Goal: Task Accomplishment & Management: Manage account settings

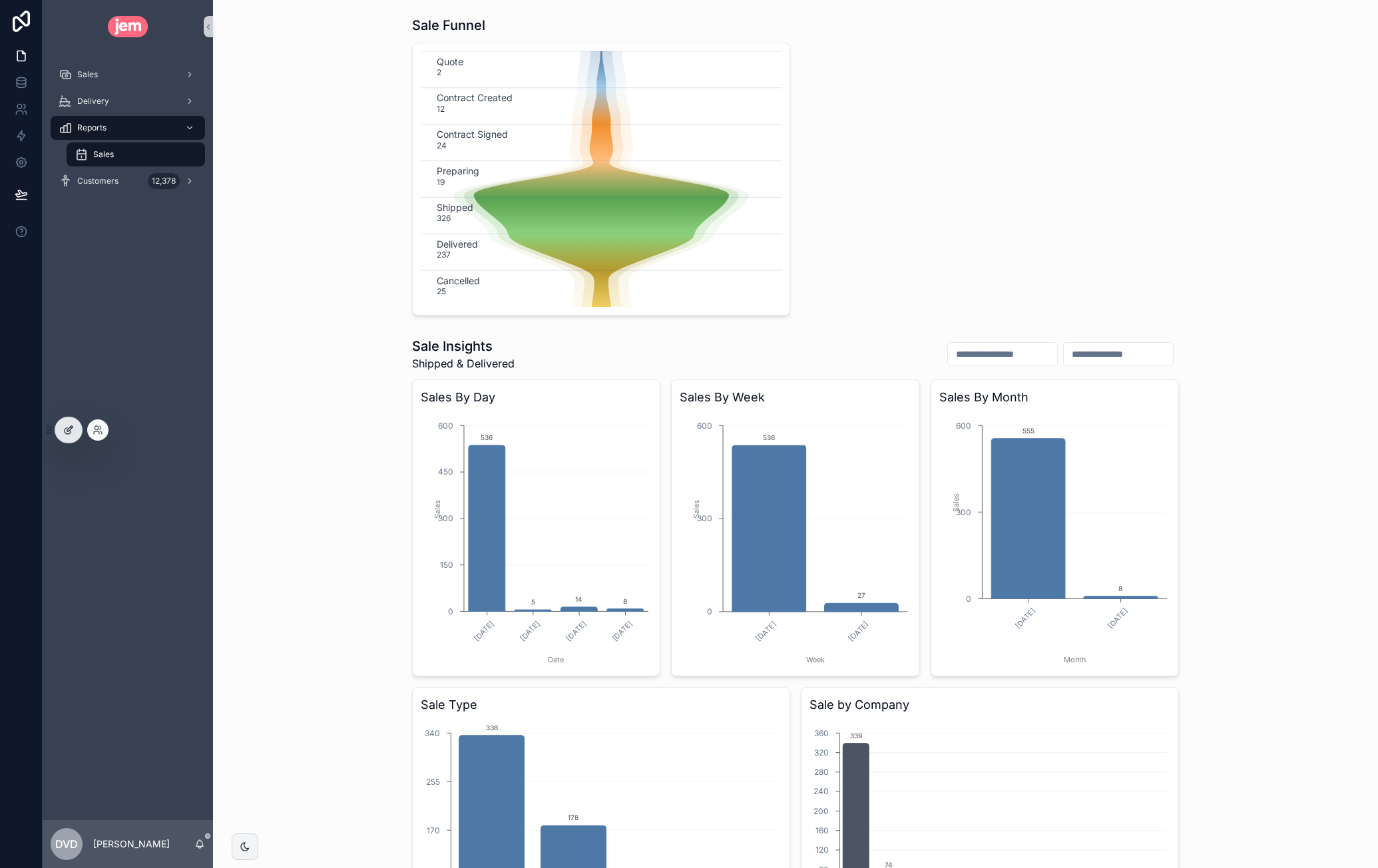
click at [64, 429] on icon at bounding box center [68, 430] width 11 height 11
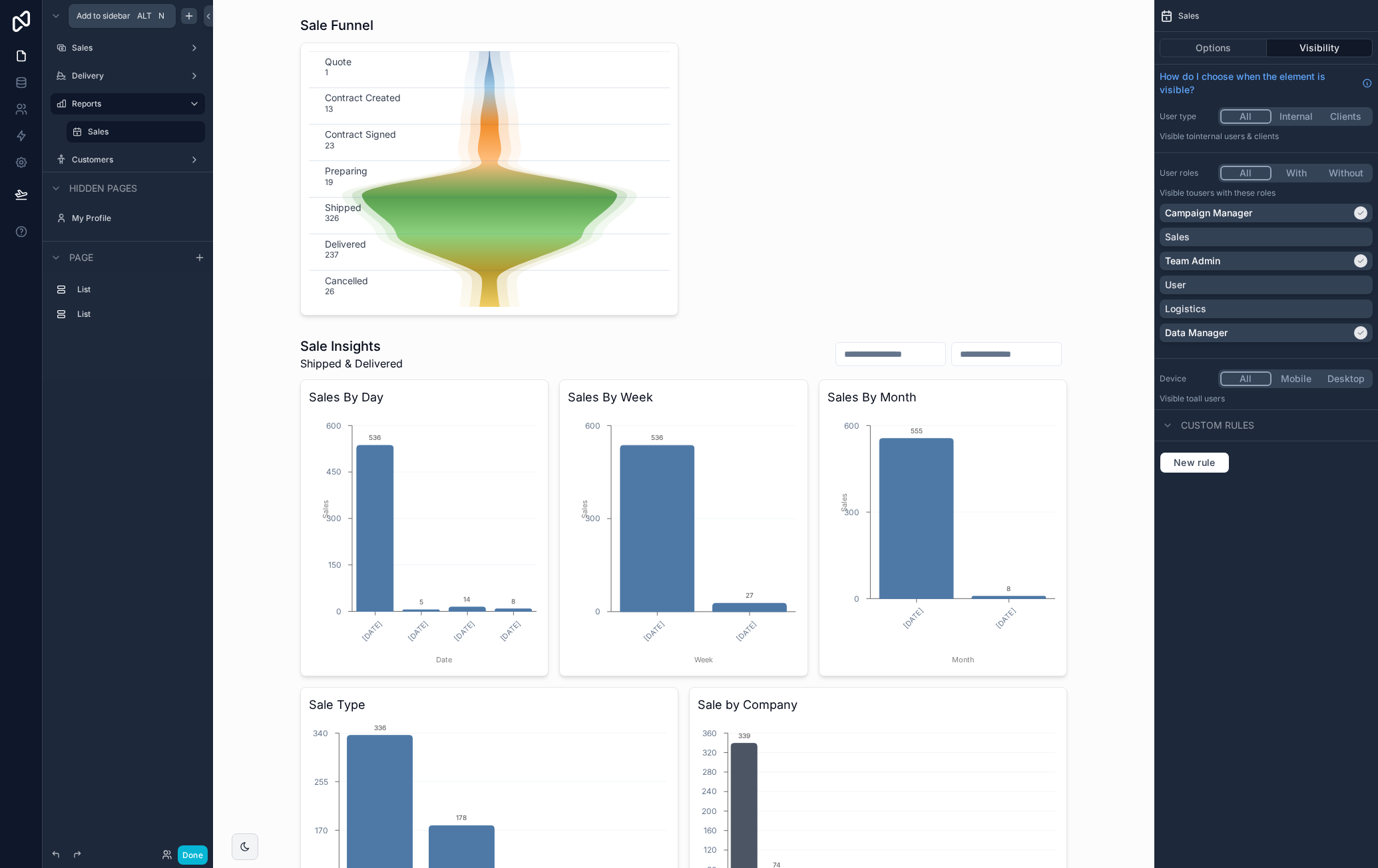
click at [187, 16] on icon "scrollable content" at bounding box center [188, 16] width 6 height 0
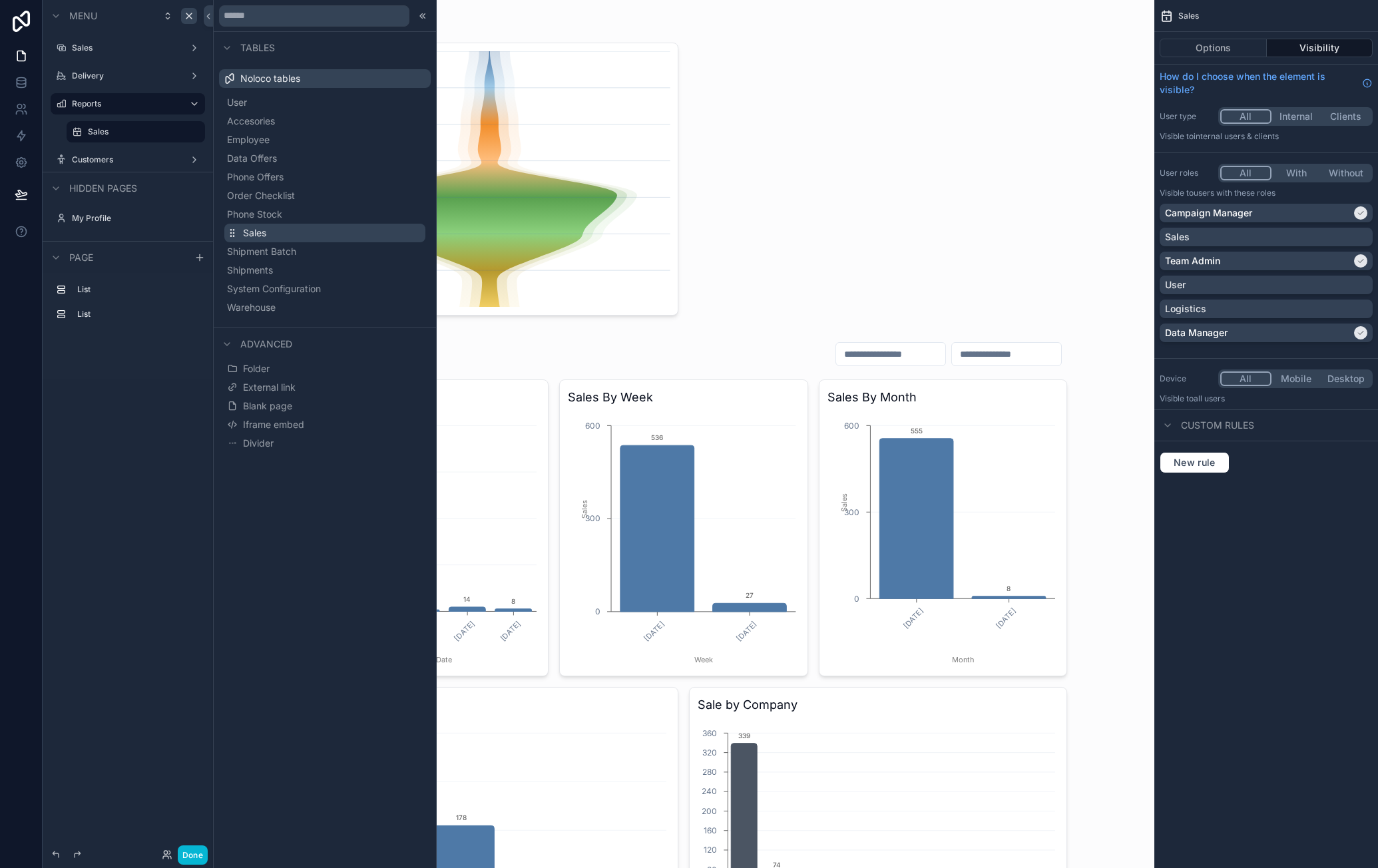
click at [285, 226] on button "Sales" at bounding box center [325, 233] width 201 height 19
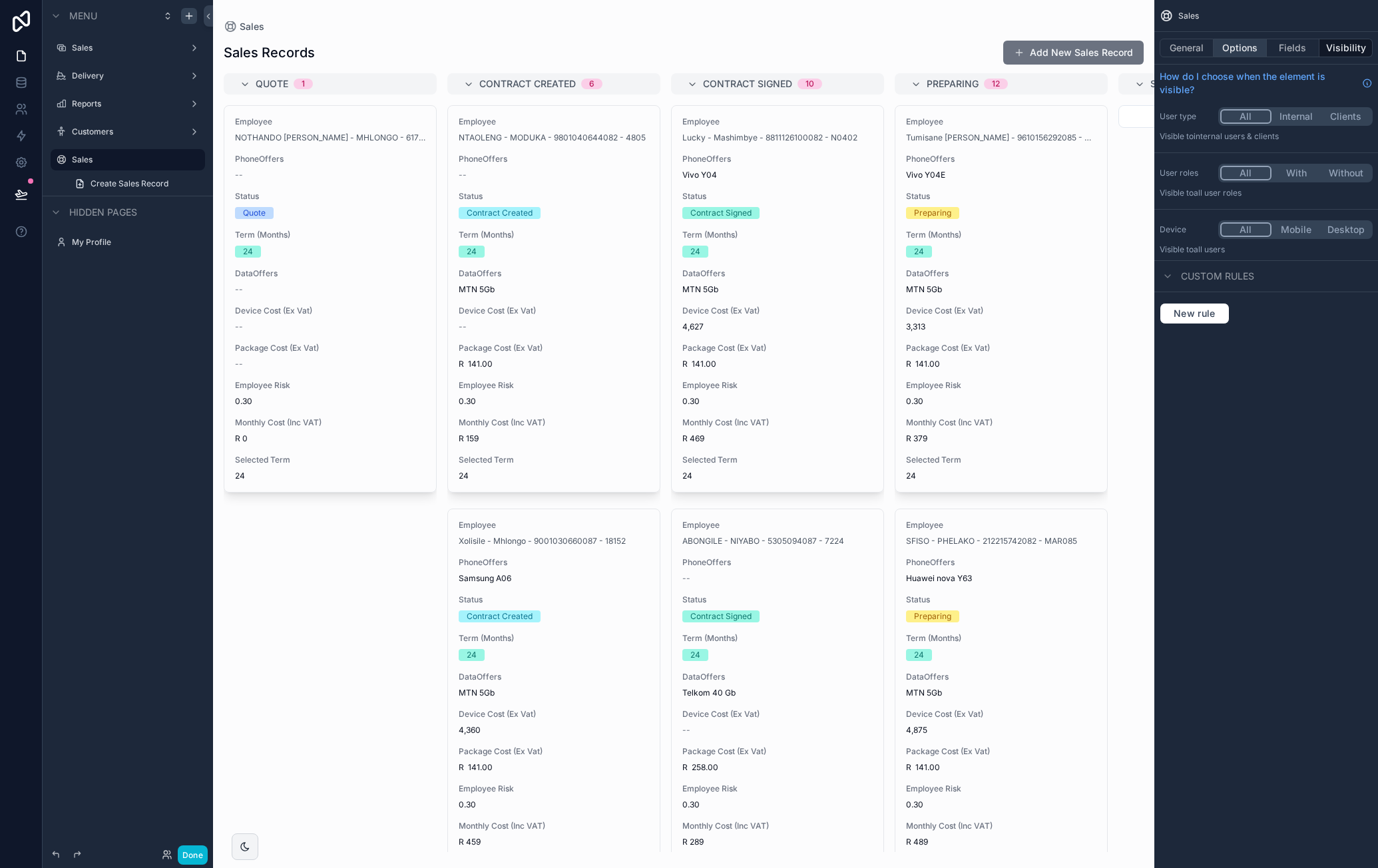
click at [1223, 52] on button "Options" at bounding box center [1240, 48] width 54 height 19
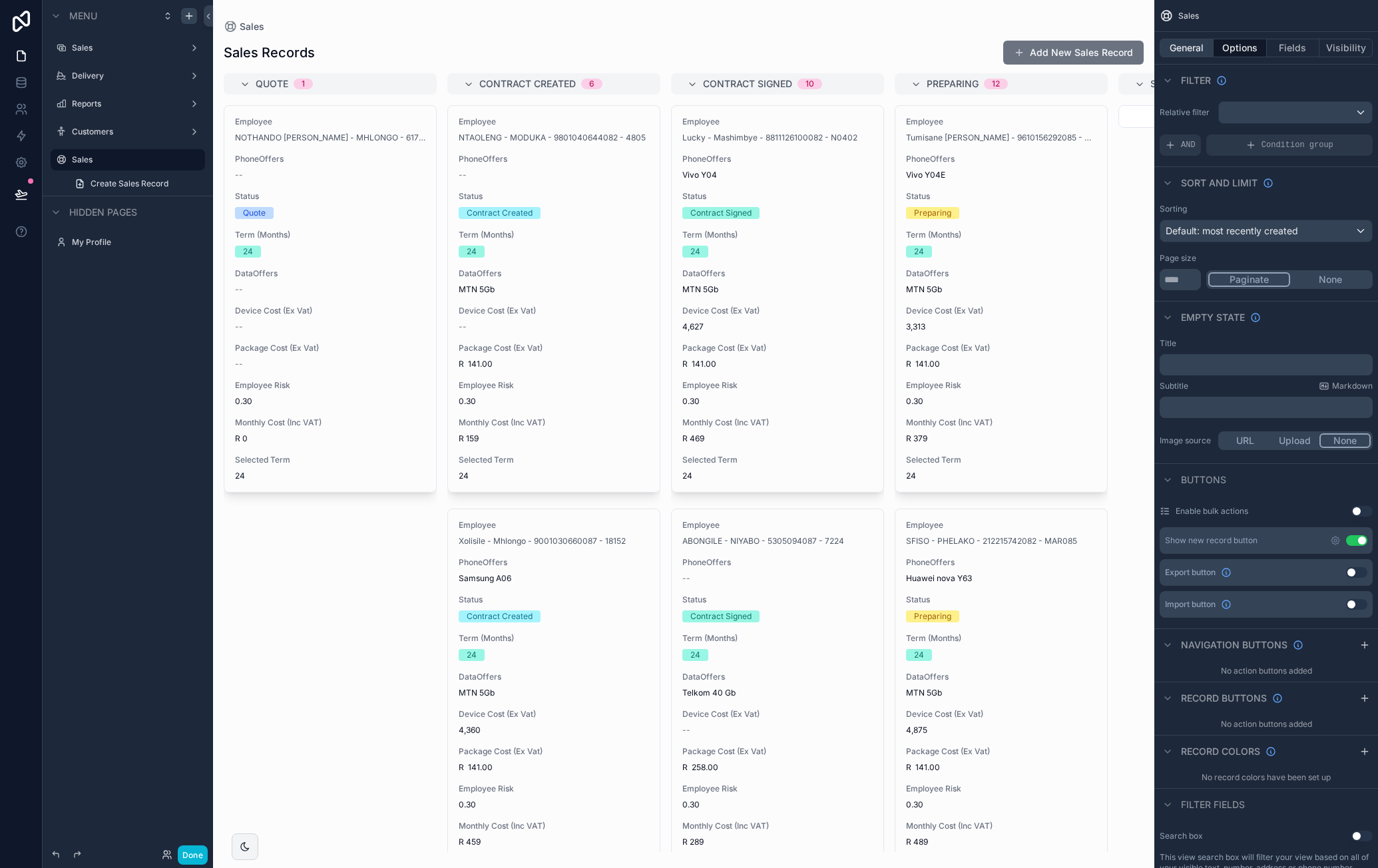
click at [1177, 44] on button "General" at bounding box center [1187, 48] width 54 height 19
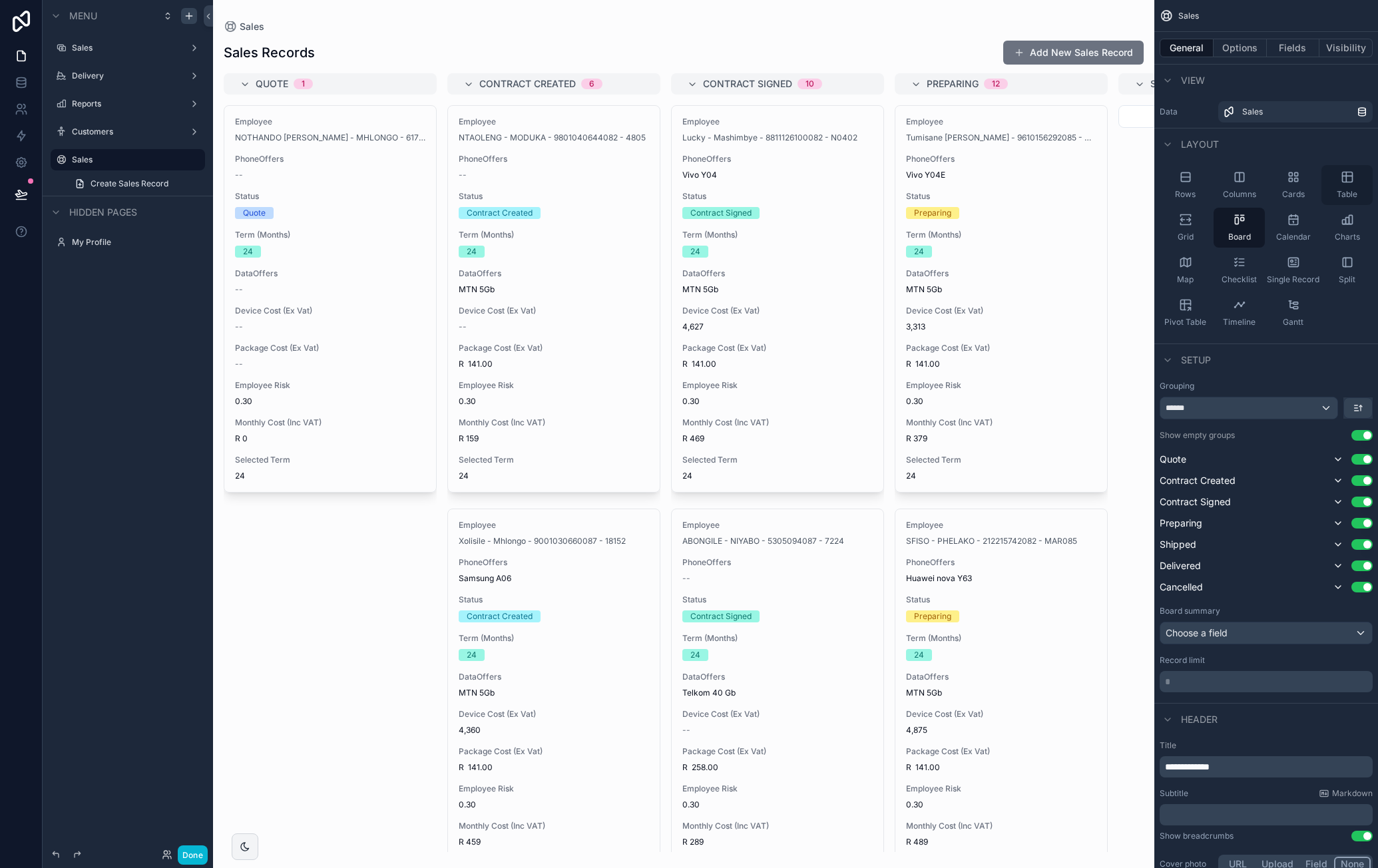
click at [1345, 182] on icon "scrollable content" at bounding box center [1347, 177] width 10 height 10
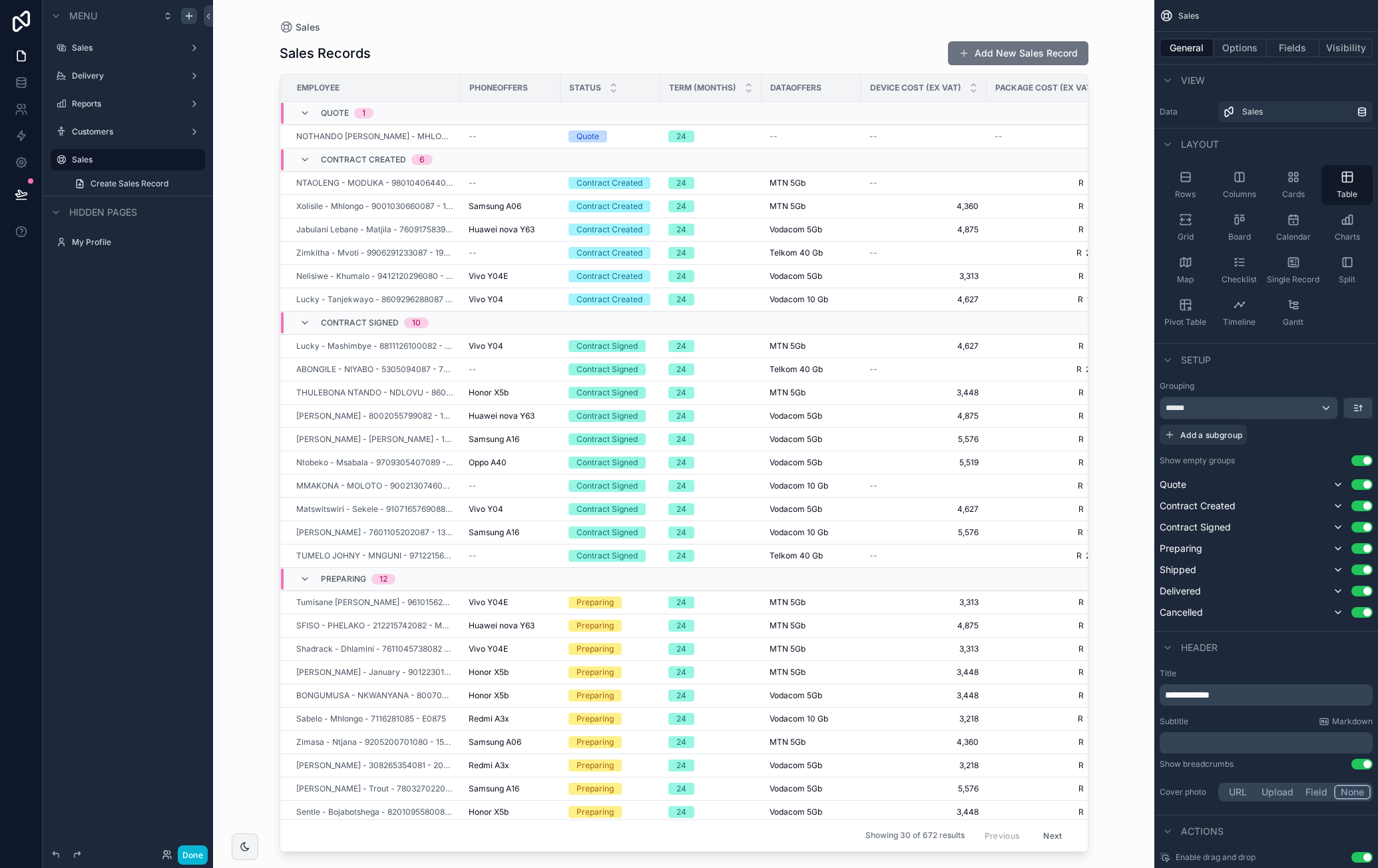
scroll to position [291, 0]
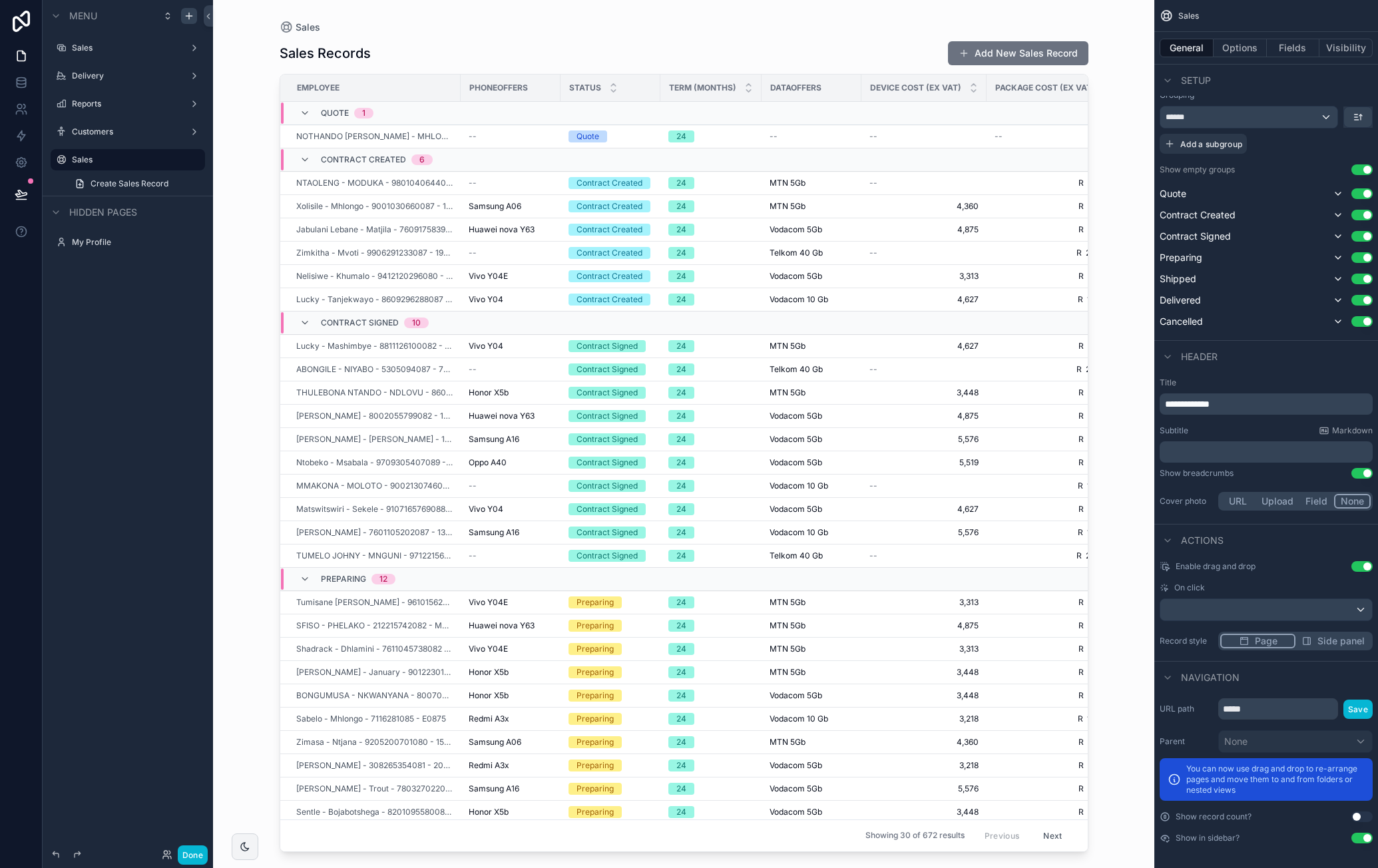
click at [1359, 564] on button "Use setting" at bounding box center [1362, 566] width 21 height 11
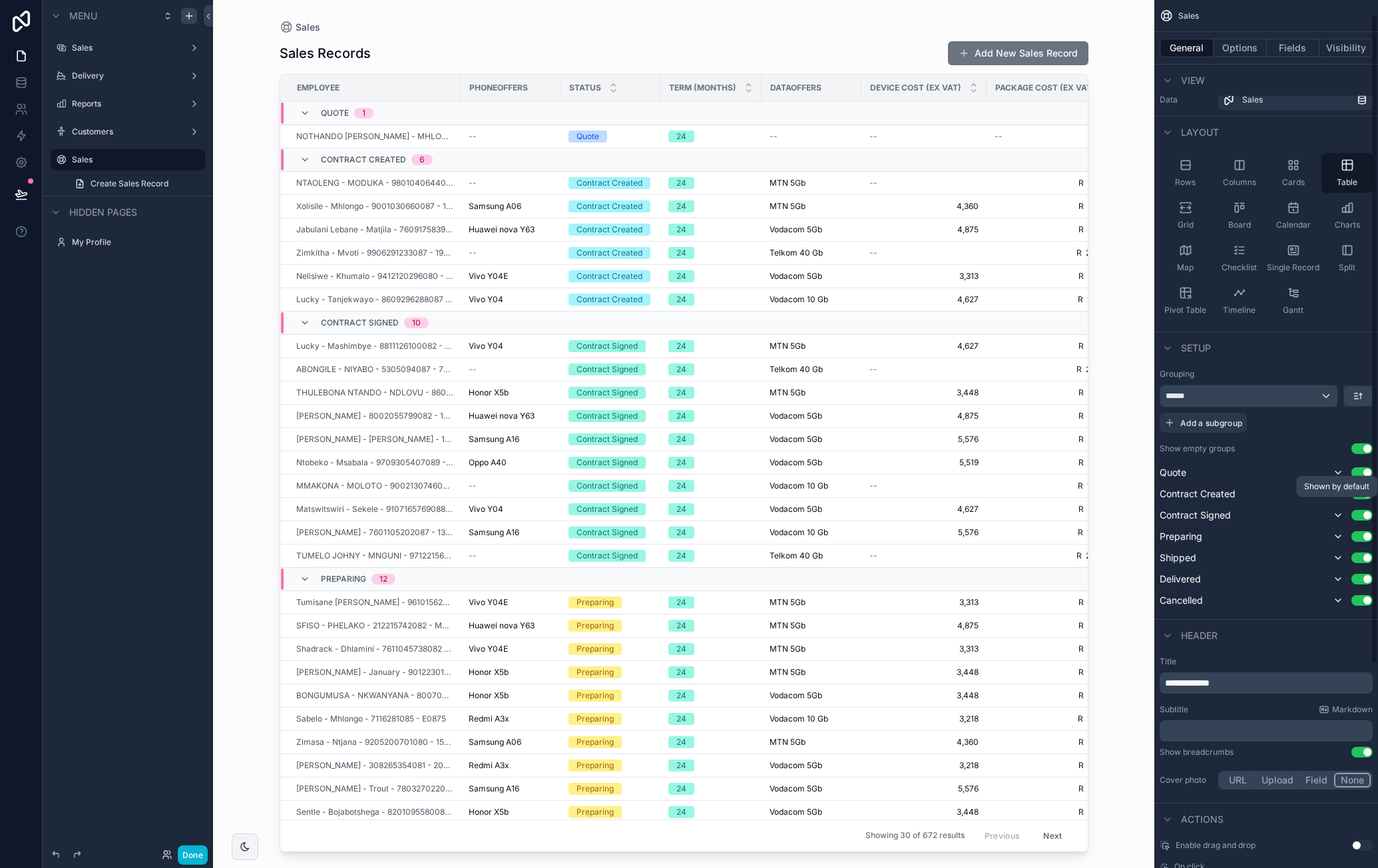
scroll to position [0, 0]
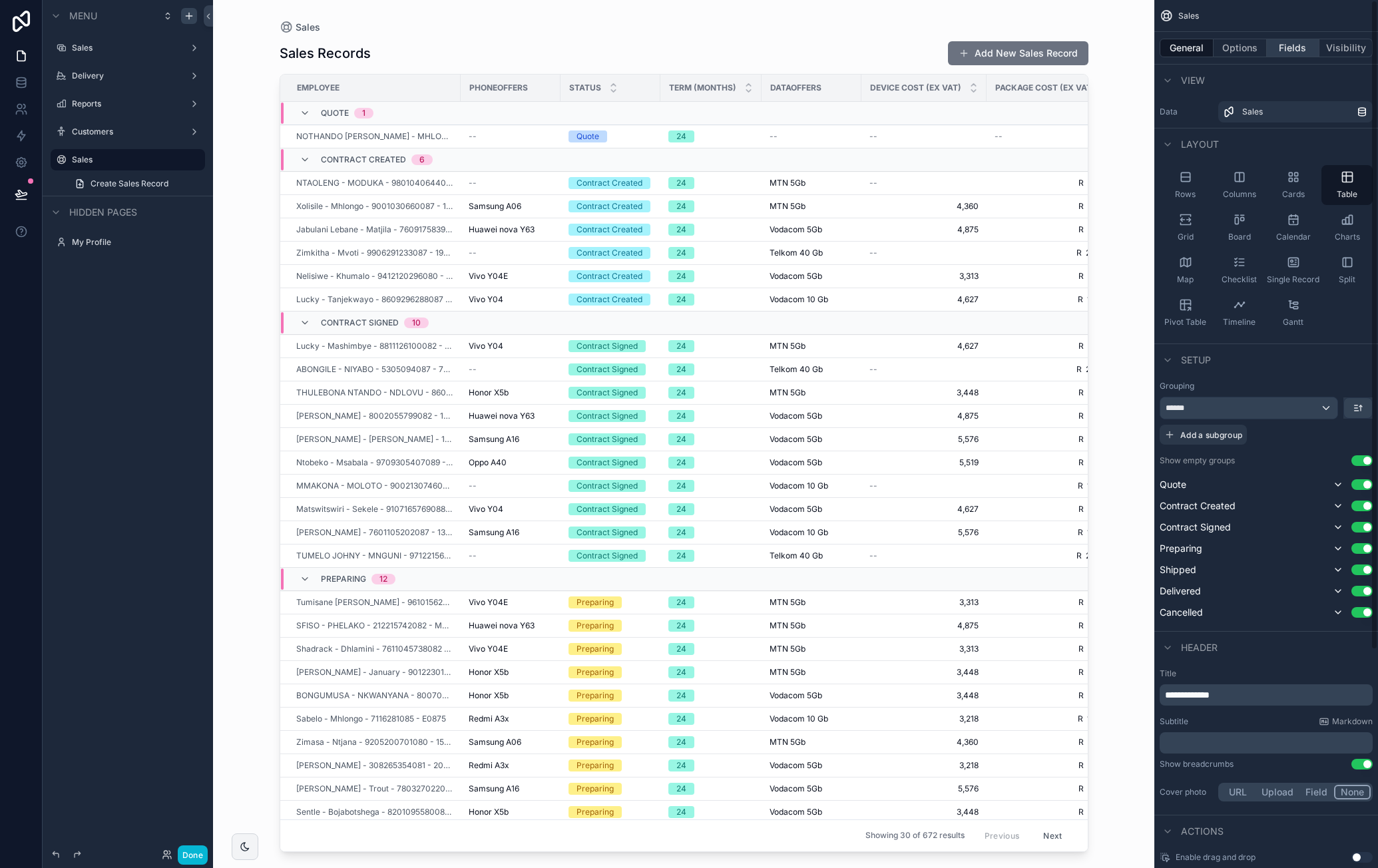
drag, startPoint x: 1243, startPoint y: 52, endPoint x: 1283, endPoint y: 56, distance: 40.2
click at [1243, 52] on button "Options" at bounding box center [1240, 48] width 54 height 19
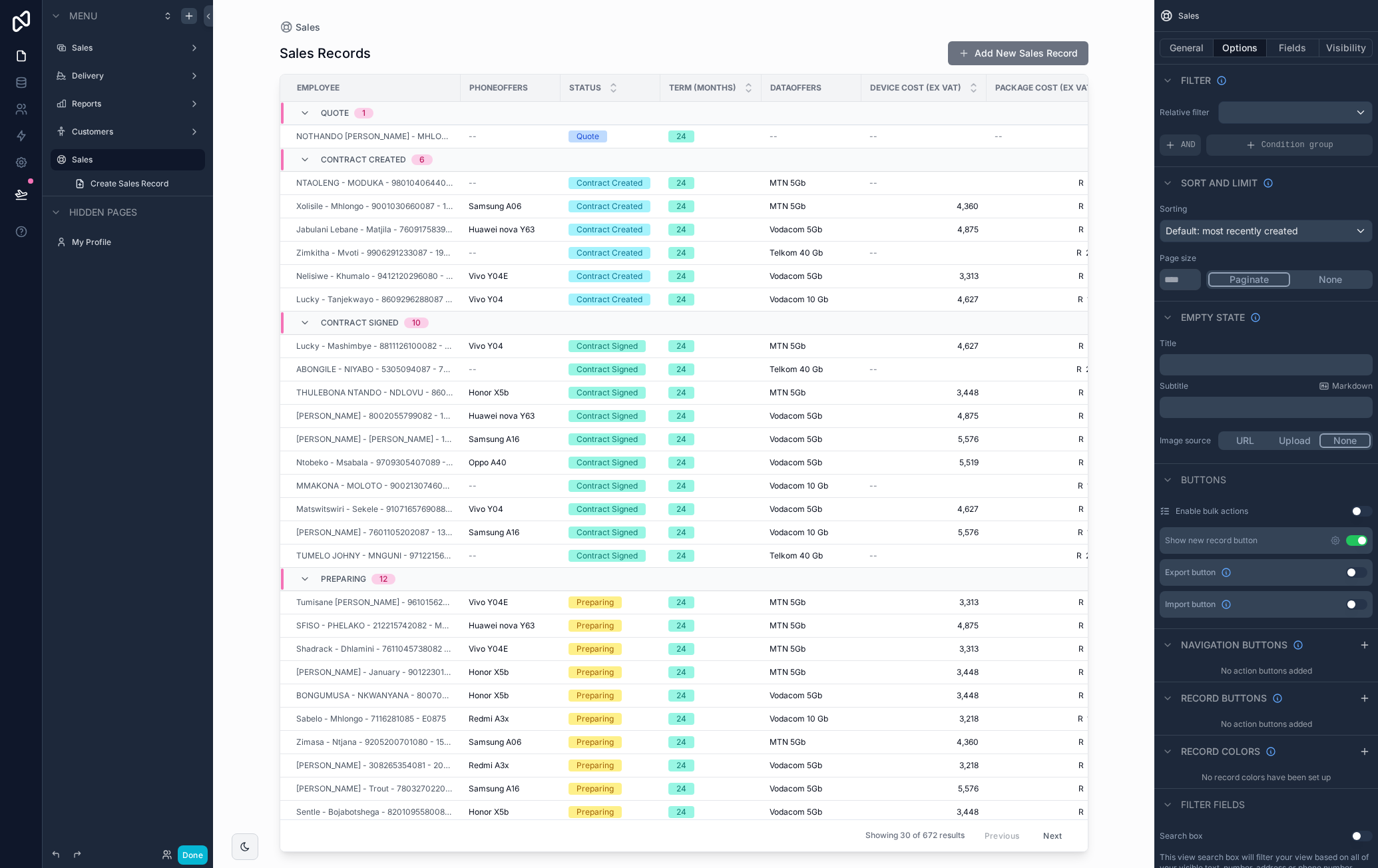
click at [1361, 540] on button "Use setting" at bounding box center [1357, 541] width 21 height 11
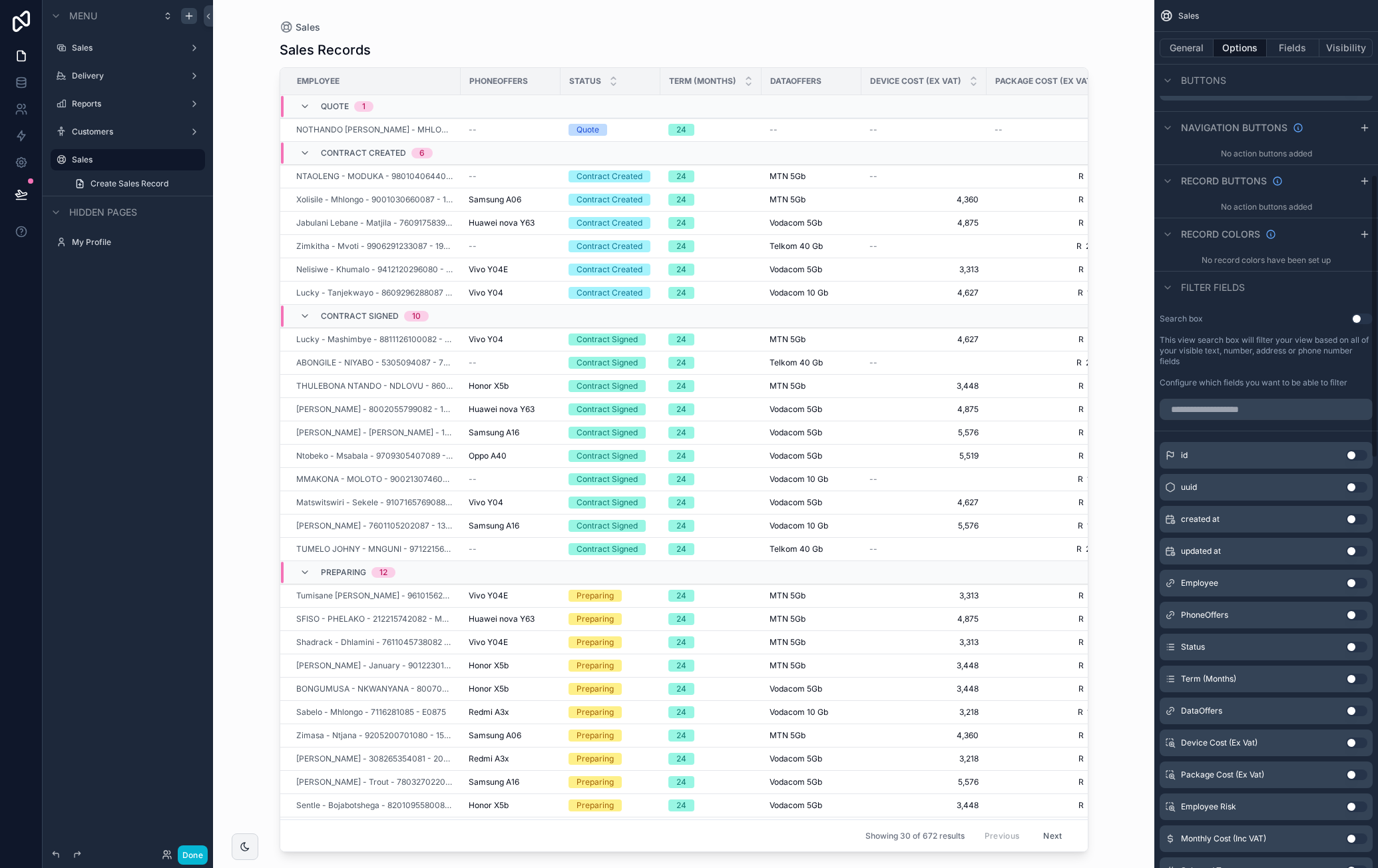
scroll to position [533, 0]
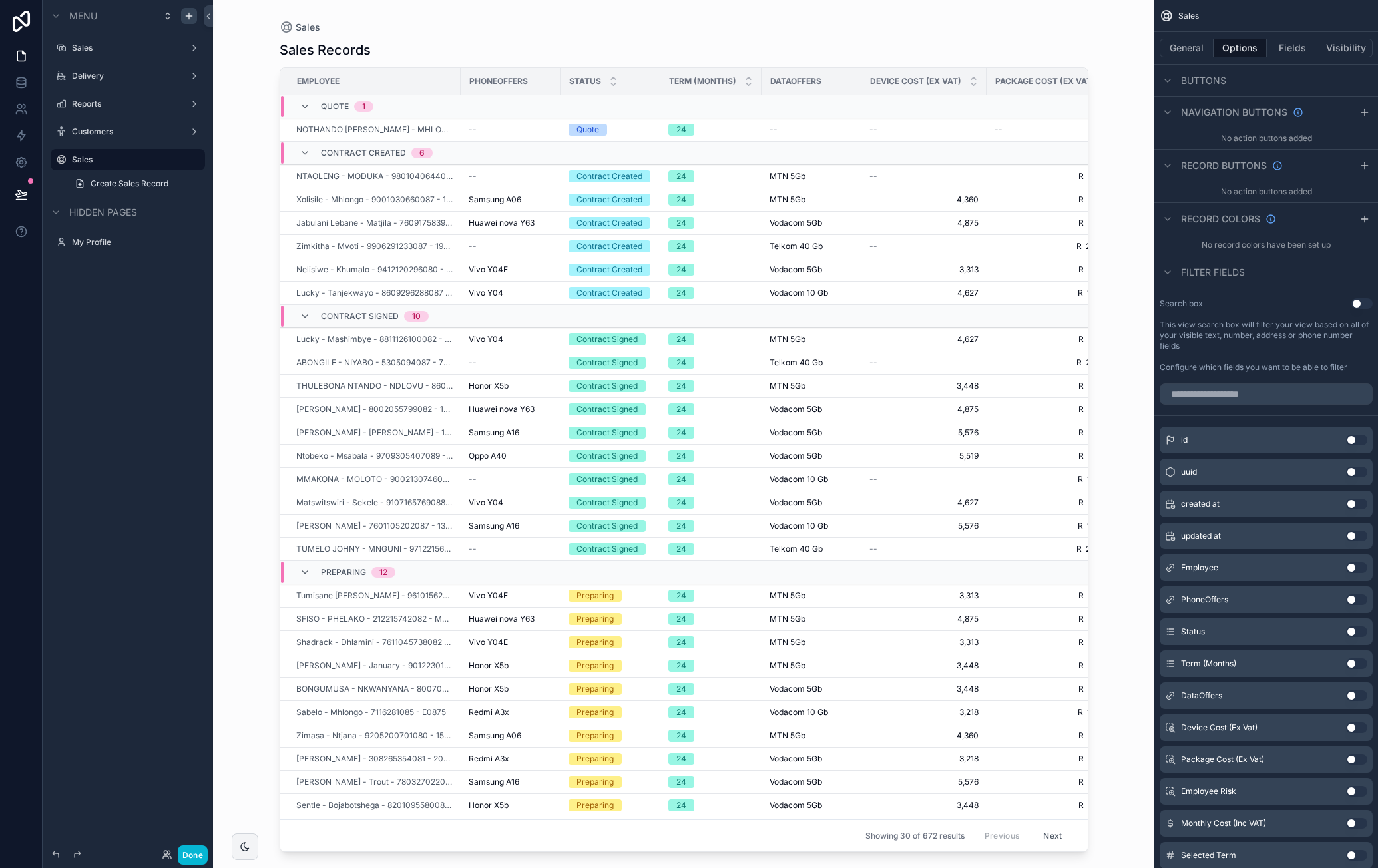
click at [1357, 501] on button "Use setting" at bounding box center [1357, 504] width 21 height 11
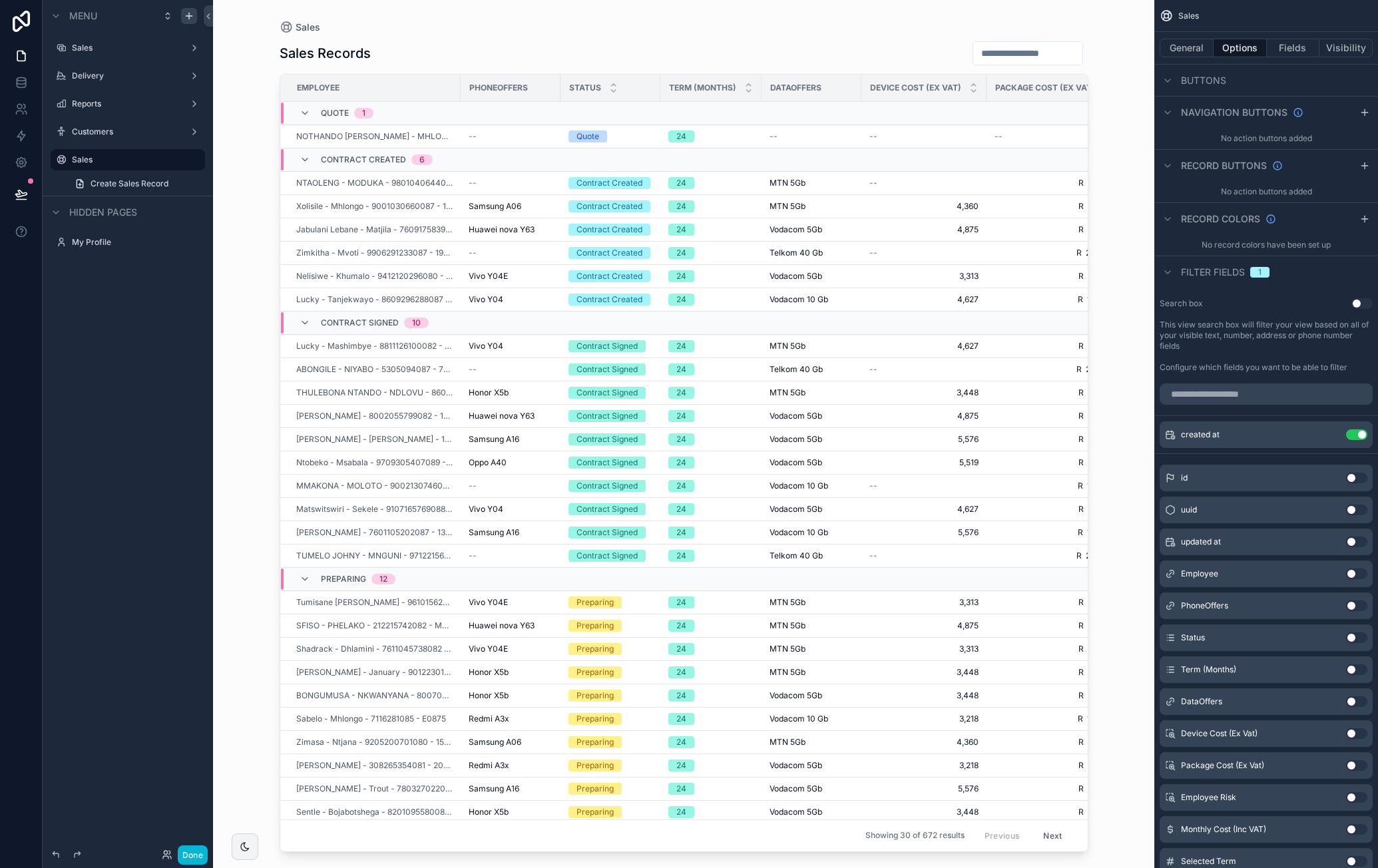
click at [1355, 539] on button "Use setting" at bounding box center [1357, 542] width 21 height 11
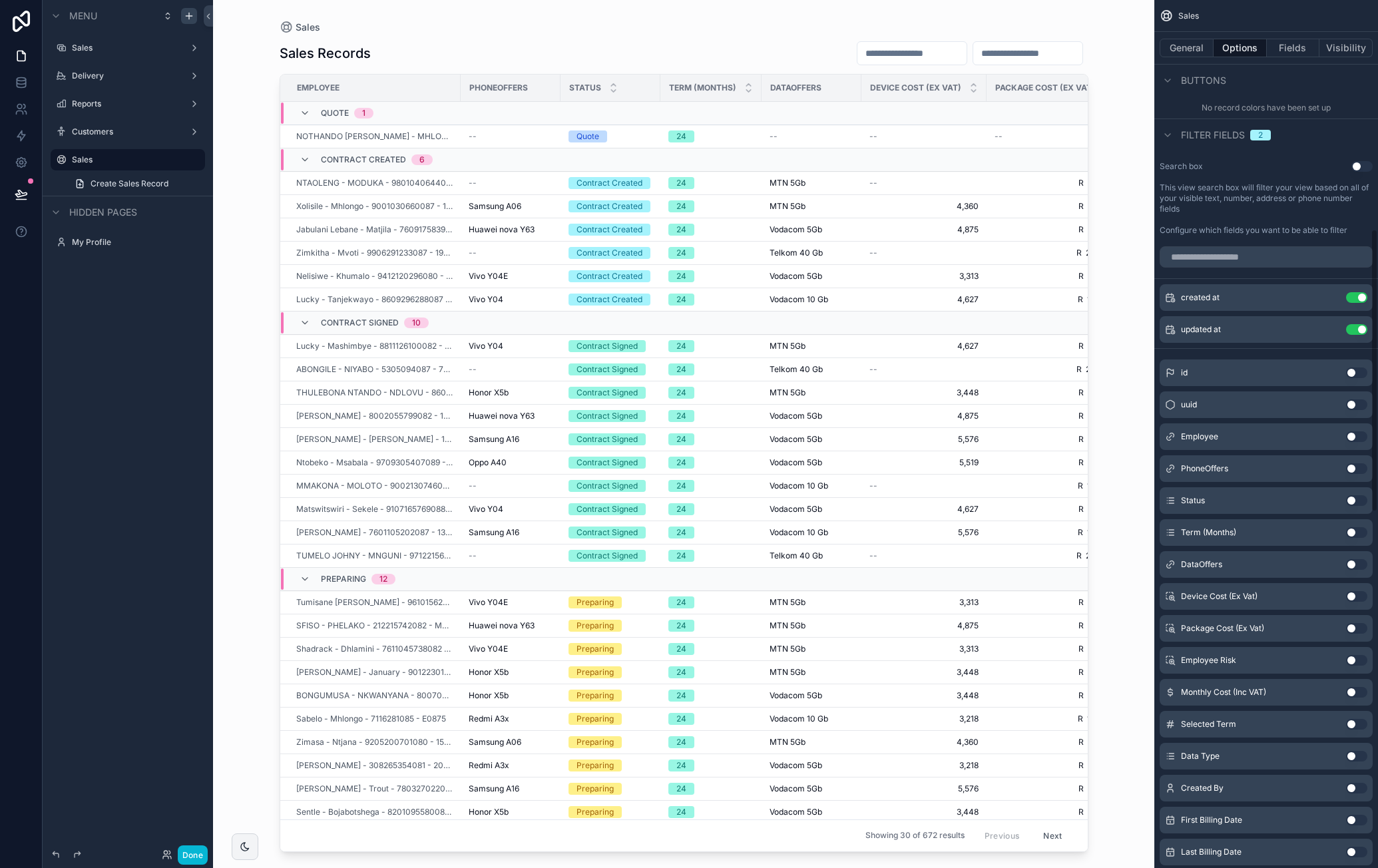
scroll to position [732, 0]
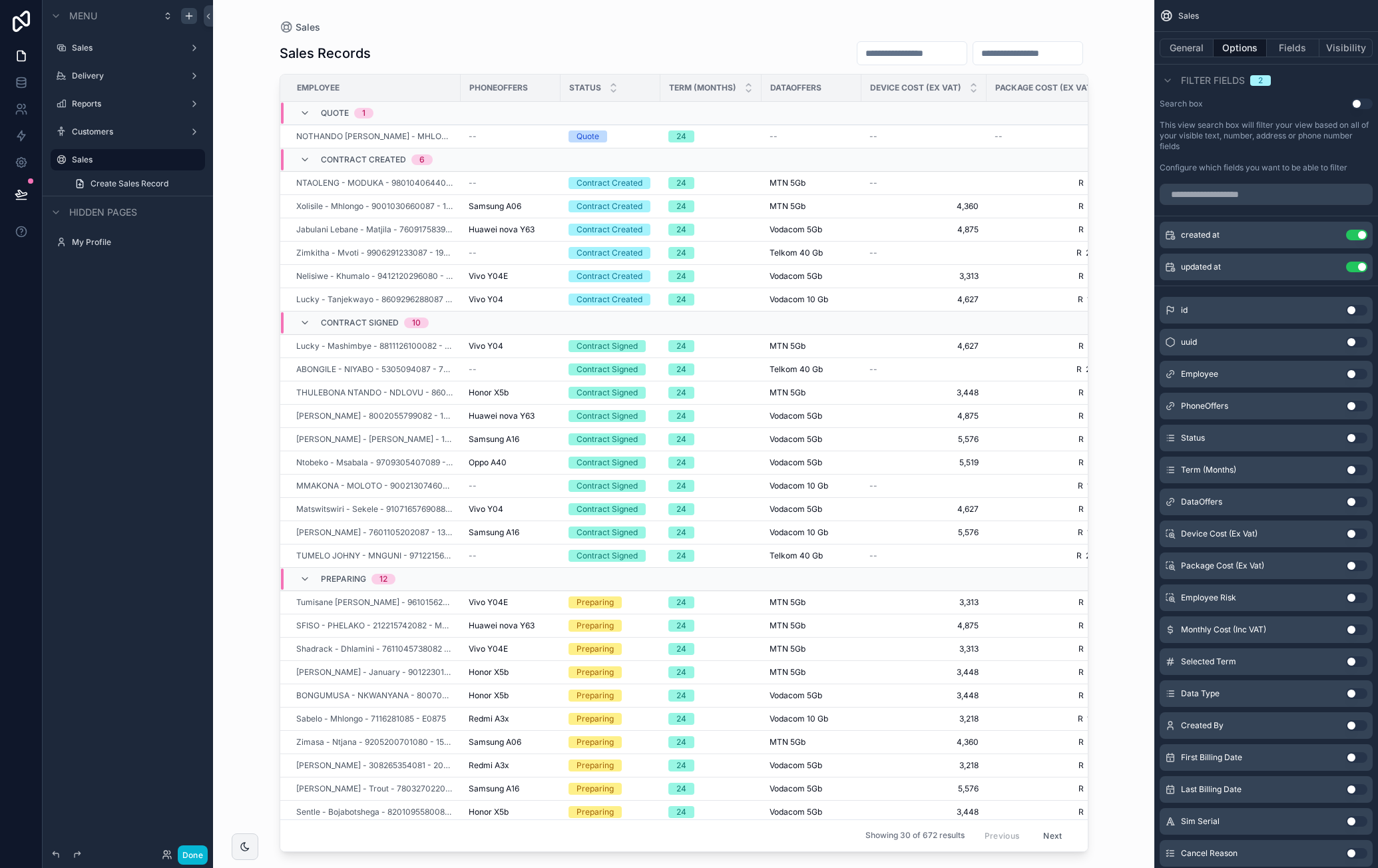
click at [1358, 433] on button "Use setting" at bounding box center [1357, 438] width 21 height 11
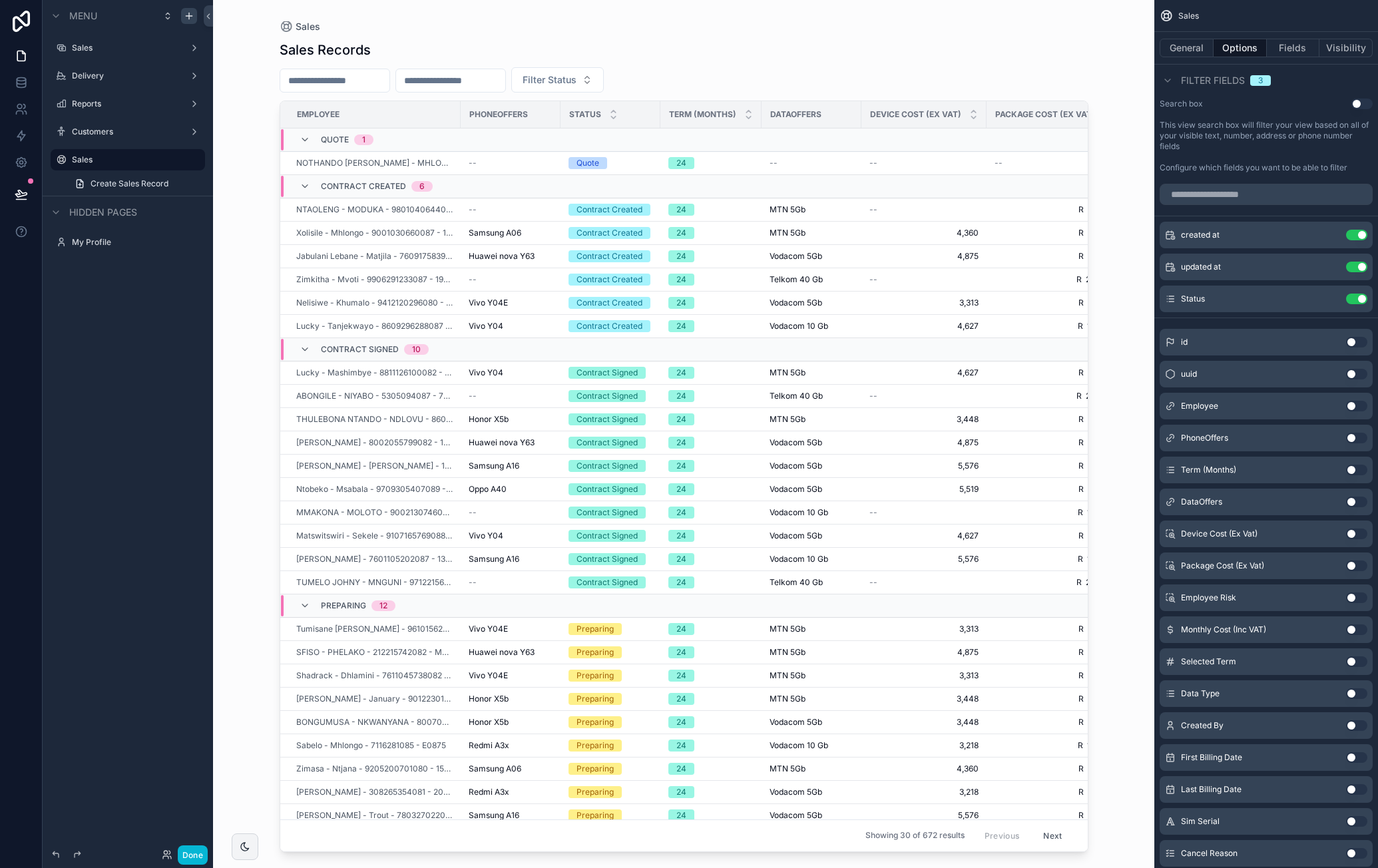
click at [1357, 468] on button "Use setting" at bounding box center [1357, 470] width 21 height 11
click at [1354, 721] on button "Use setting" at bounding box center [1357, 725] width 21 height 11
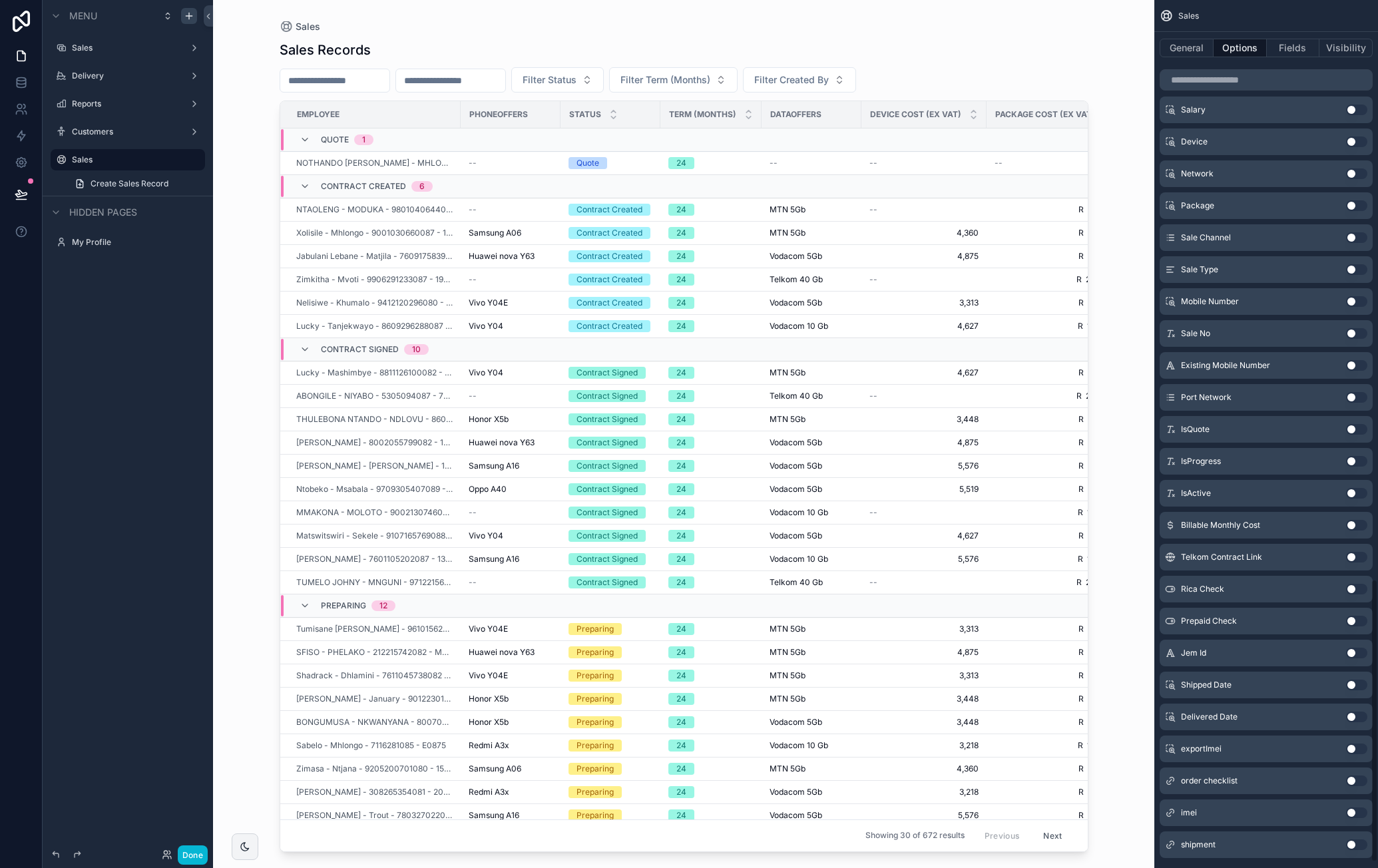
scroll to position [1790, 0]
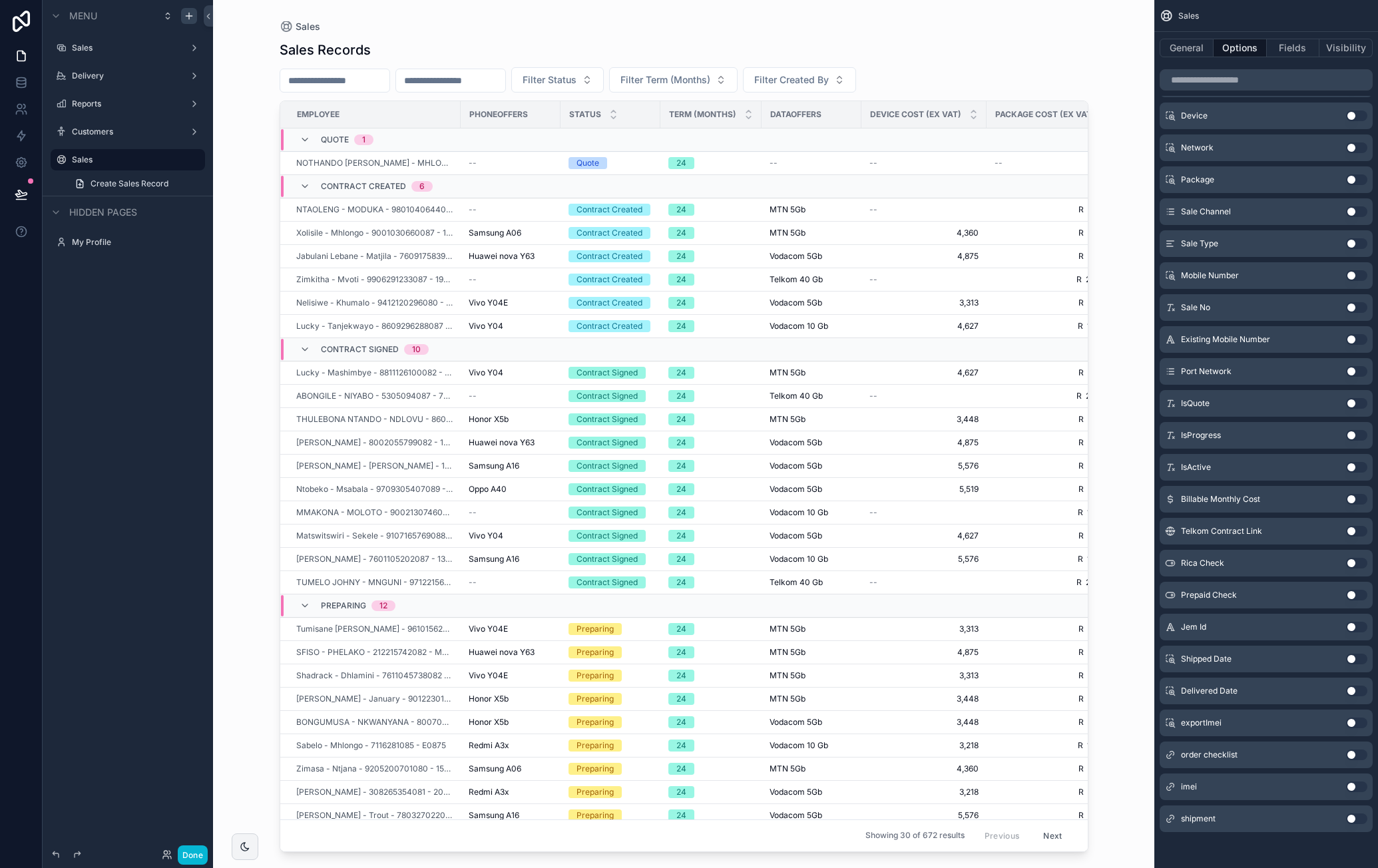
click at [1362, 785] on button "Use setting" at bounding box center [1357, 787] width 21 height 11
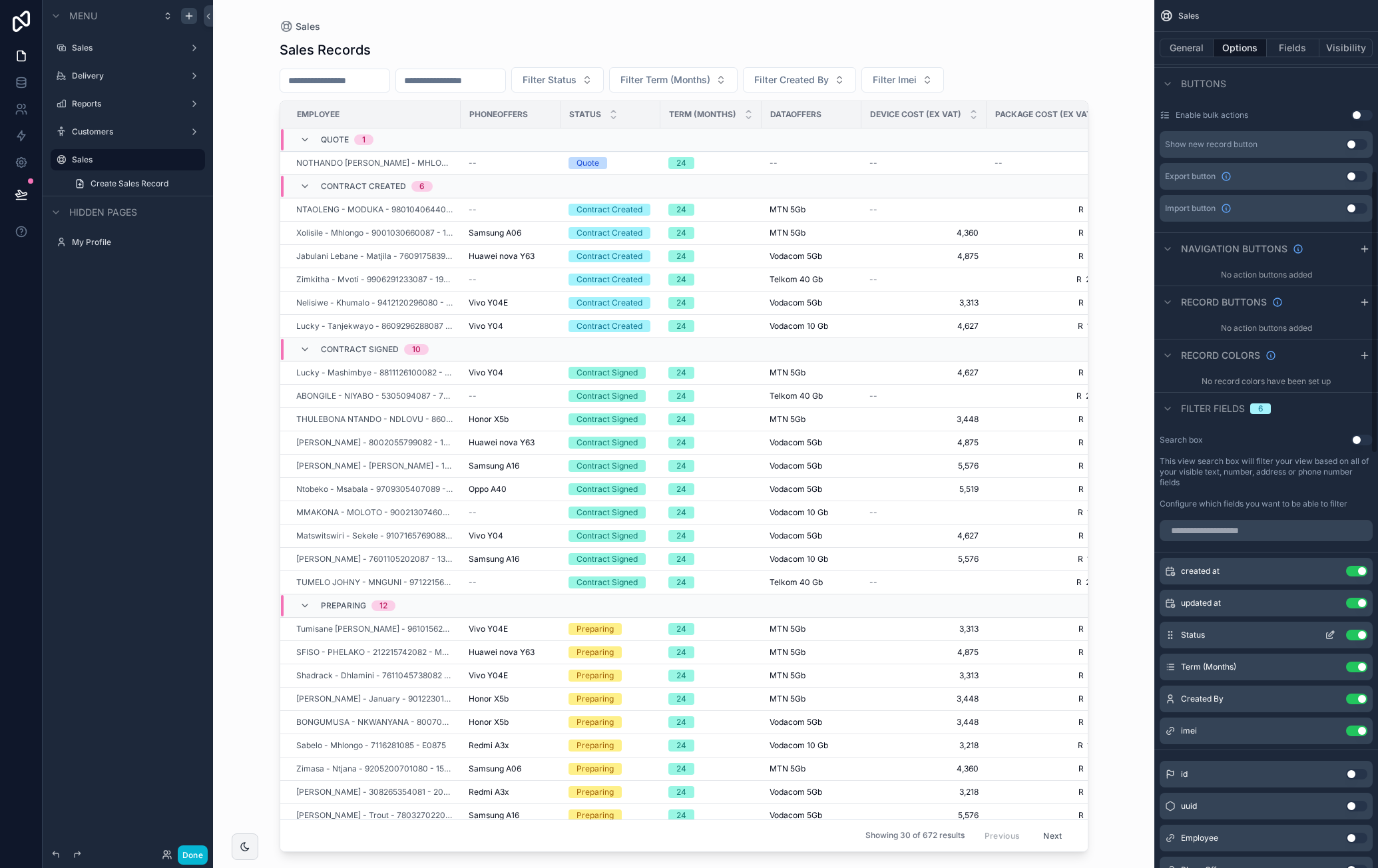
scroll to position [392, 0]
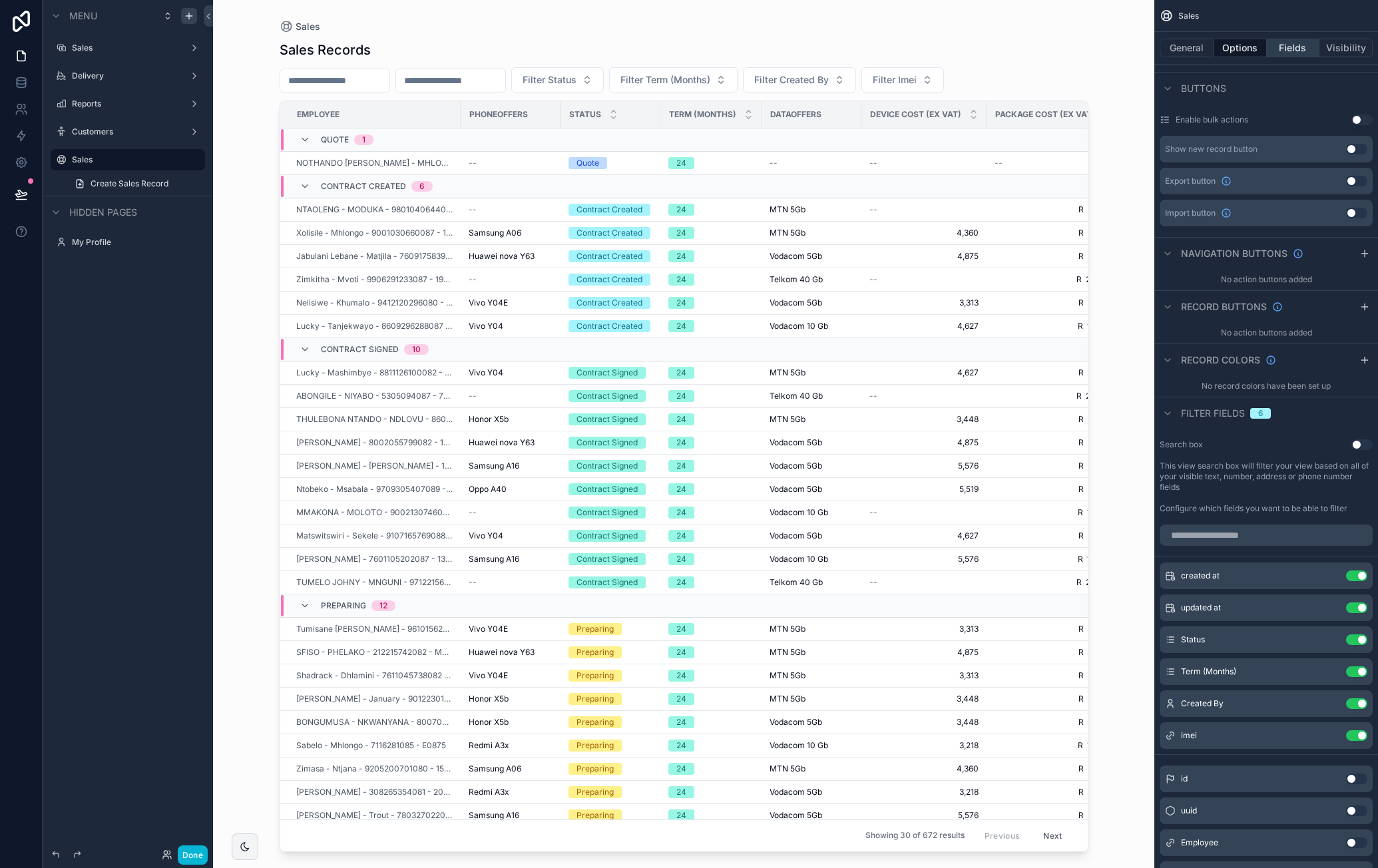
click at [1298, 49] on button "Fields" at bounding box center [1294, 48] width 54 height 19
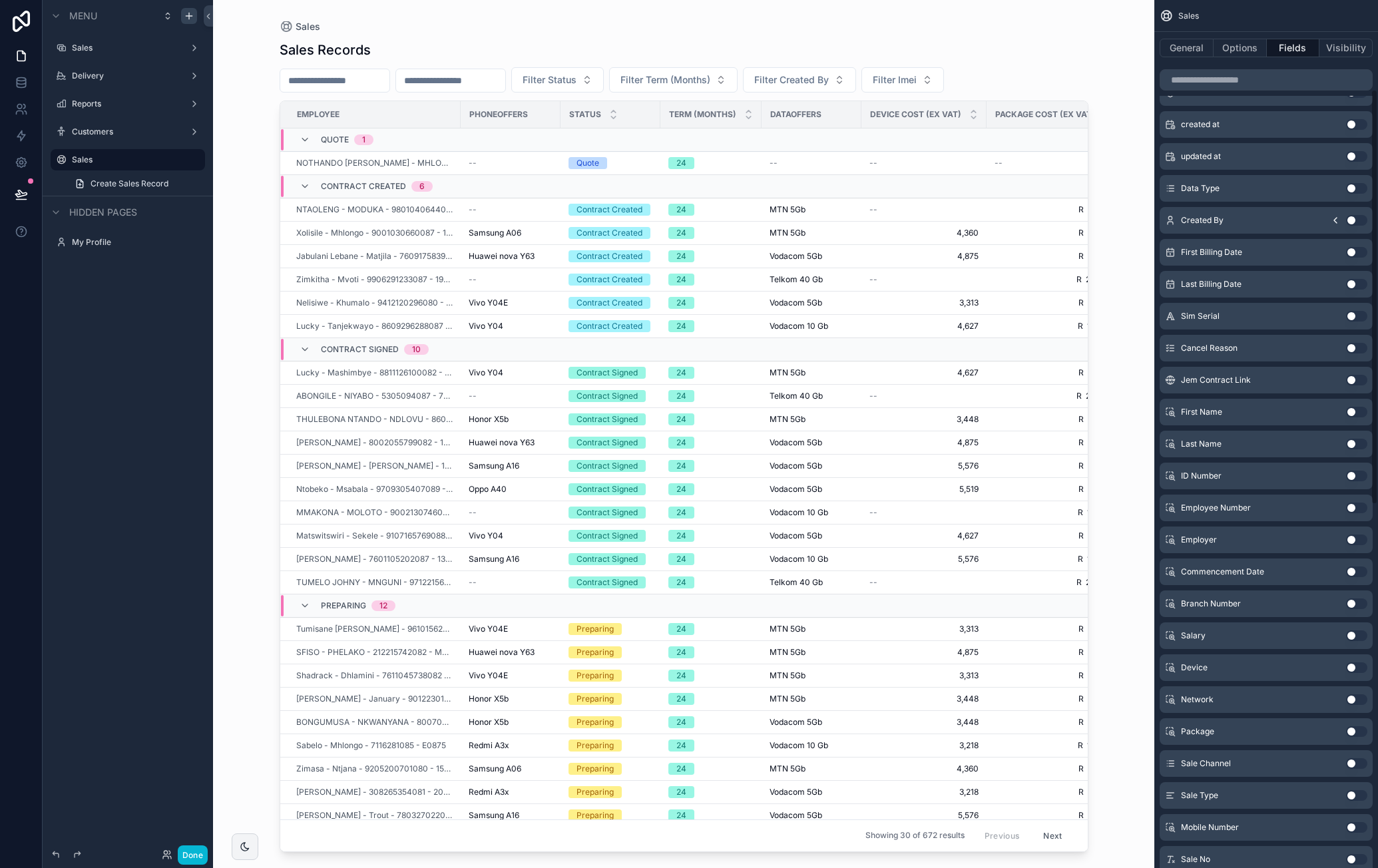
scroll to position [0, 0]
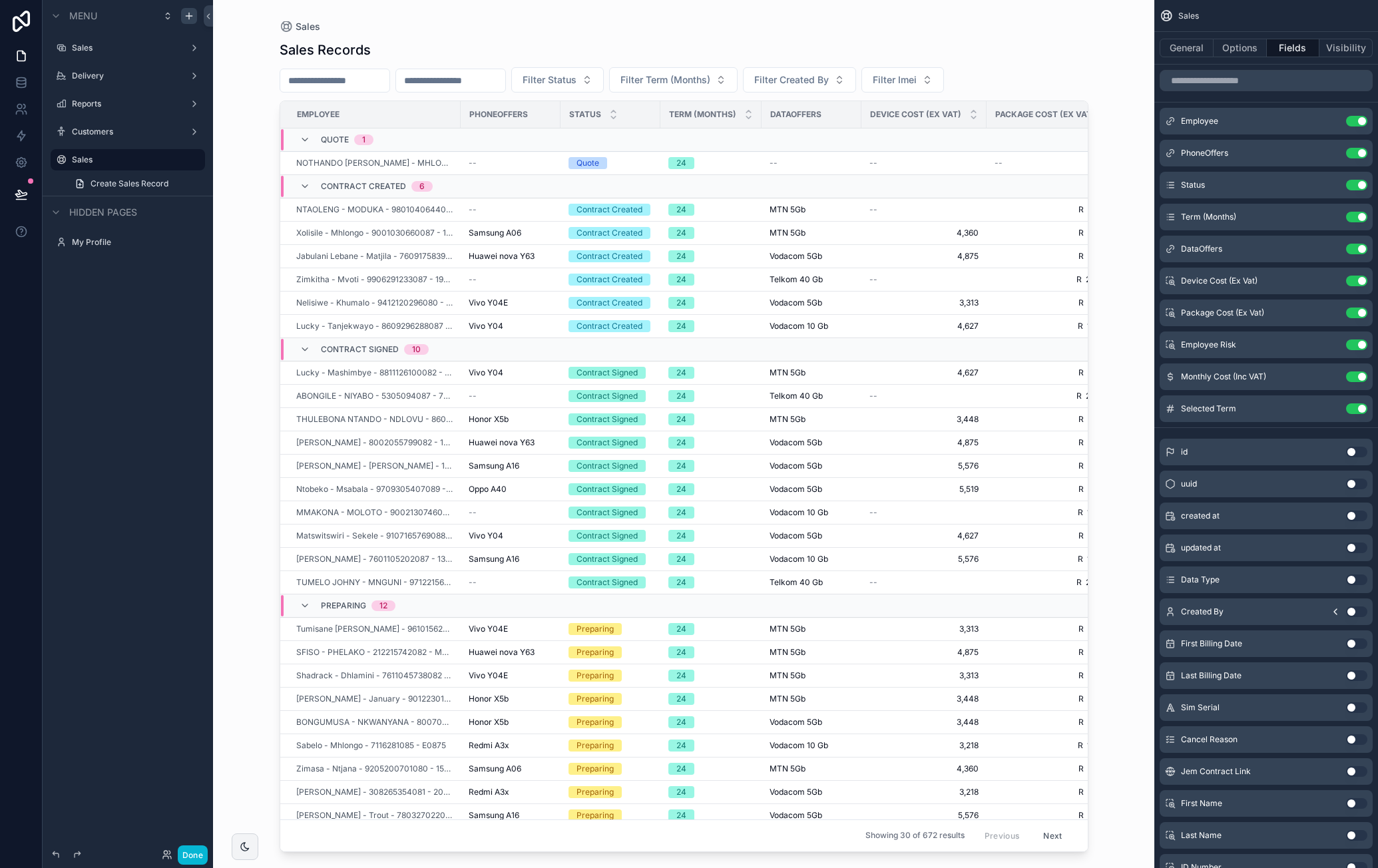
click at [1356, 609] on button "Use setting" at bounding box center [1357, 612] width 21 height 11
click at [1362, 545] on button "Use setting" at bounding box center [1357, 548] width 21 height 11
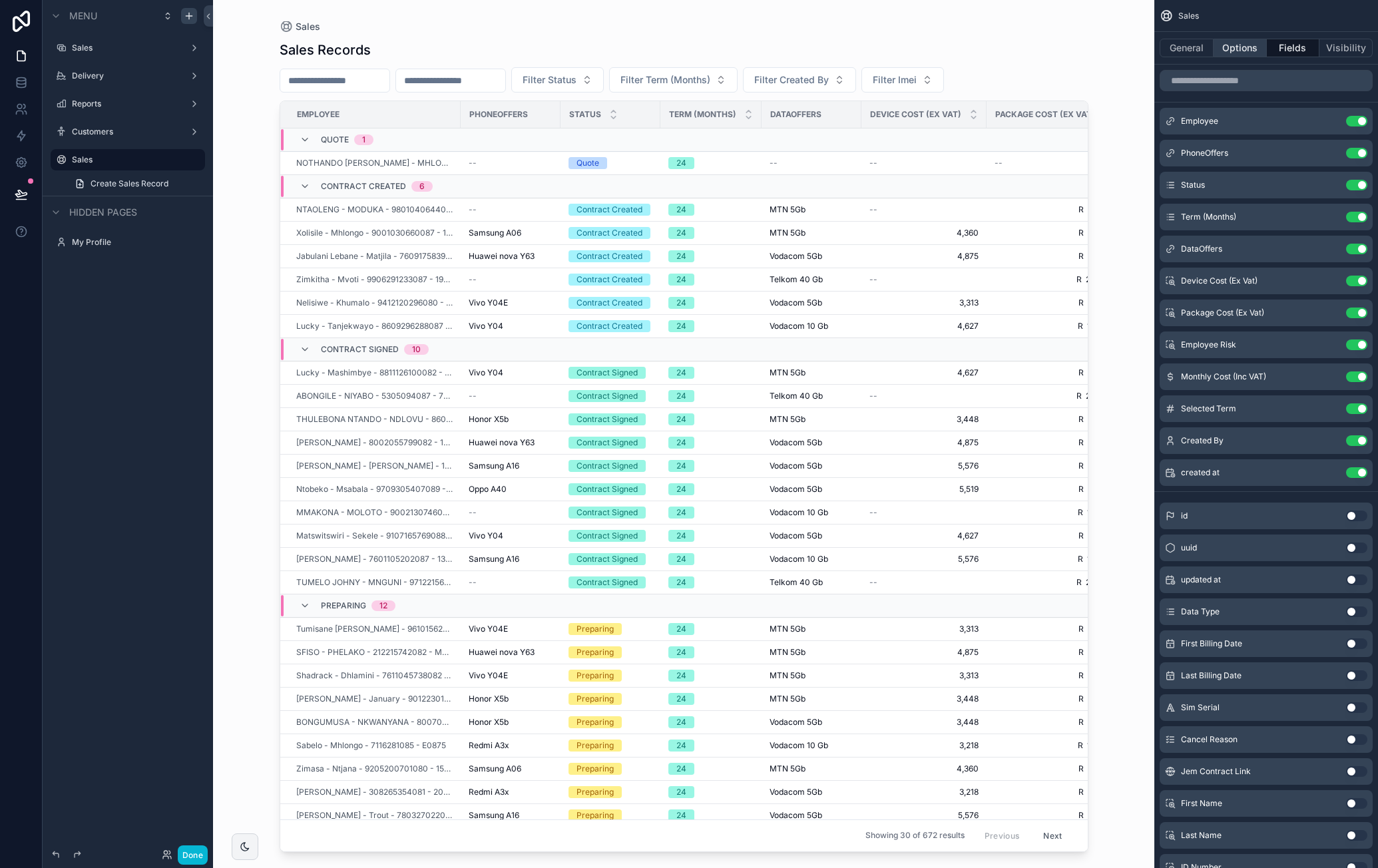
click at [1253, 47] on button "Options" at bounding box center [1240, 48] width 54 height 19
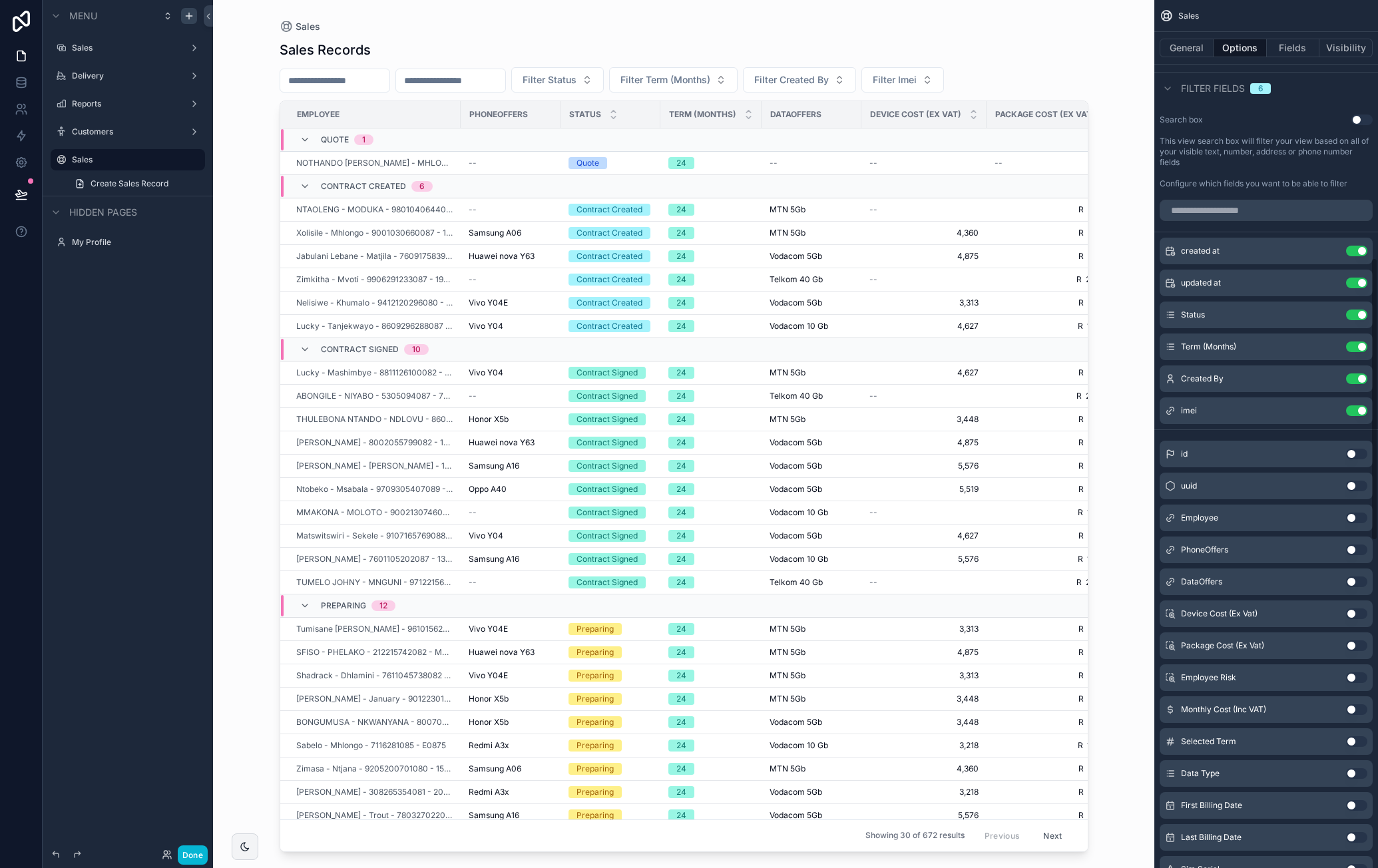
scroll to position [799, 0]
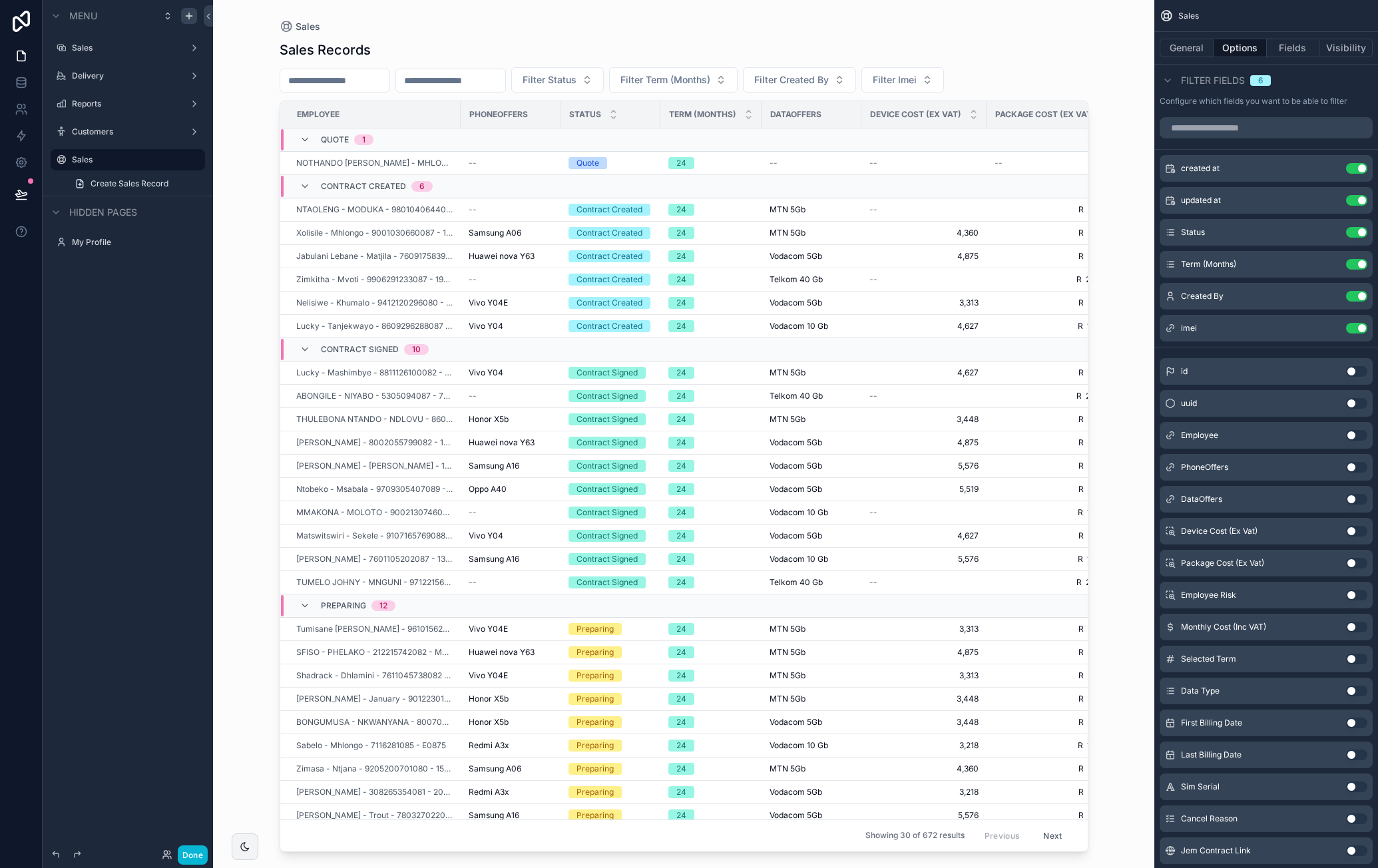
click at [1355, 688] on button "Use setting" at bounding box center [1357, 691] width 21 height 11
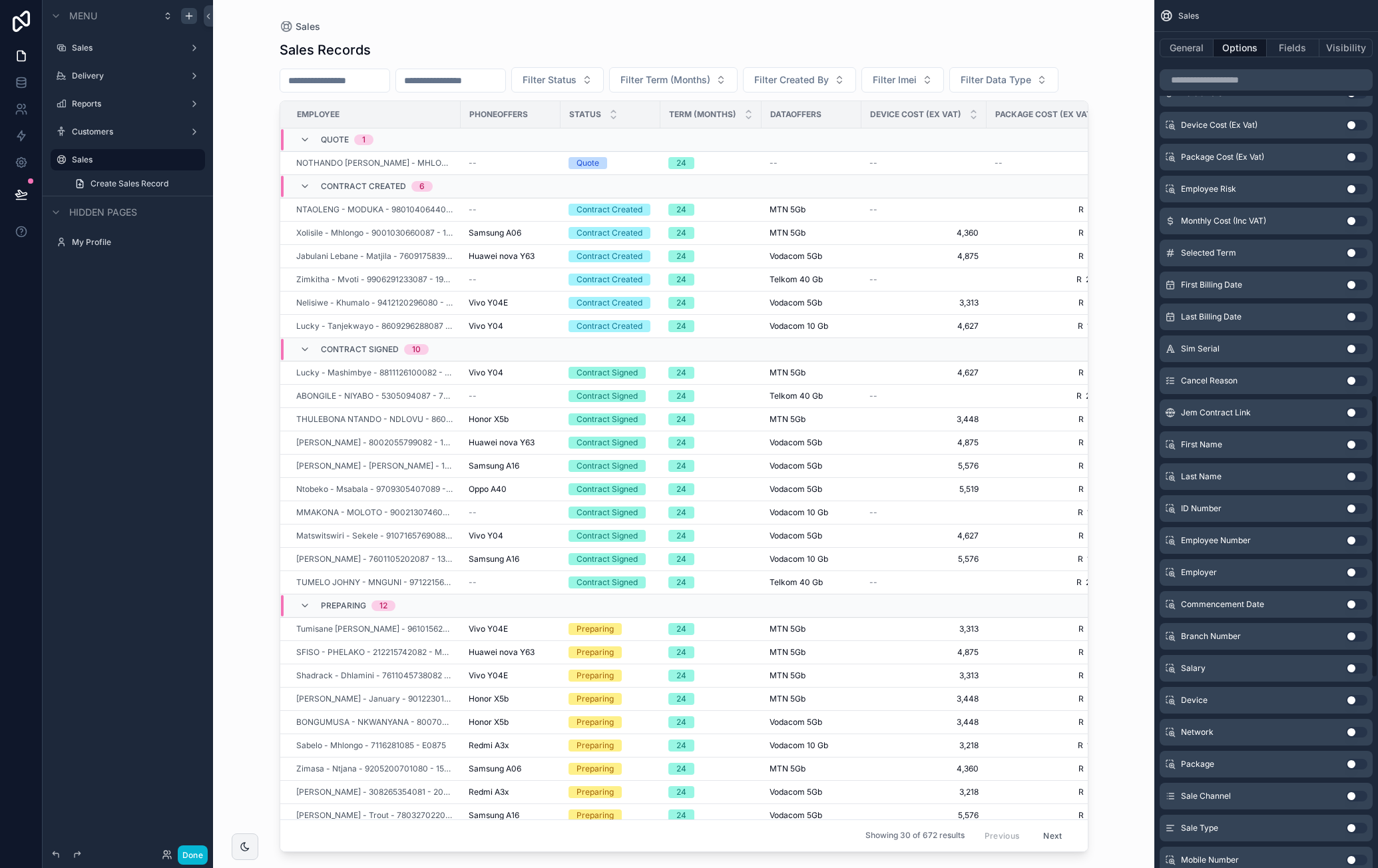
scroll to position [1265, 0]
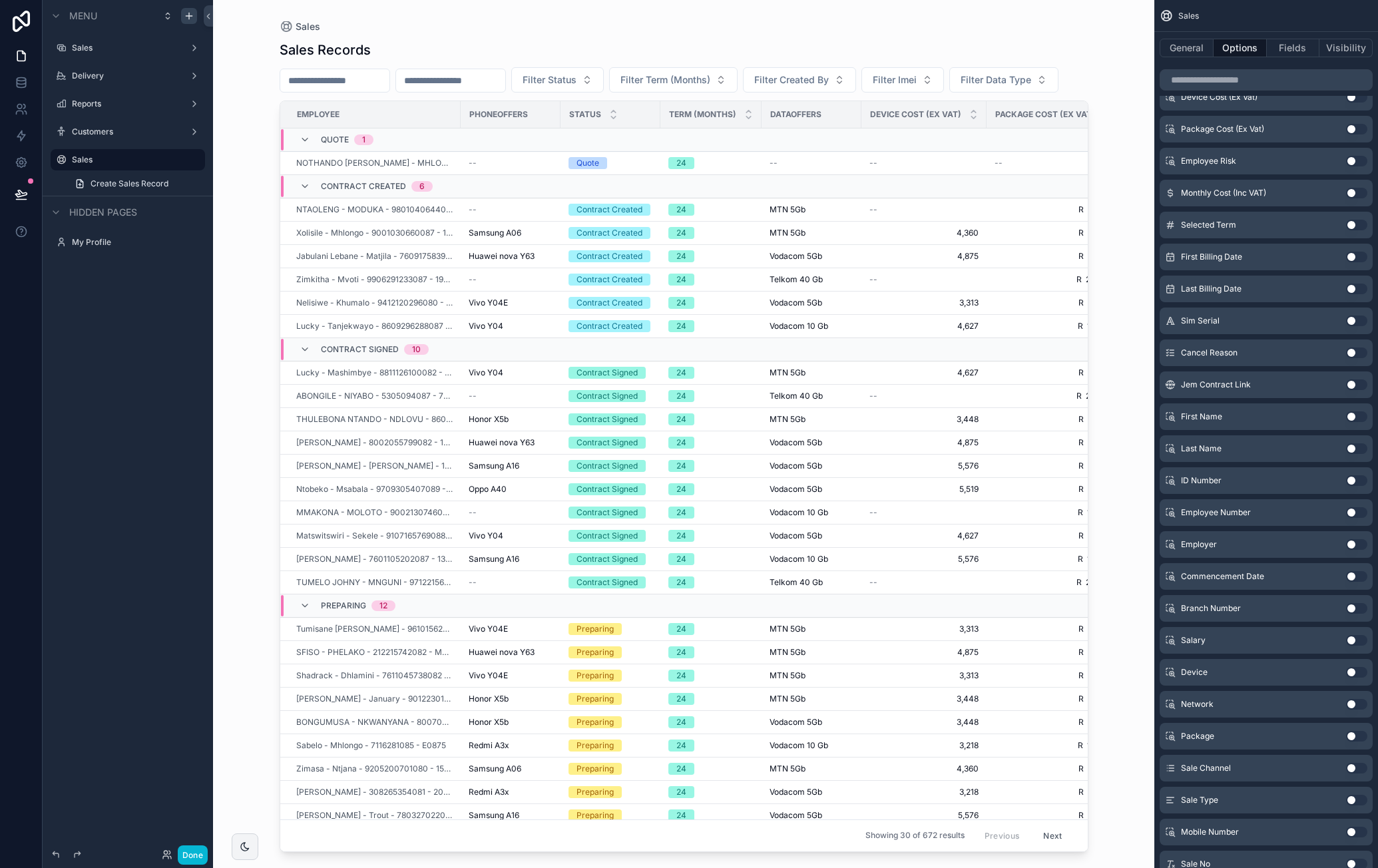
click at [1354, 764] on button "Use setting" at bounding box center [1357, 768] width 21 height 11
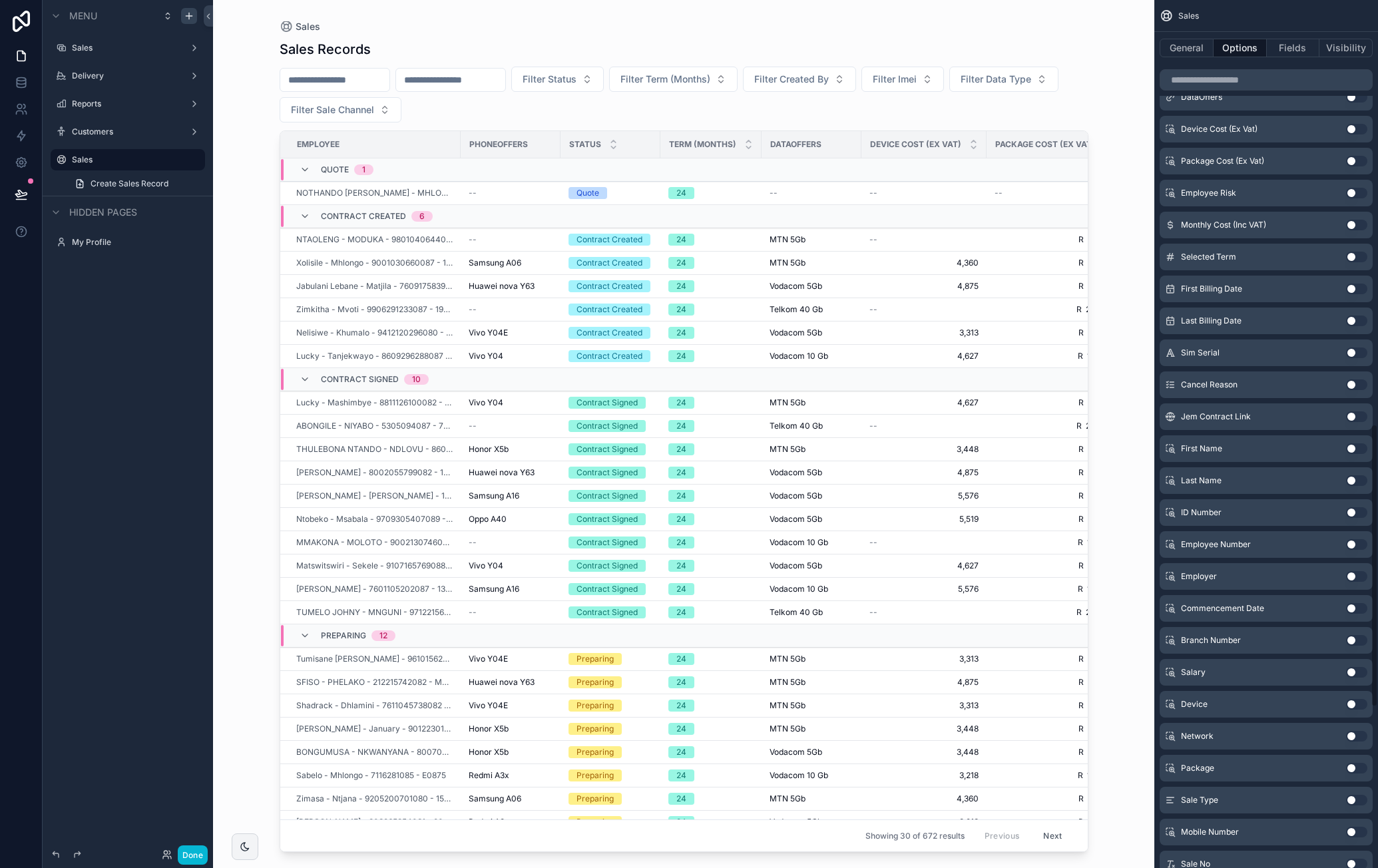
scroll to position [1296, 0]
click at [1355, 768] on button "Use setting" at bounding box center [1357, 768] width 21 height 11
click at [1294, 46] on button "Fields" at bounding box center [1294, 48] width 54 height 19
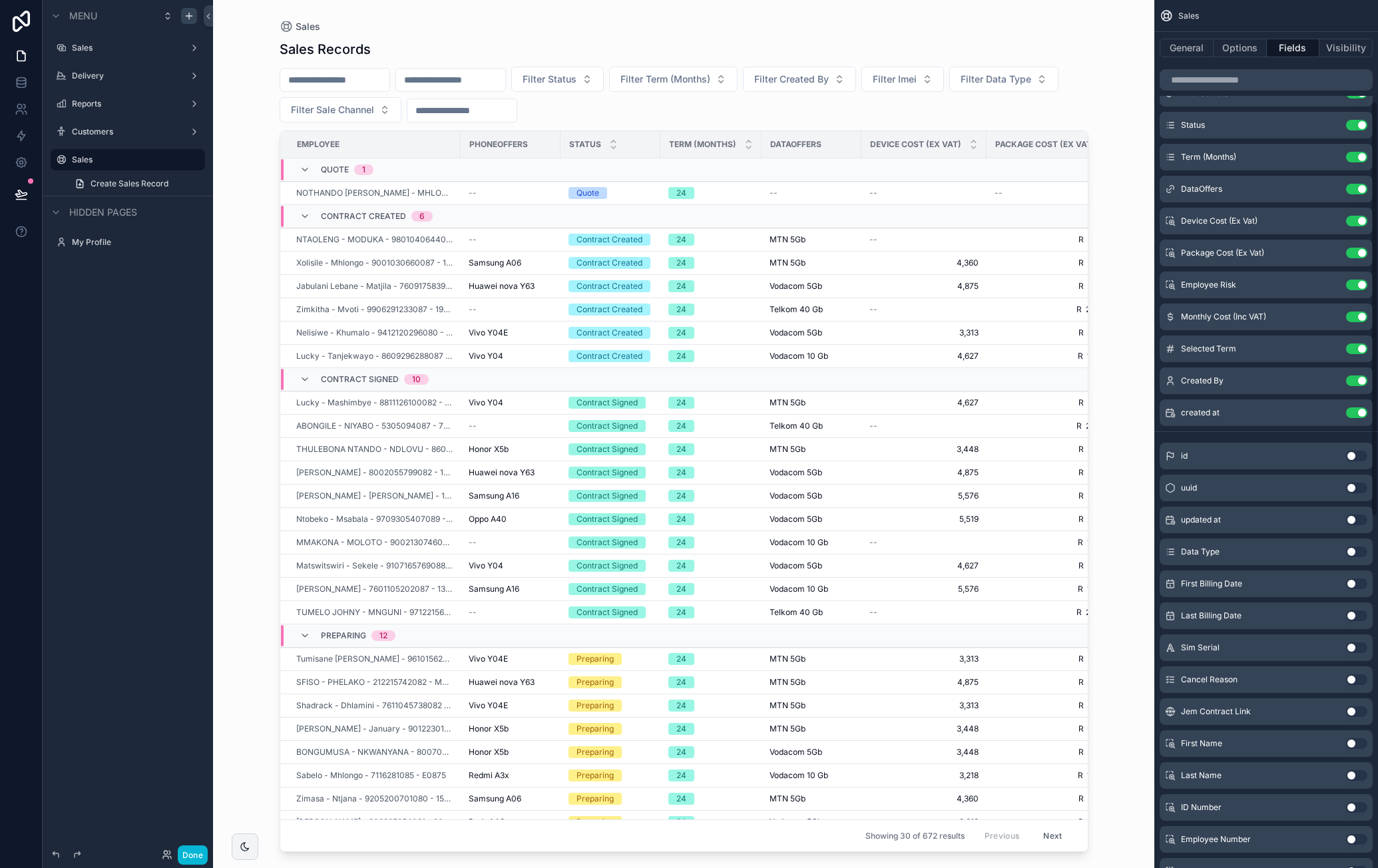
scroll to position [0, 0]
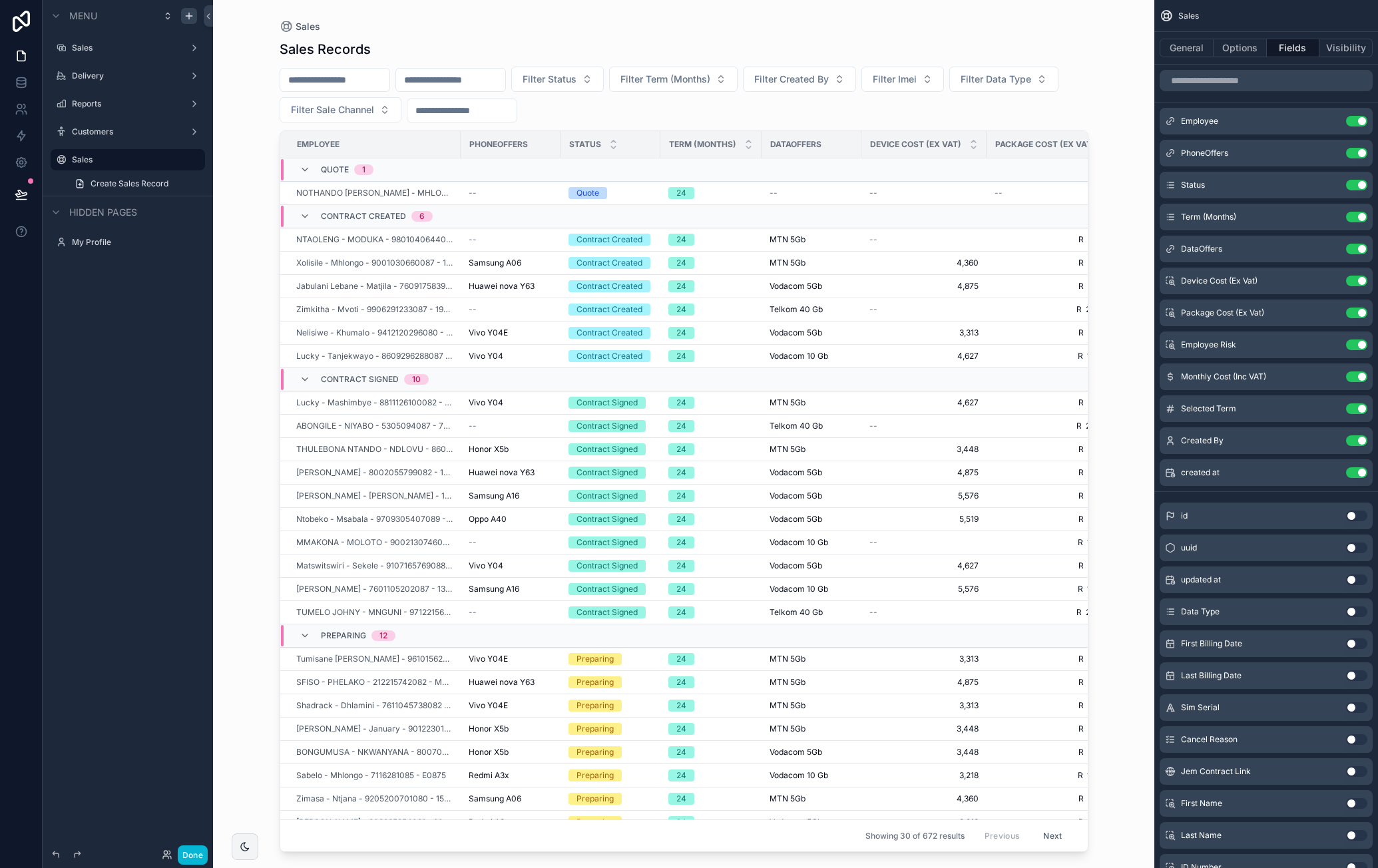
click at [1350, 513] on button "Use setting" at bounding box center [1357, 516] width 21 height 11
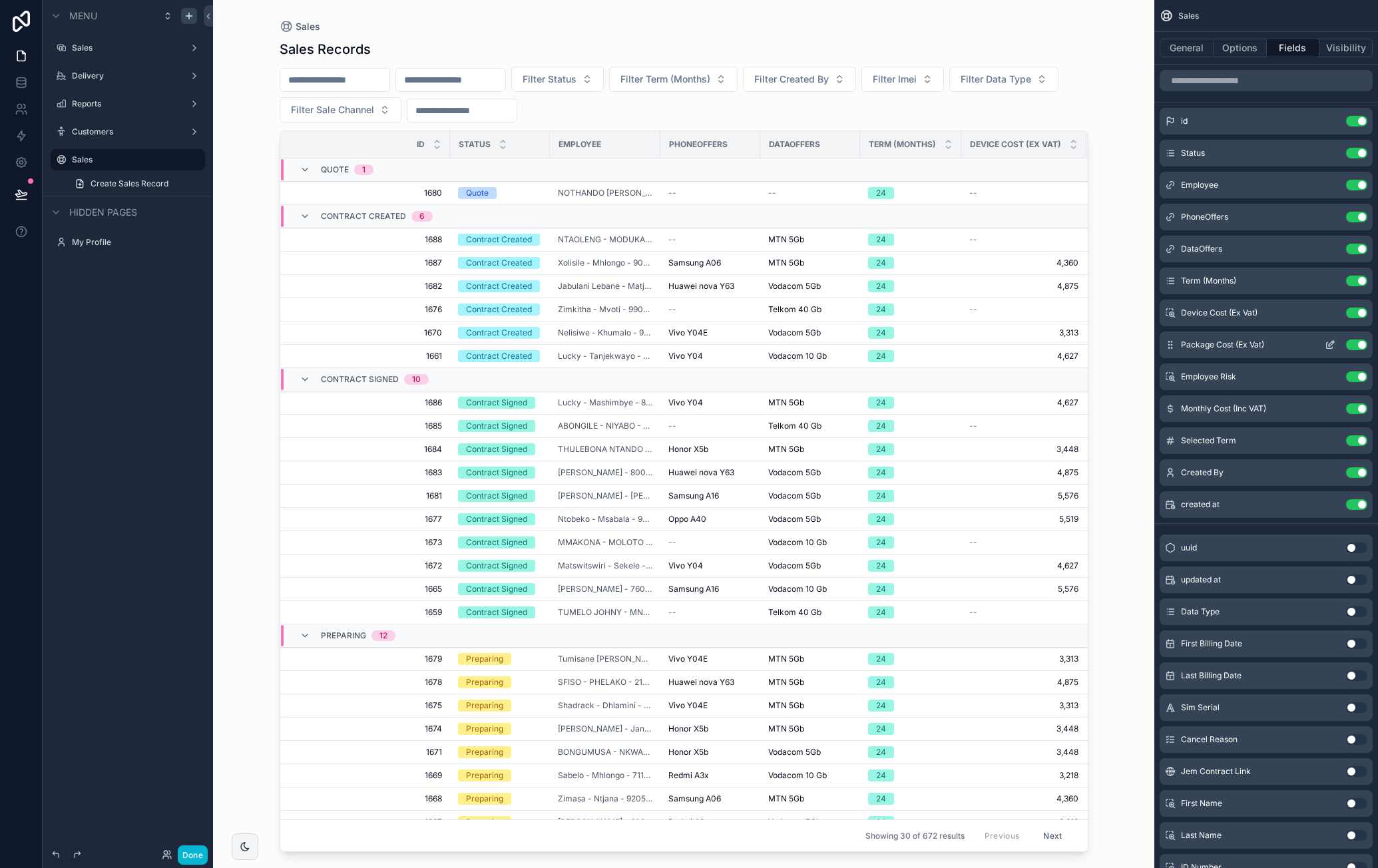
click at [1357, 341] on button "Use setting" at bounding box center [1357, 345] width 21 height 11
click at [1355, 311] on button "Use setting" at bounding box center [1357, 313] width 21 height 11
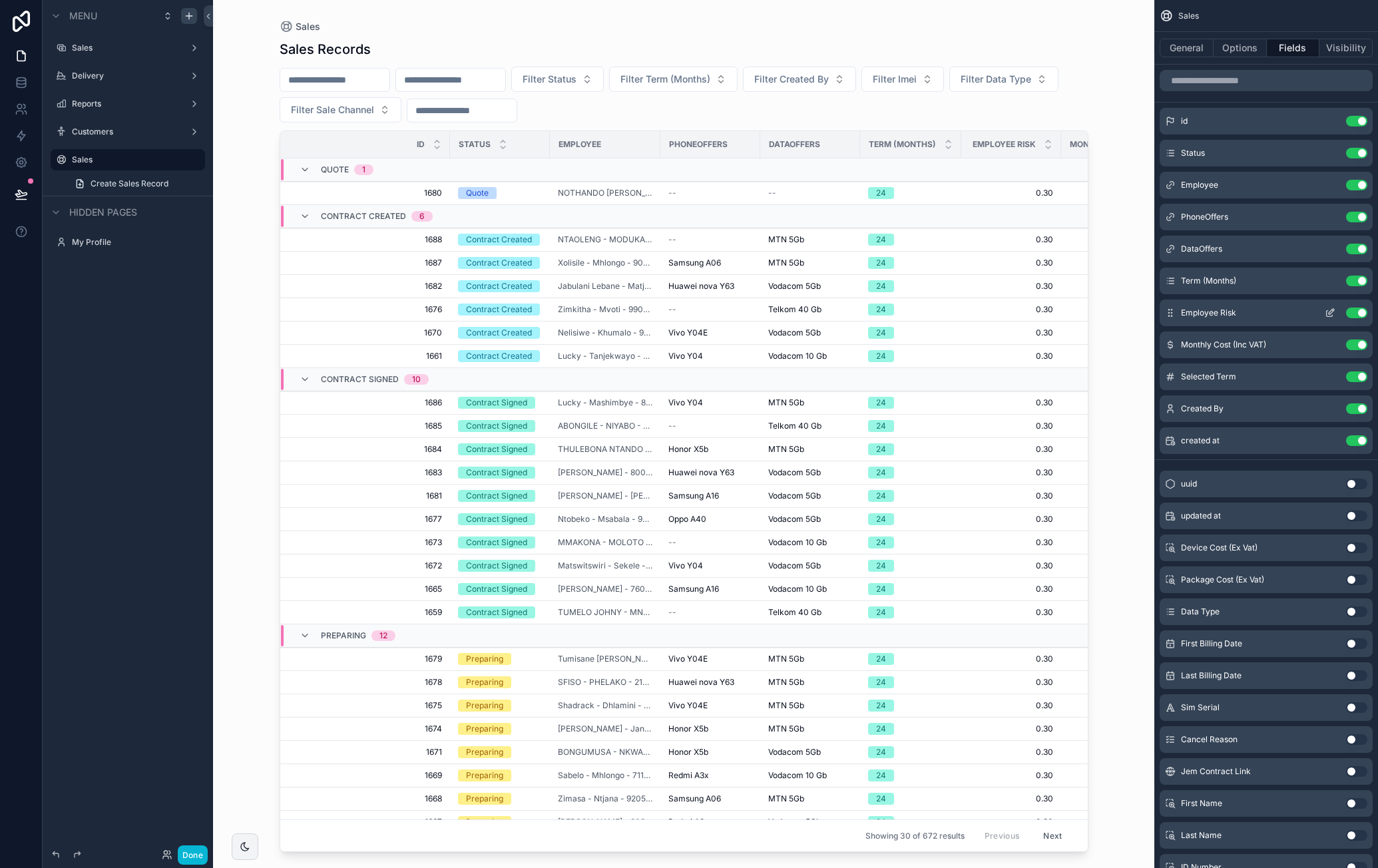
click at [1362, 309] on button "Use setting" at bounding box center [1357, 313] width 21 height 11
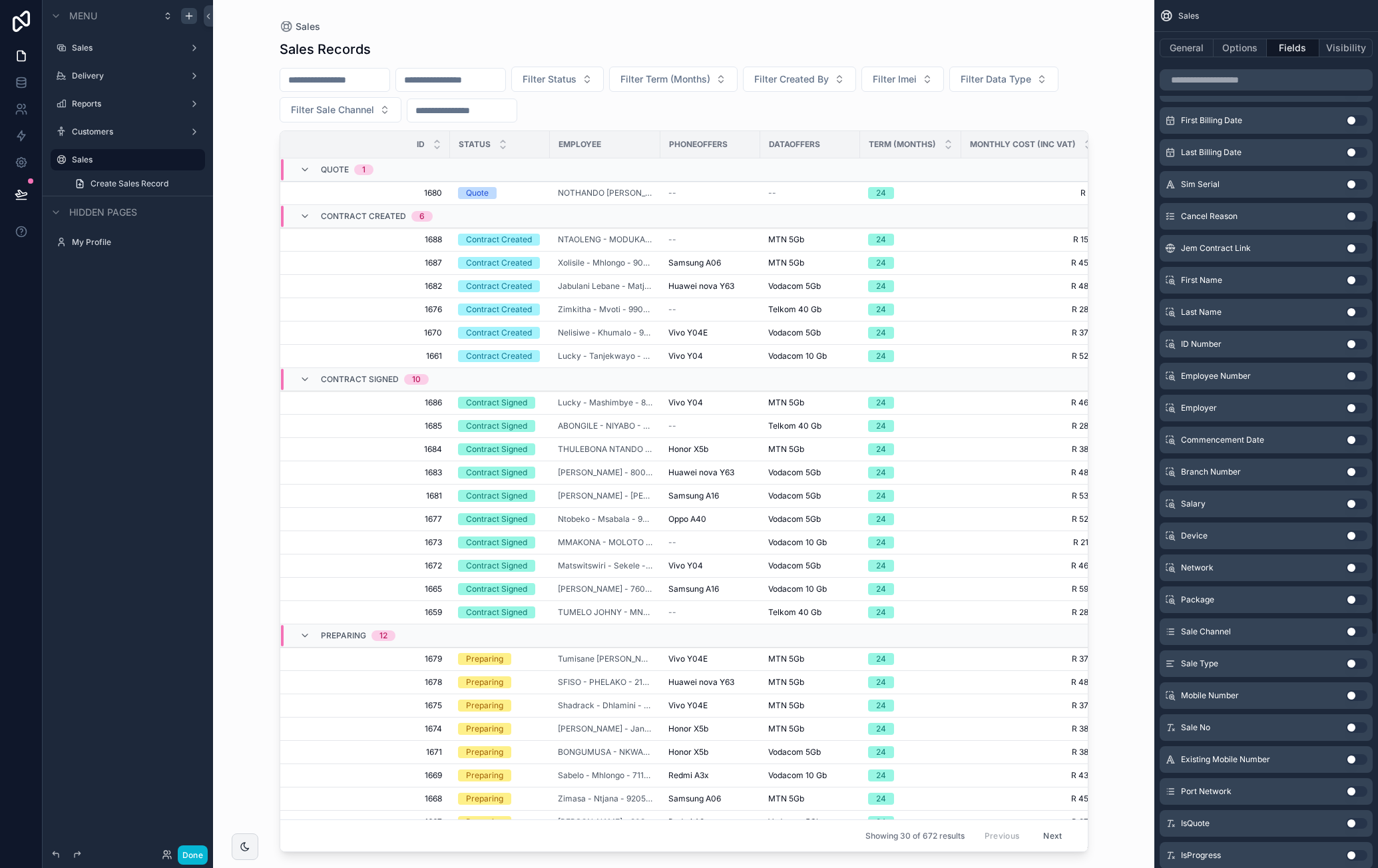
scroll to position [533, 0]
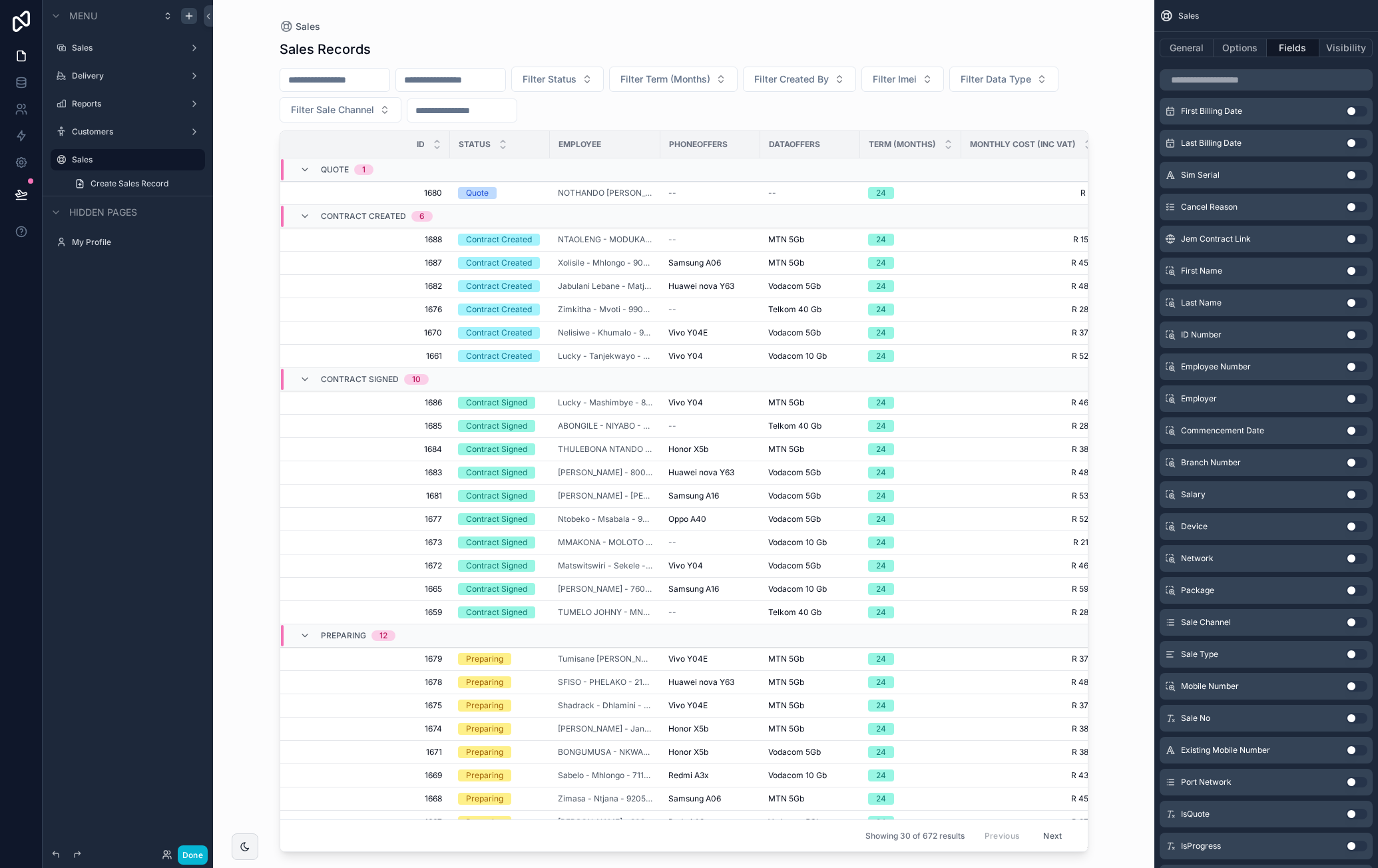
click at [1353, 620] on button "Use setting" at bounding box center [1357, 622] width 21 height 11
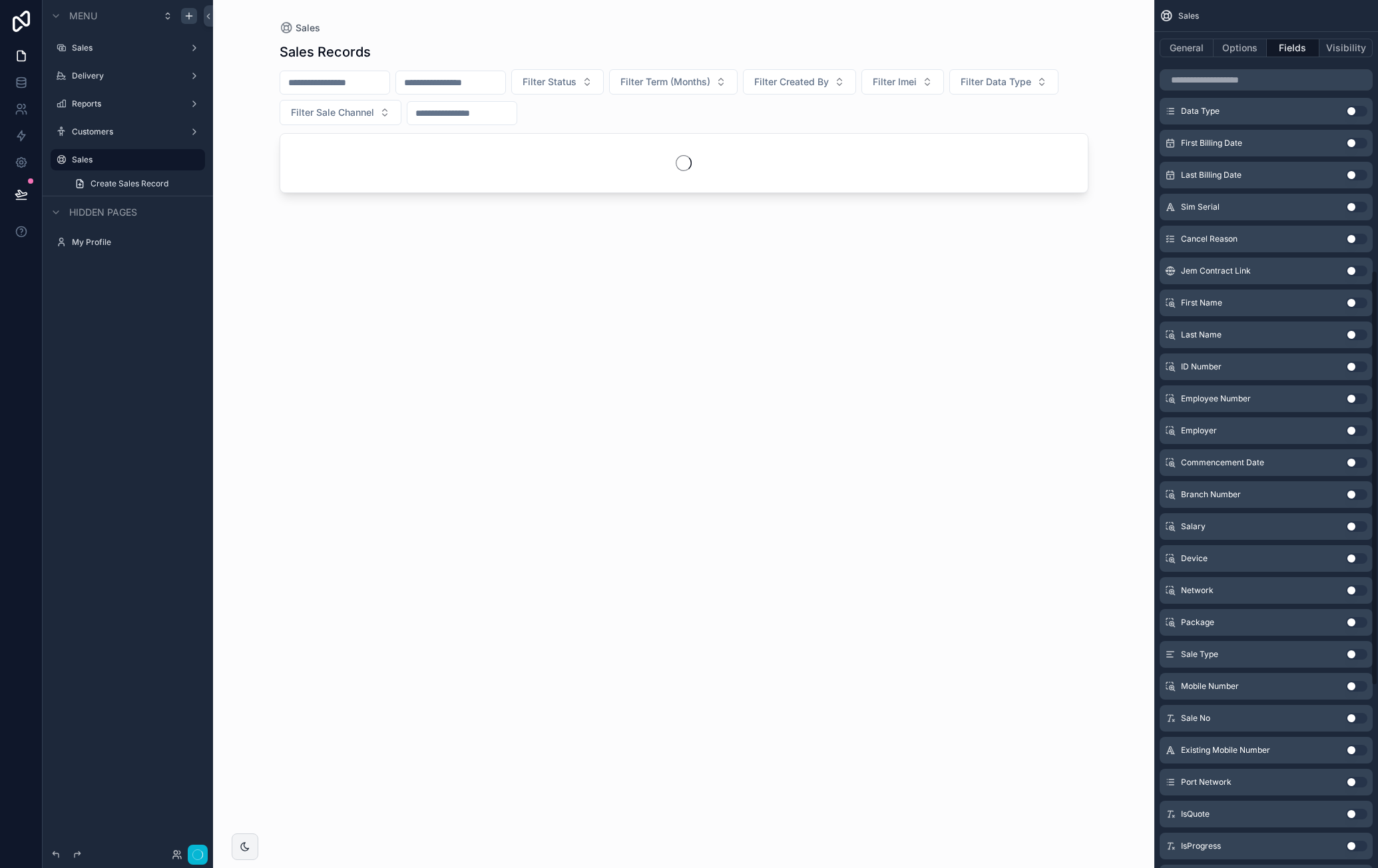
scroll to position [564, 0]
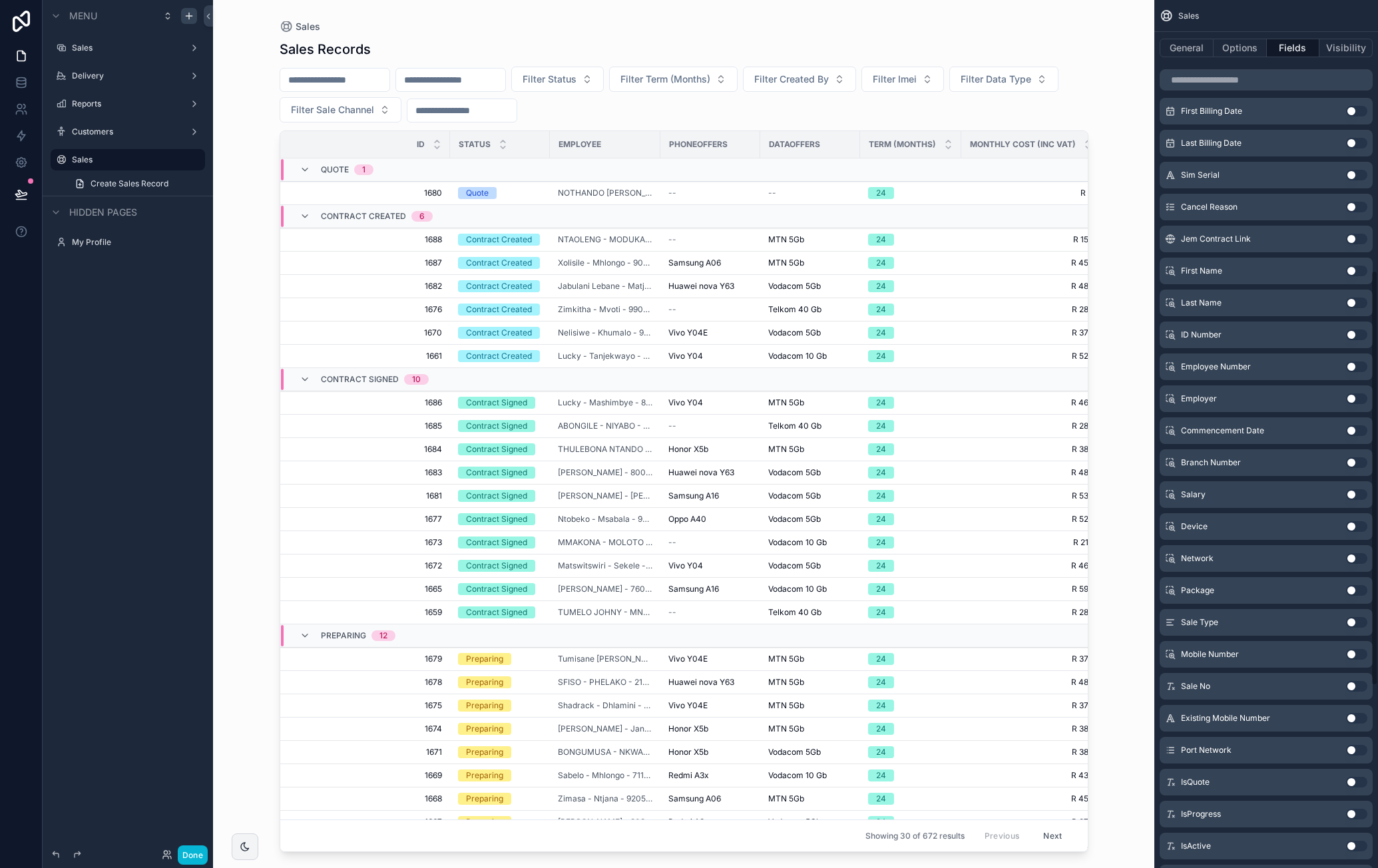
click at [1353, 622] on button "Use setting" at bounding box center [1357, 622] width 21 height 11
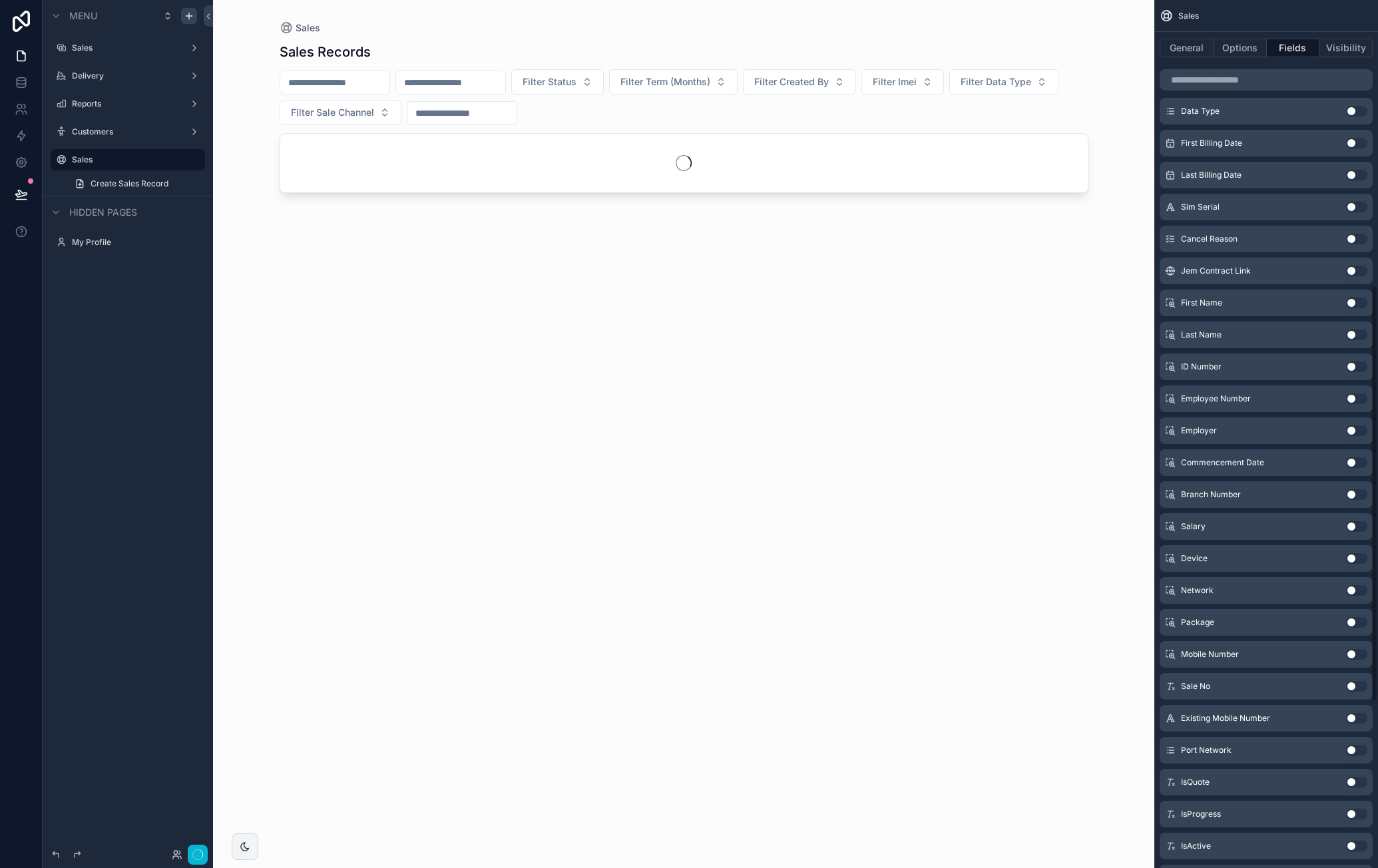
scroll to position [596, 0]
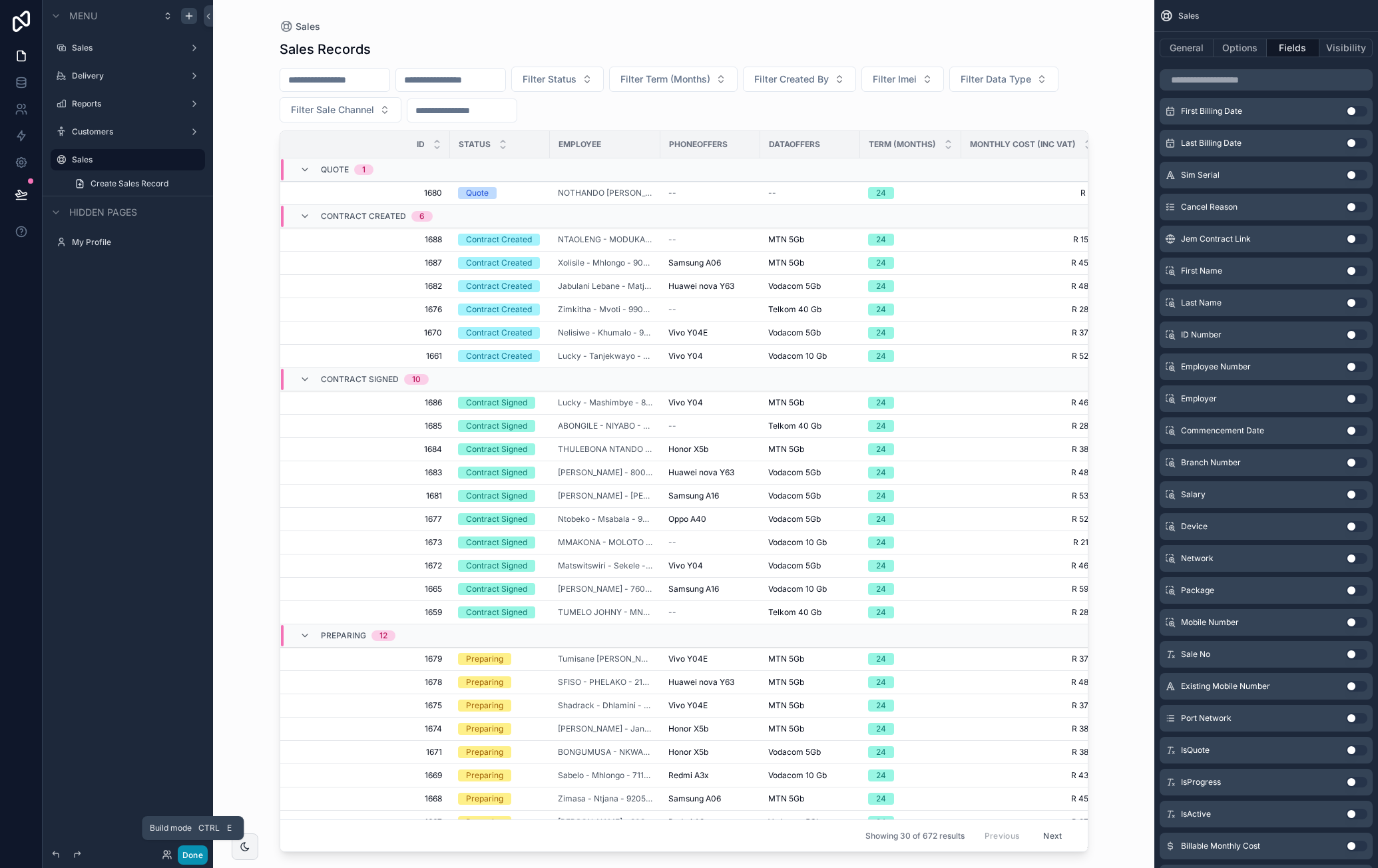
click at [199, 856] on button "Done" at bounding box center [193, 855] width 30 height 19
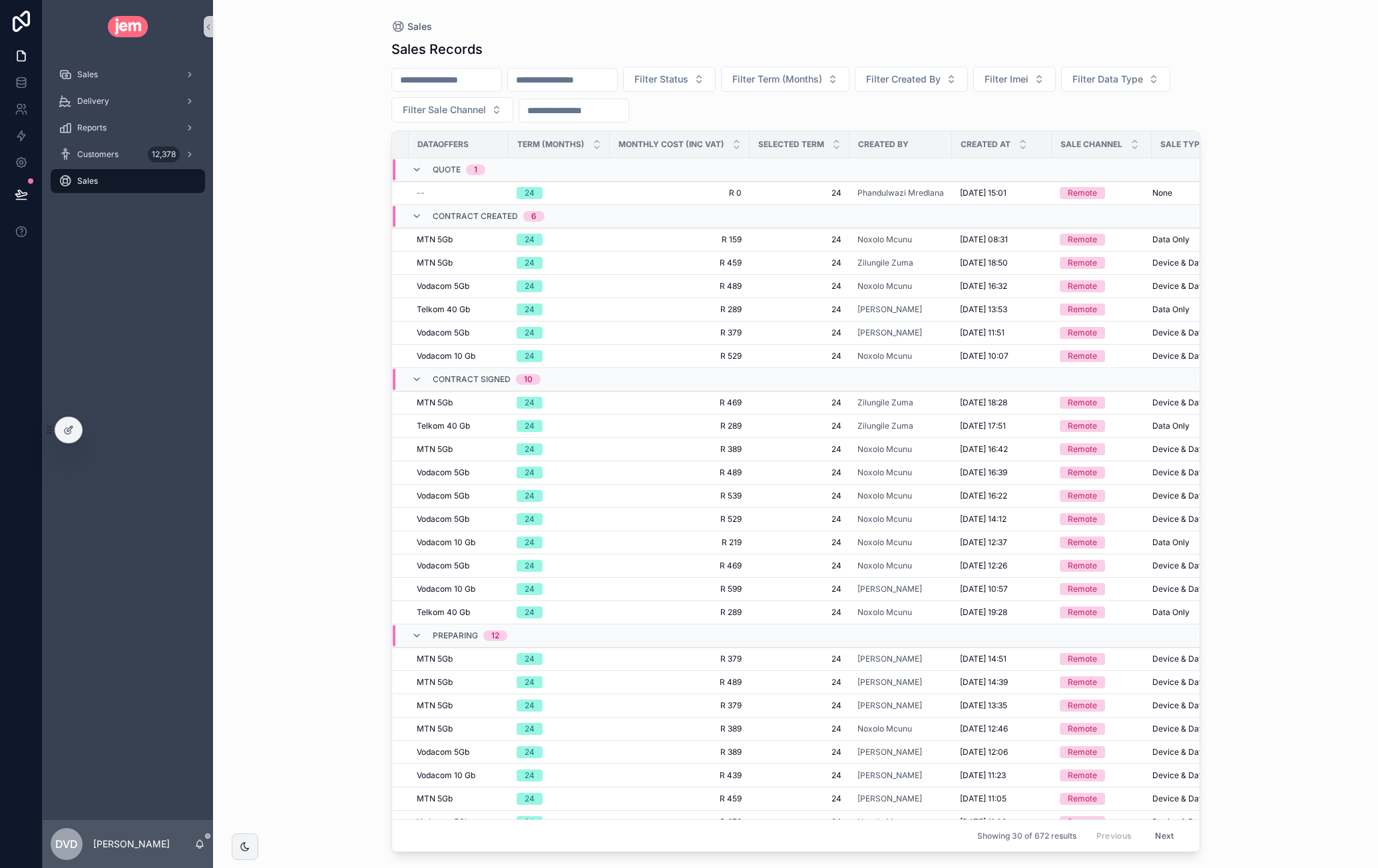
scroll to position [0, 524]
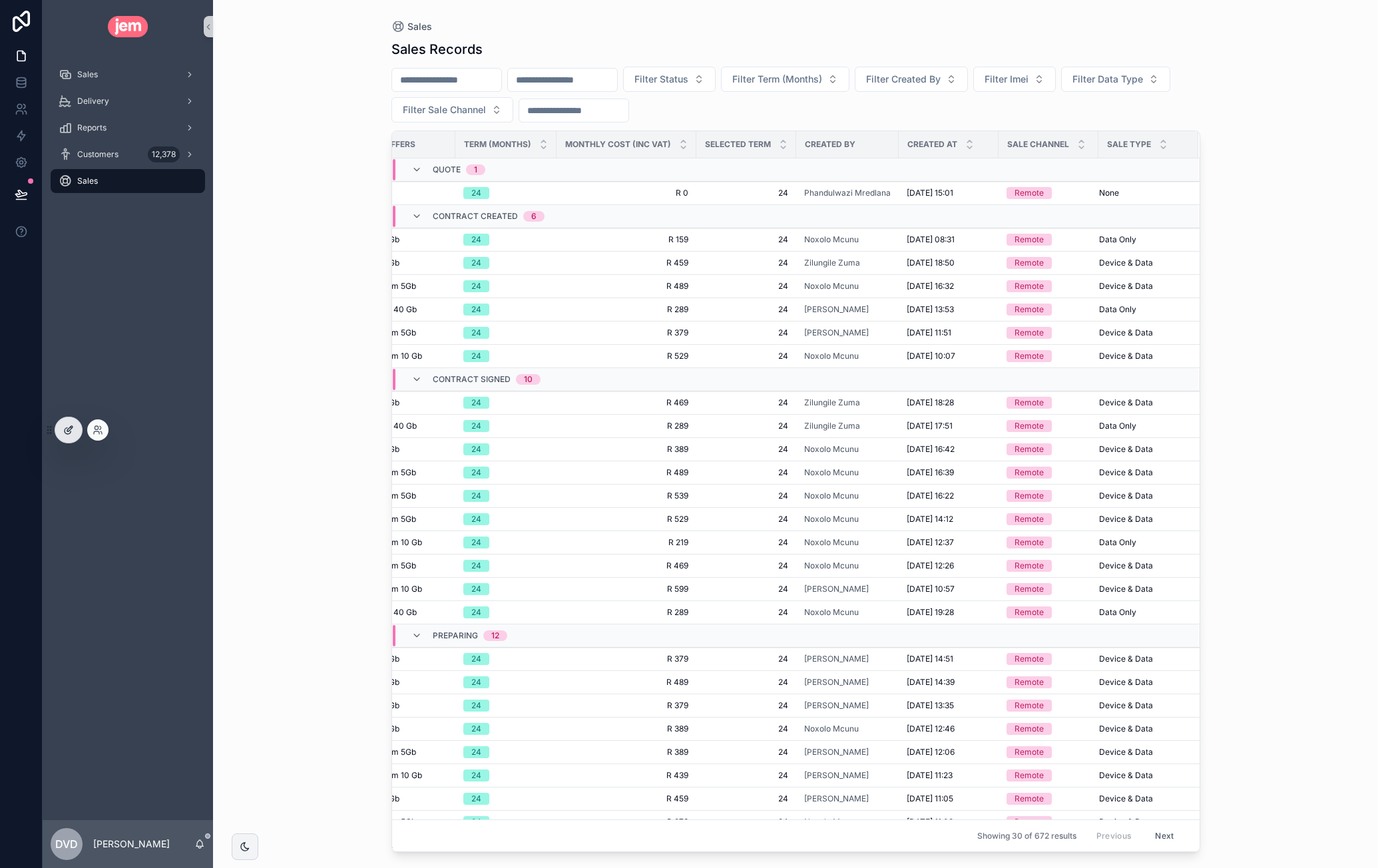
click at [72, 434] on icon at bounding box center [68, 430] width 11 height 11
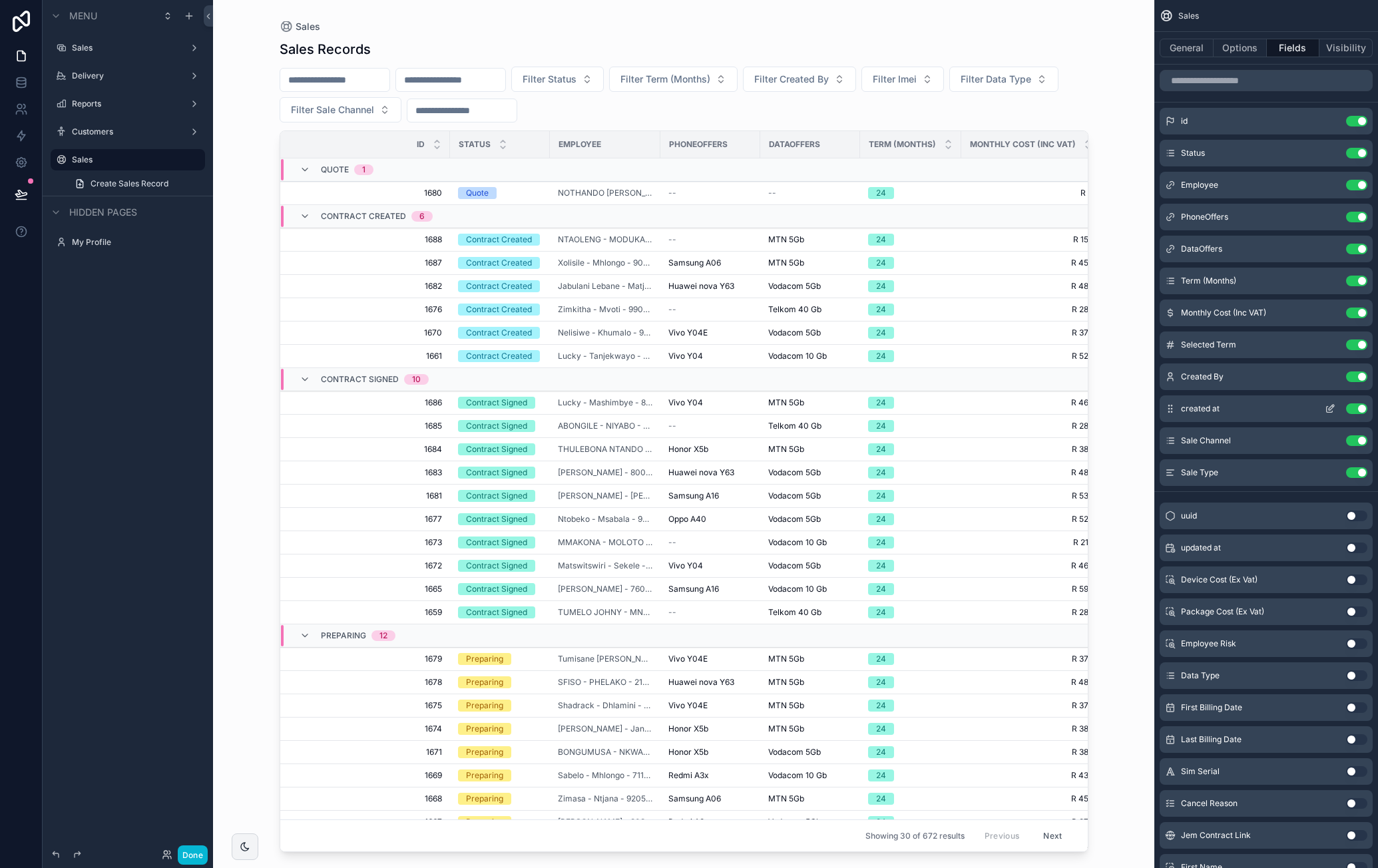
click at [1328, 410] on icon "scrollable content" at bounding box center [1330, 409] width 11 height 11
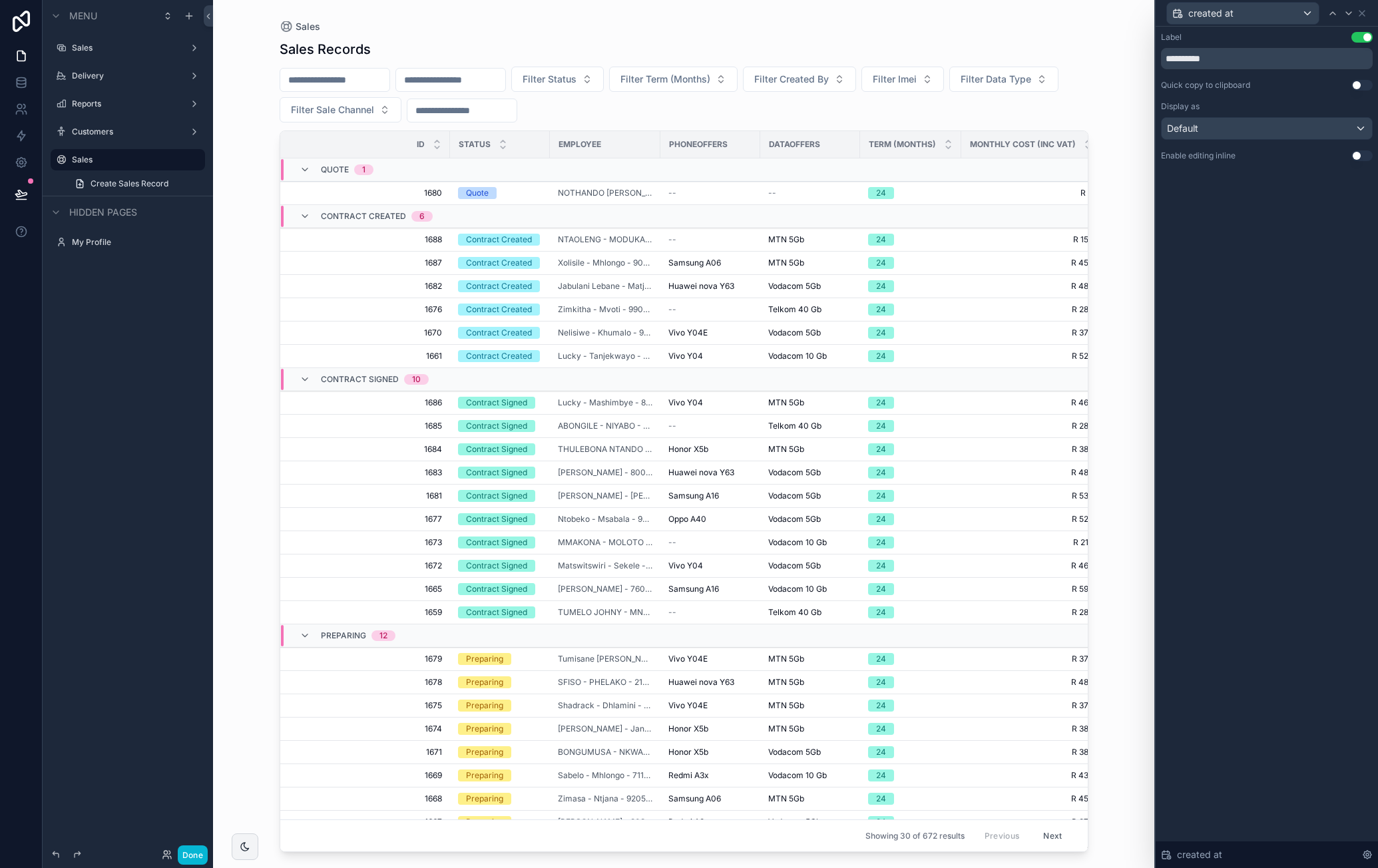
click at [1358, 155] on button "Use setting" at bounding box center [1362, 156] width 21 height 11
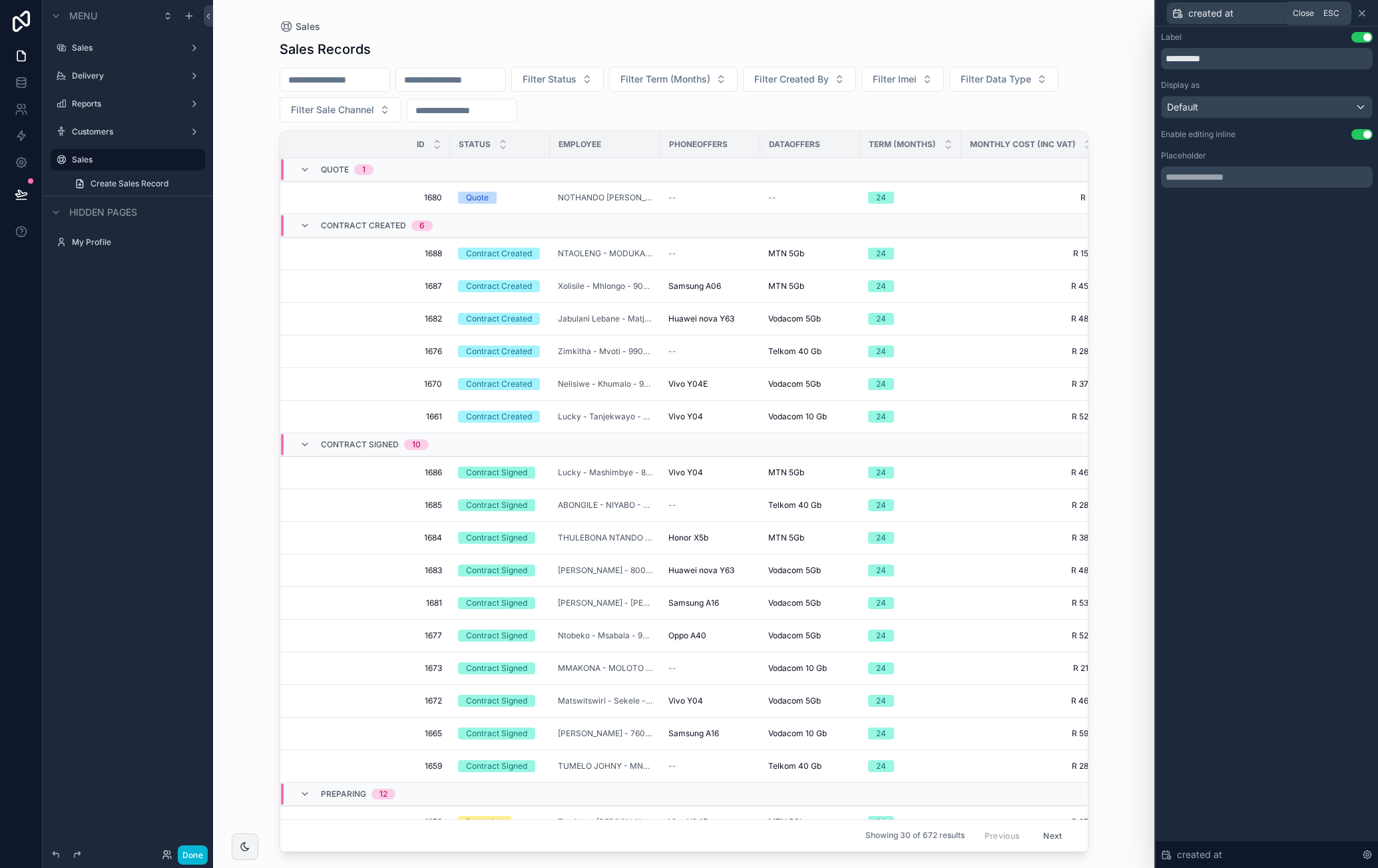
click at [1365, 12] on icon at bounding box center [1362, 13] width 11 height 11
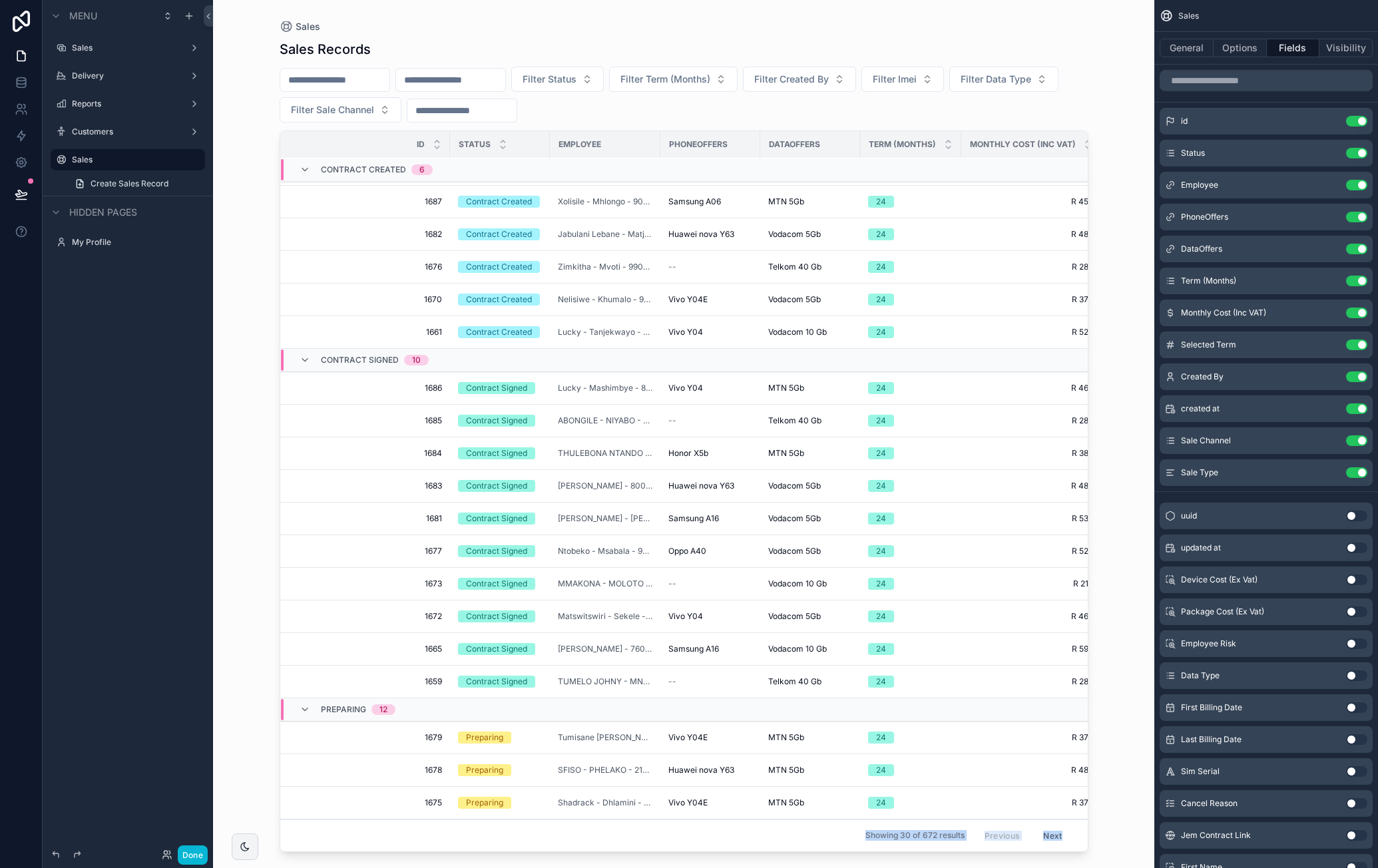
drag, startPoint x: 610, startPoint y: 846, endPoint x: 705, endPoint y: 838, distance: 95.3
click at [705, 838] on div "Sales Sales Records Filter Status Filter Term (Months) Filter Created By Filter…" at bounding box center [684, 426] width 851 height 852
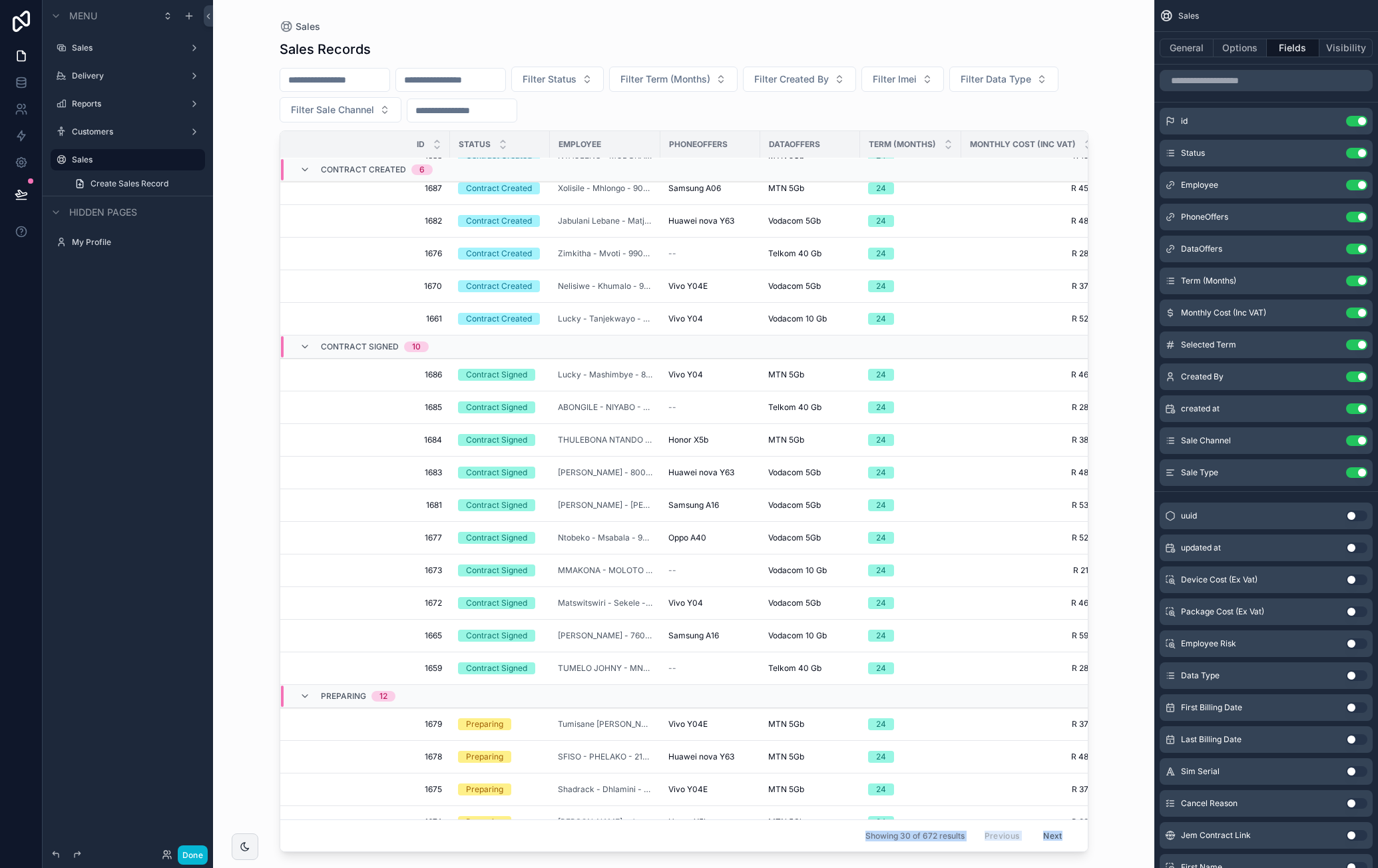
click at [1096, 597] on div "scrollable content" at bounding box center [684, 426] width 851 height 852
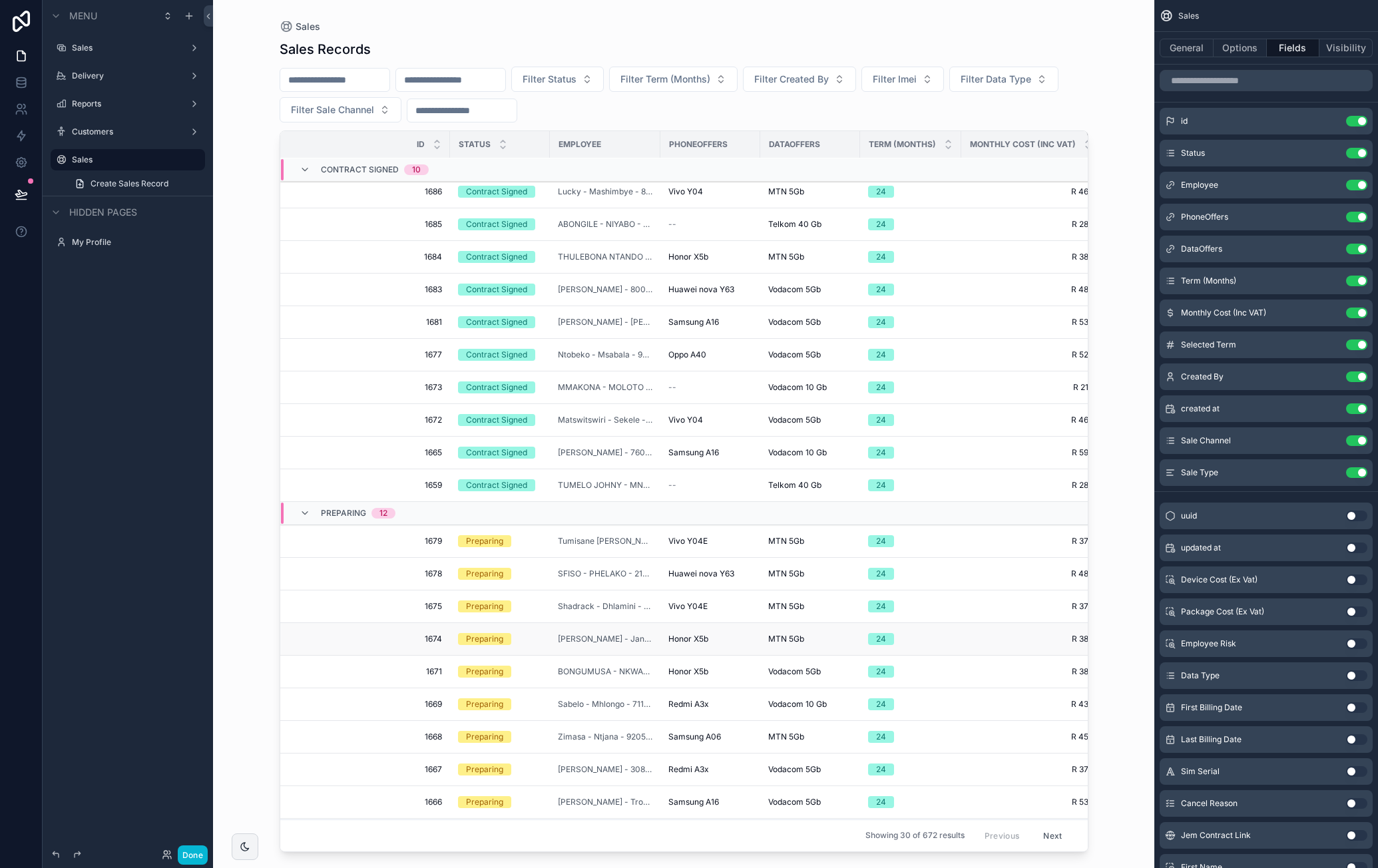
scroll to position [0, 0]
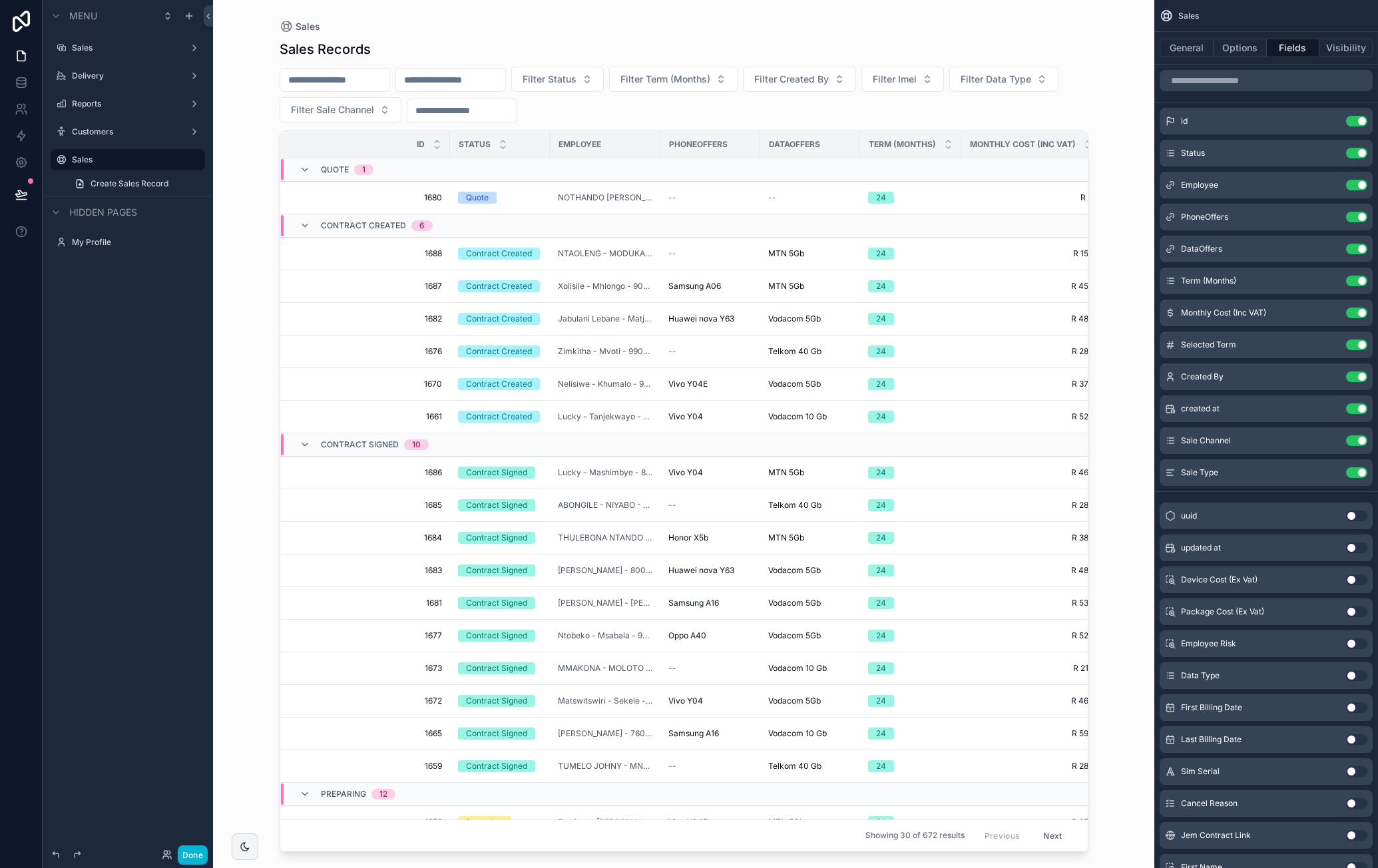
click at [382, 80] on input "scrollable content" at bounding box center [335, 80] width 109 height 19
click at [300, 193] on button "30" at bounding box center [301, 191] width 24 height 24
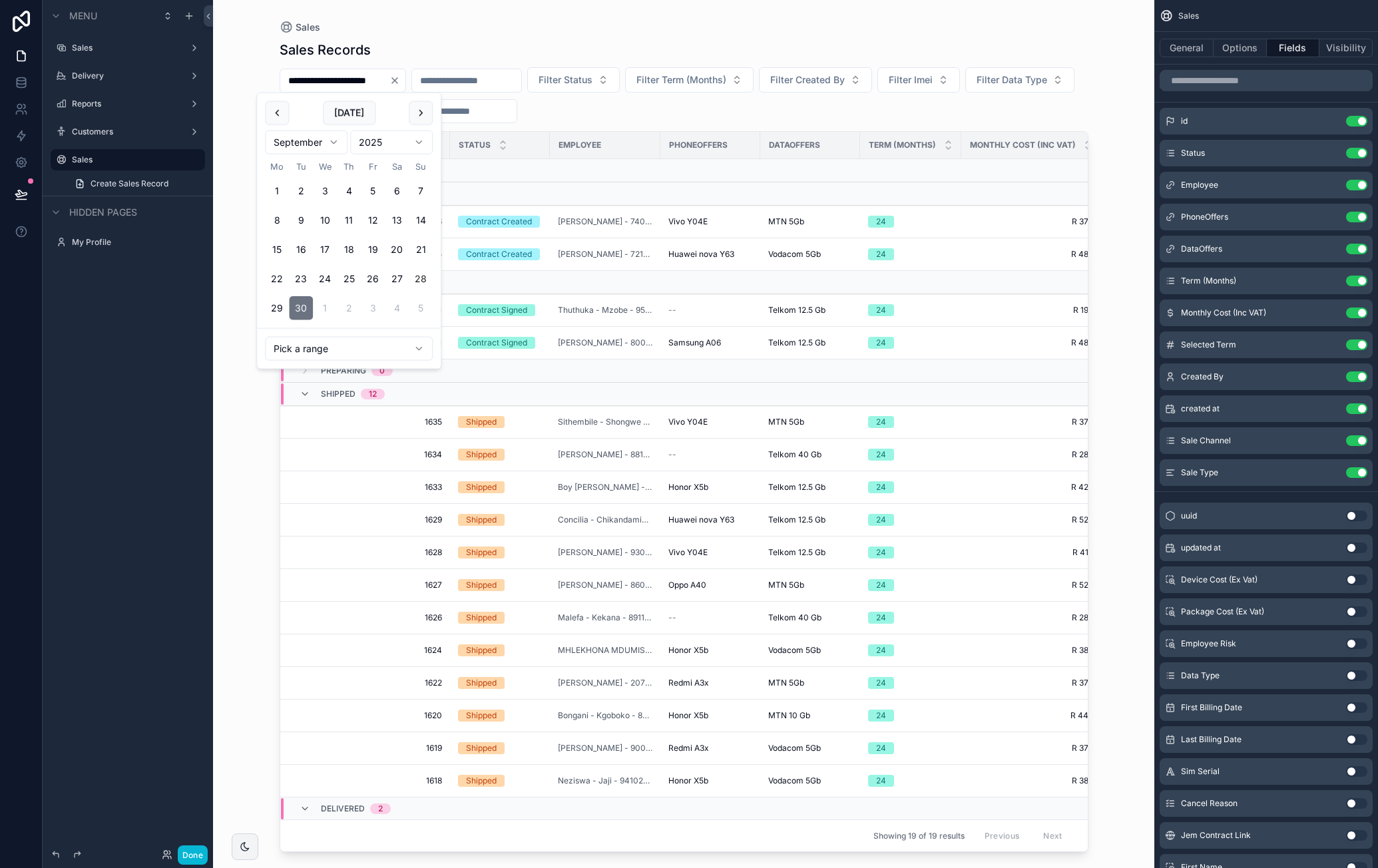
click at [424, 277] on button "28" at bounding box center [421, 279] width 24 height 24
type input "**********"
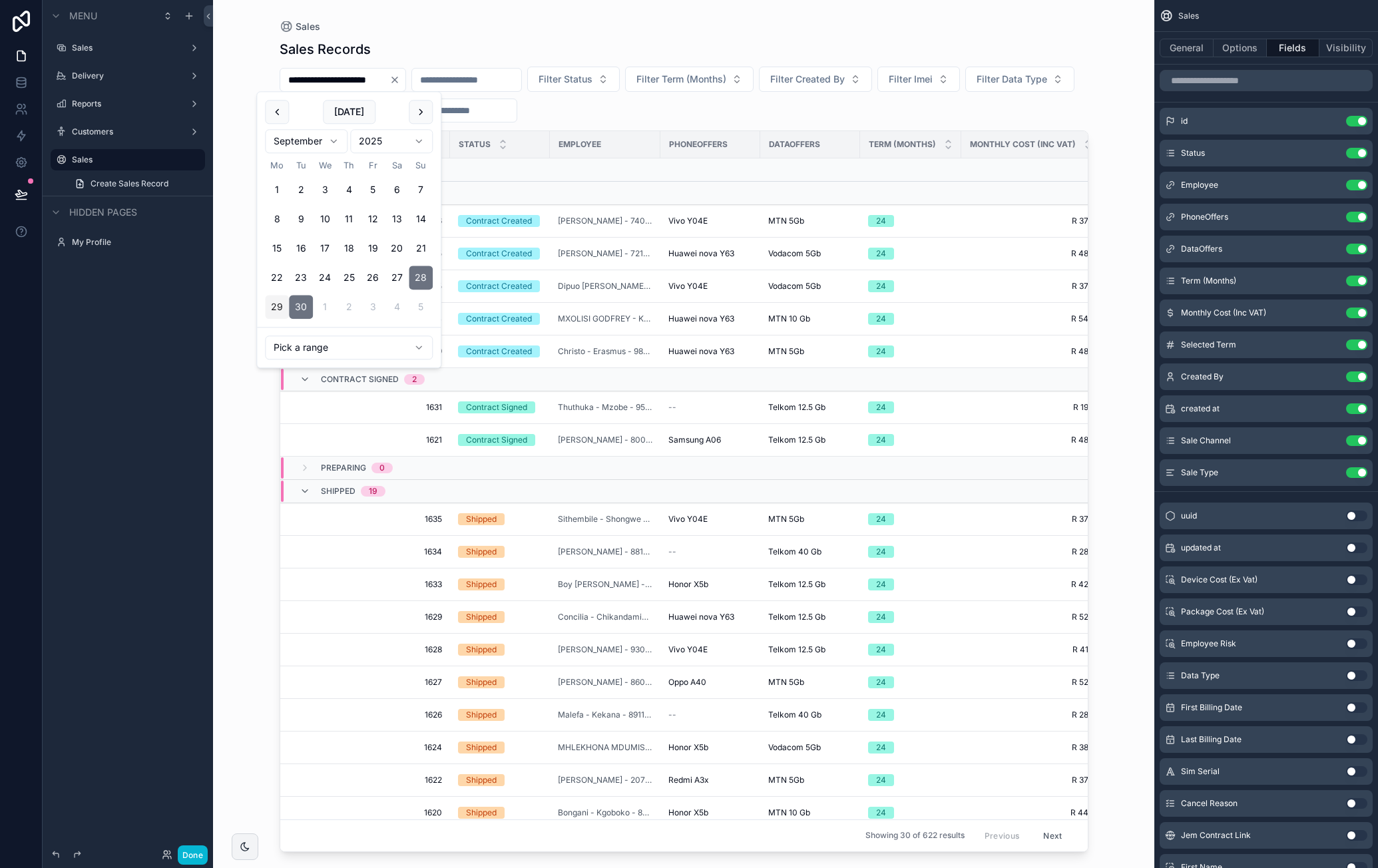
click at [1108, 91] on div "**********" at bounding box center [684, 426] width 851 height 852
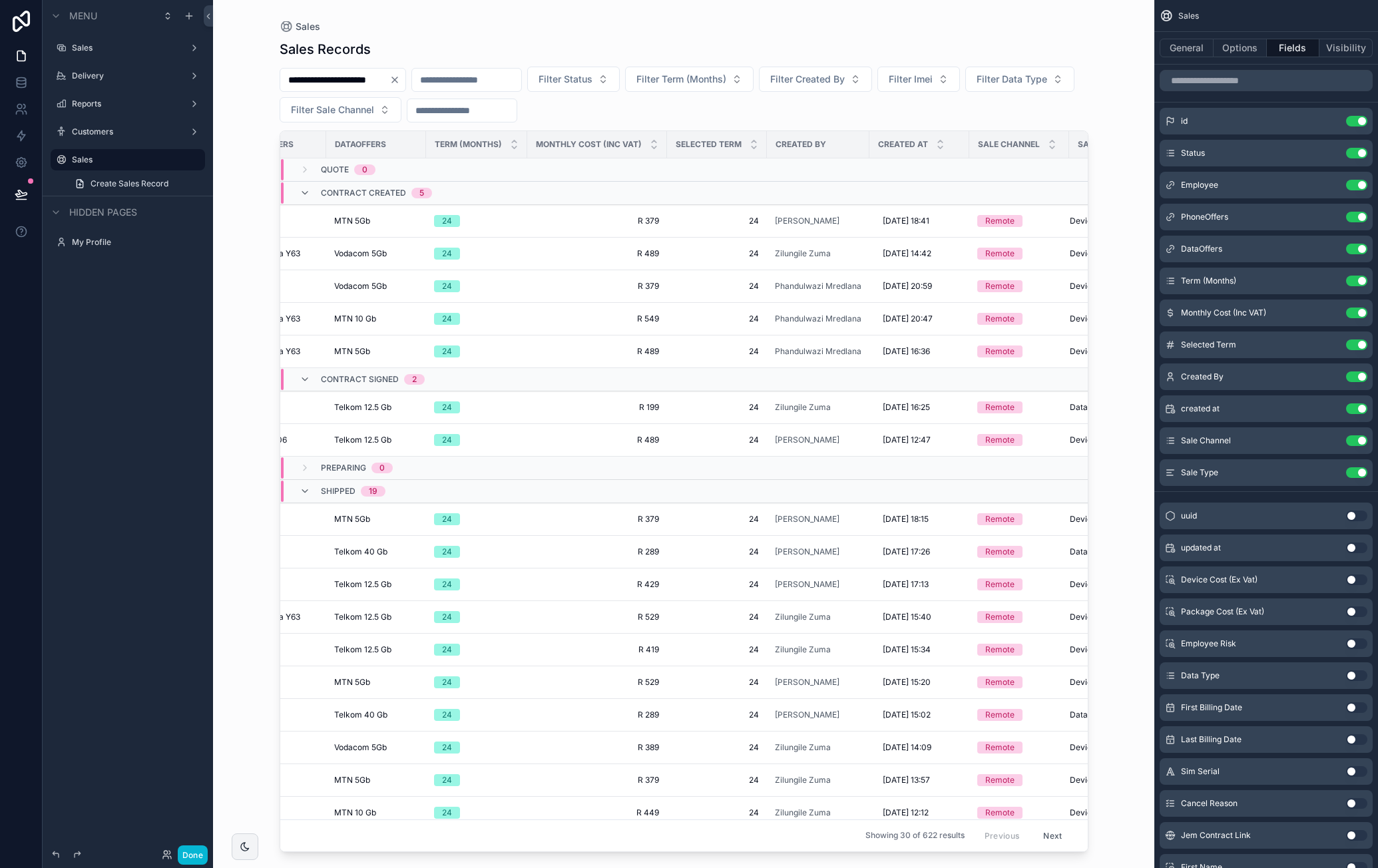
scroll to position [0, 524]
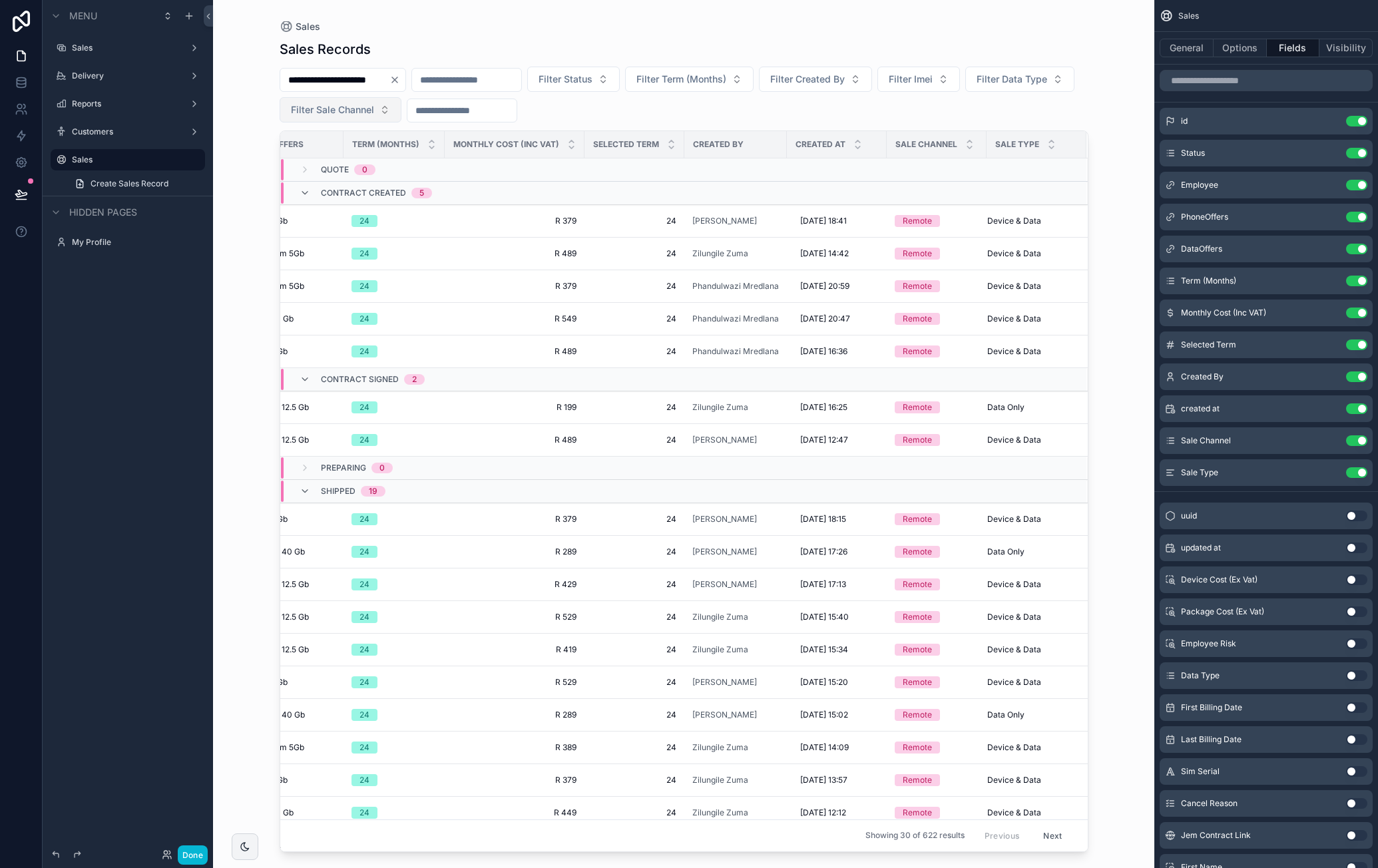
click at [374, 113] on span "Filter Sale Channel" at bounding box center [333, 110] width 83 height 13
click at [434, 168] on div "Remote" at bounding box center [454, 163] width 160 height 21
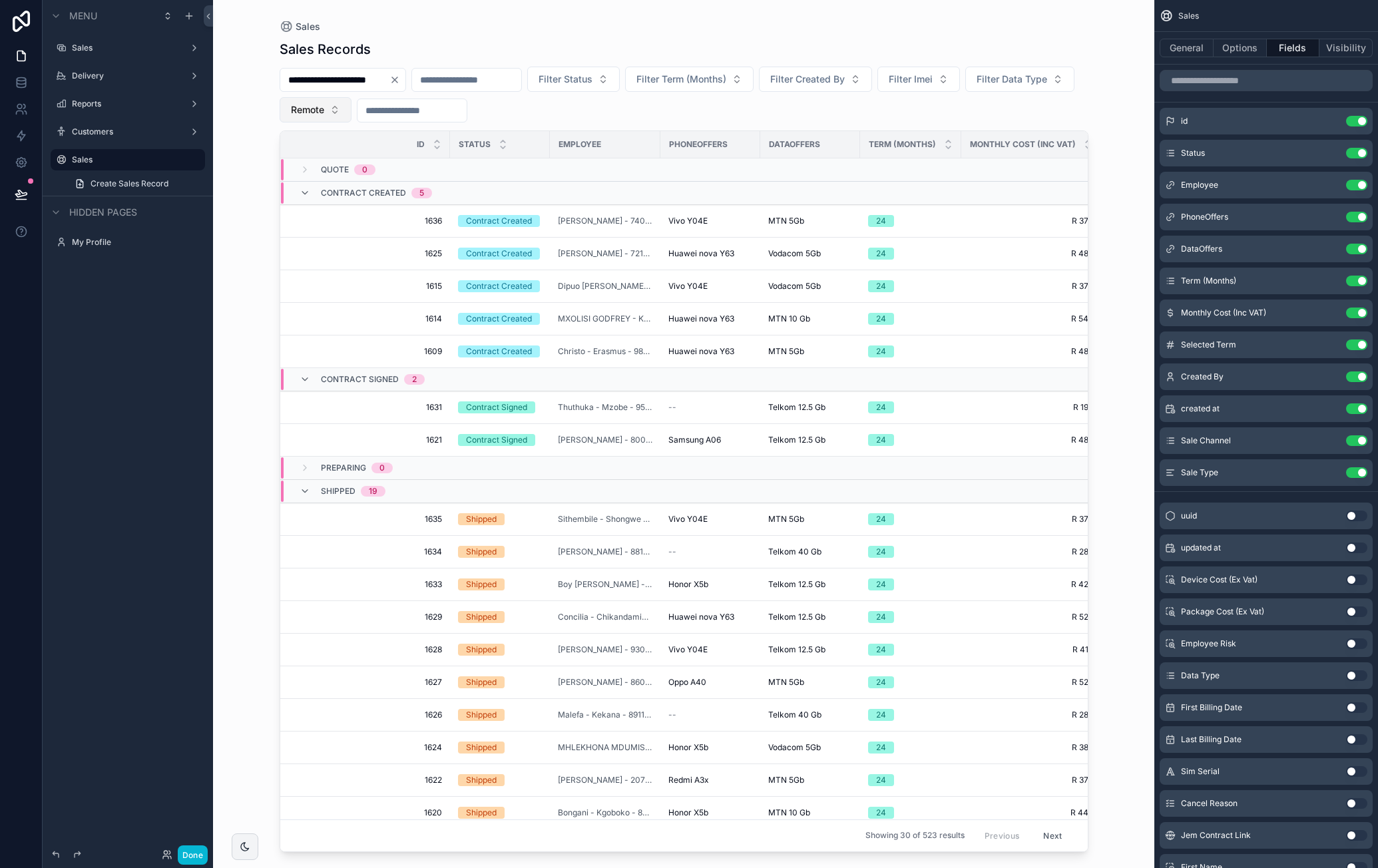
click at [351, 117] on button "Remote" at bounding box center [315, 110] width 72 height 25
click at [421, 170] on div "None" at bounding box center [428, 163] width 160 height 21
click at [374, 107] on span "Filter Sale Channel" at bounding box center [333, 110] width 83 height 13
click at [752, 112] on div "**********" at bounding box center [684, 94] width 808 height 56
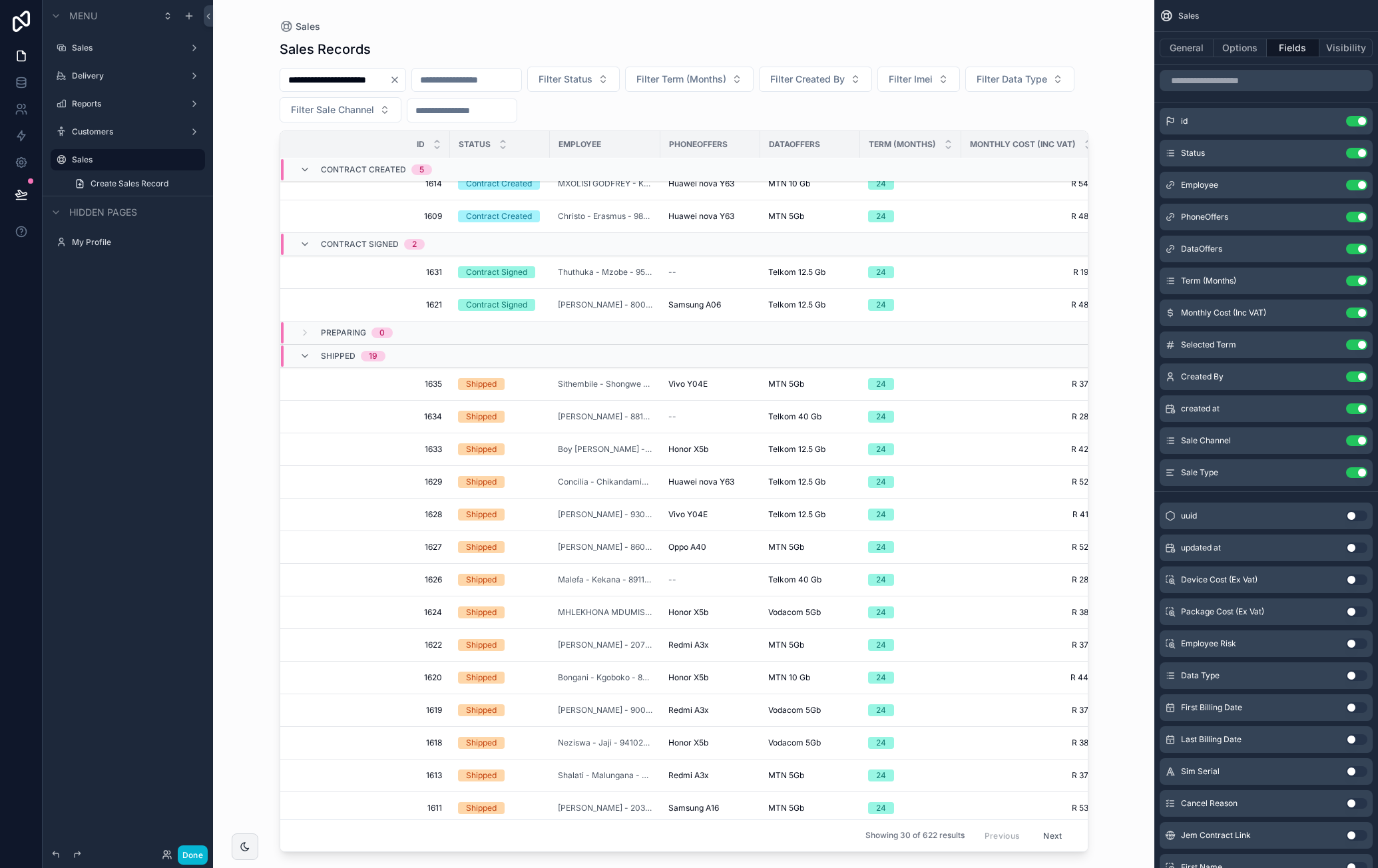
drag, startPoint x: 709, startPoint y: 841, endPoint x: 819, endPoint y: 845, distance: 110.1
click at [819, 845] on div "Id Status Employee PhoneOffers DataOffers Term (Months) Monthly Cost (Inc VAT) …" at bounding box center [684, 491] width 807 height 720
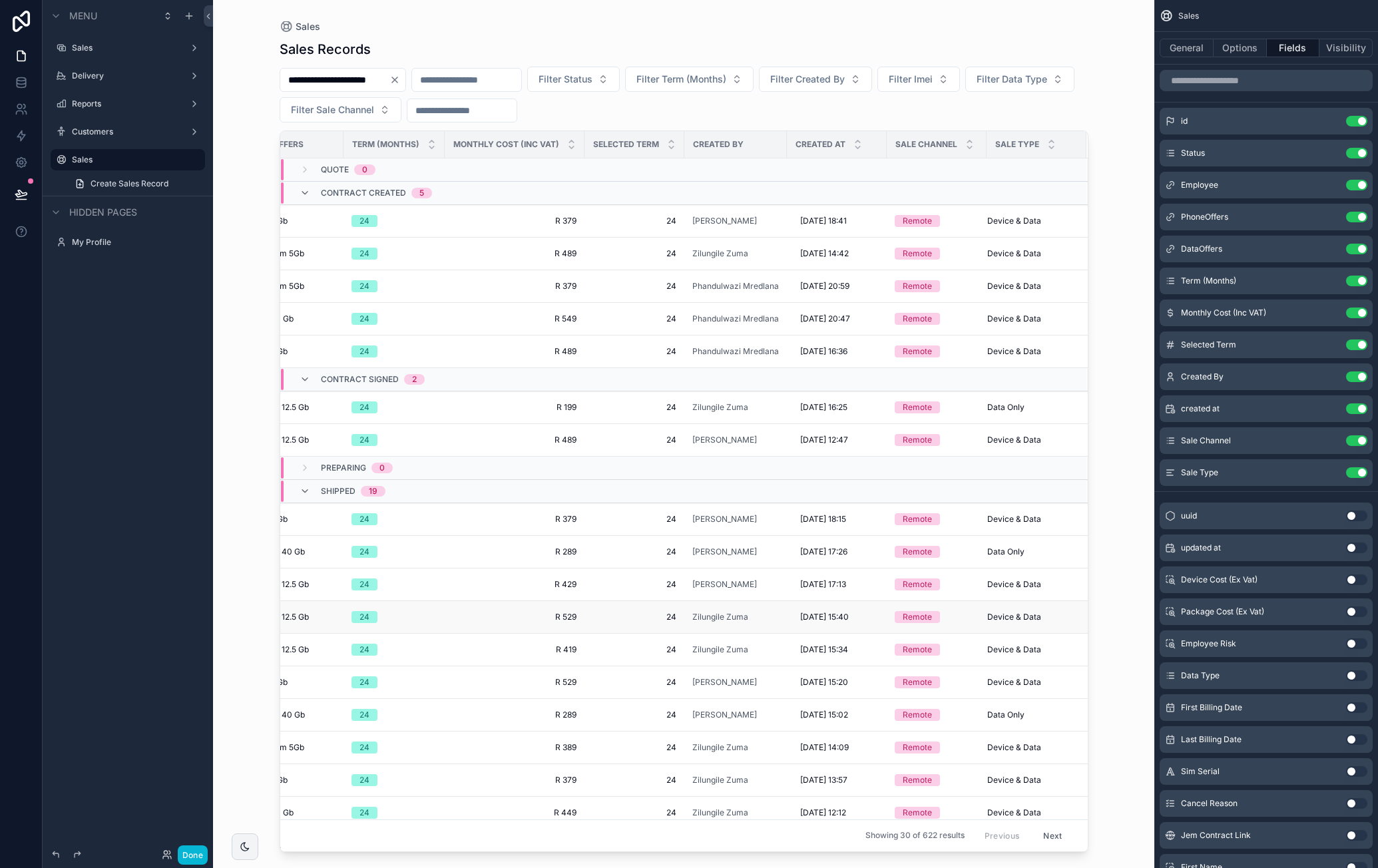
scroll to position [199, 524]
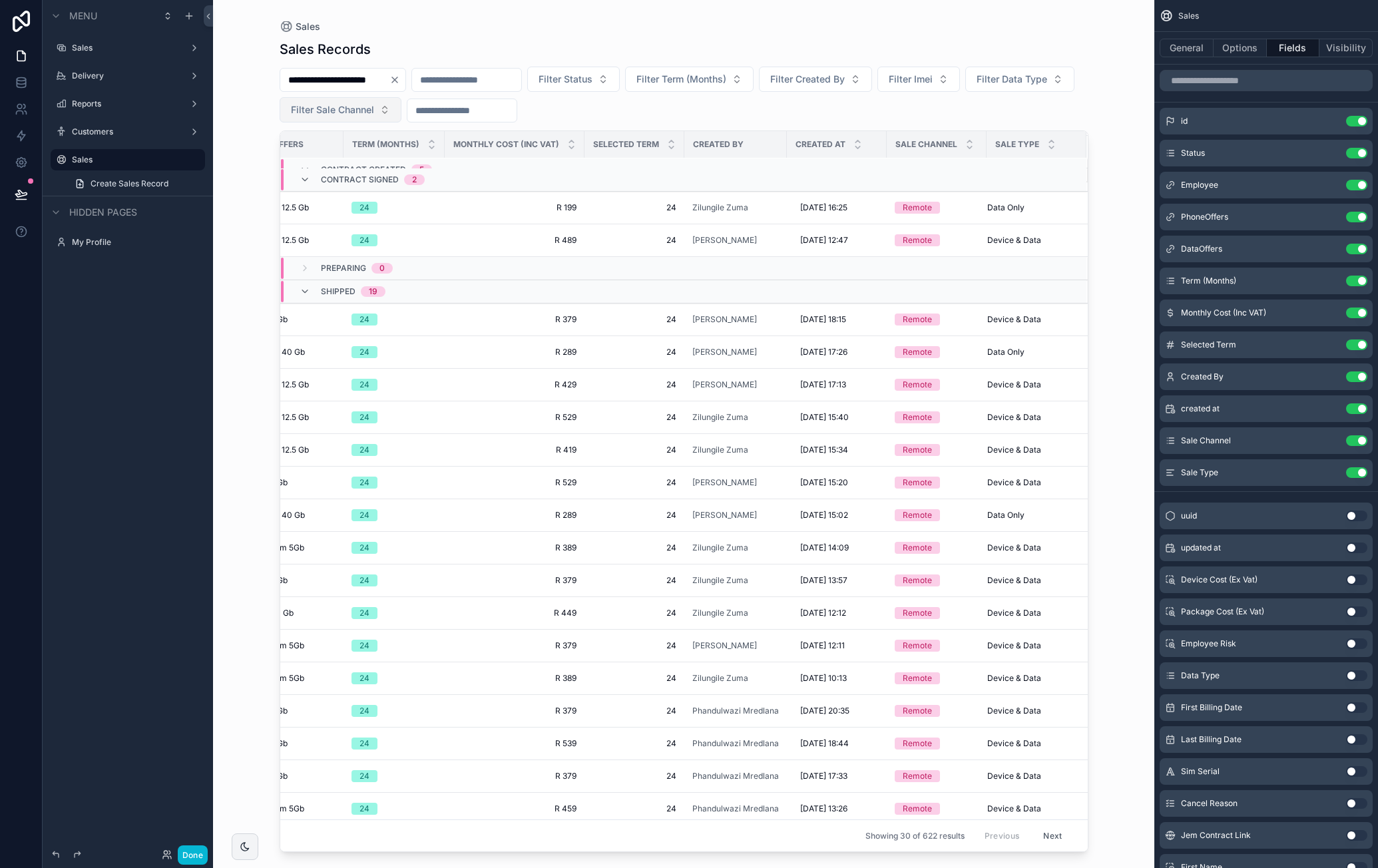
click at [374, 115] on span "Filter Sale Channel" at bounding box center [333, 110] width 83 height 13
click at [416, 178] on div "On Site" at bounding box center [454, 185] width 160 height 21
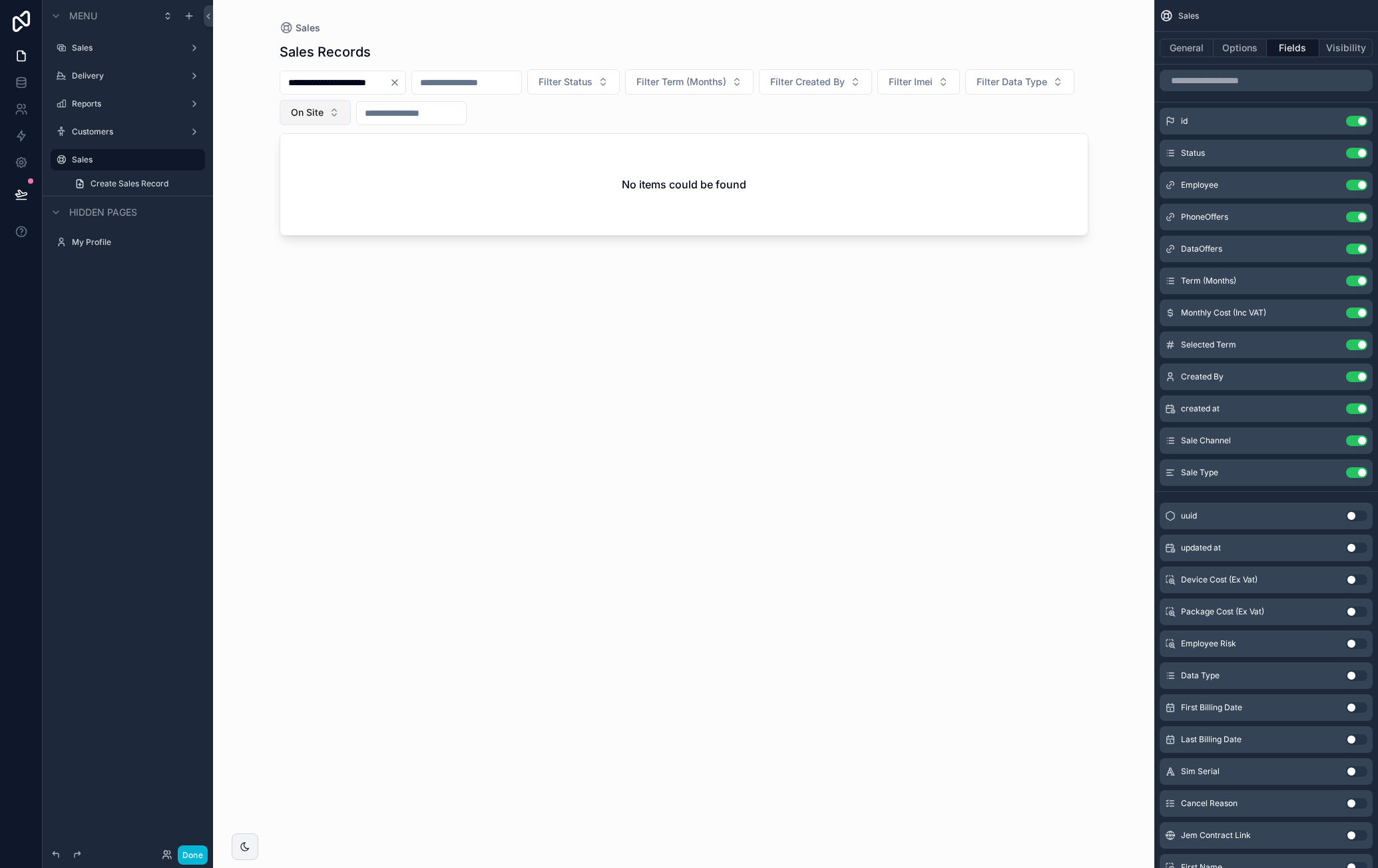
click at [323, 106] on span "On Site" at bounding box center [307, 112] width 33 height 13
click at [409, 170] on div "None" at bounding box center [428, 166] width 160 height 21
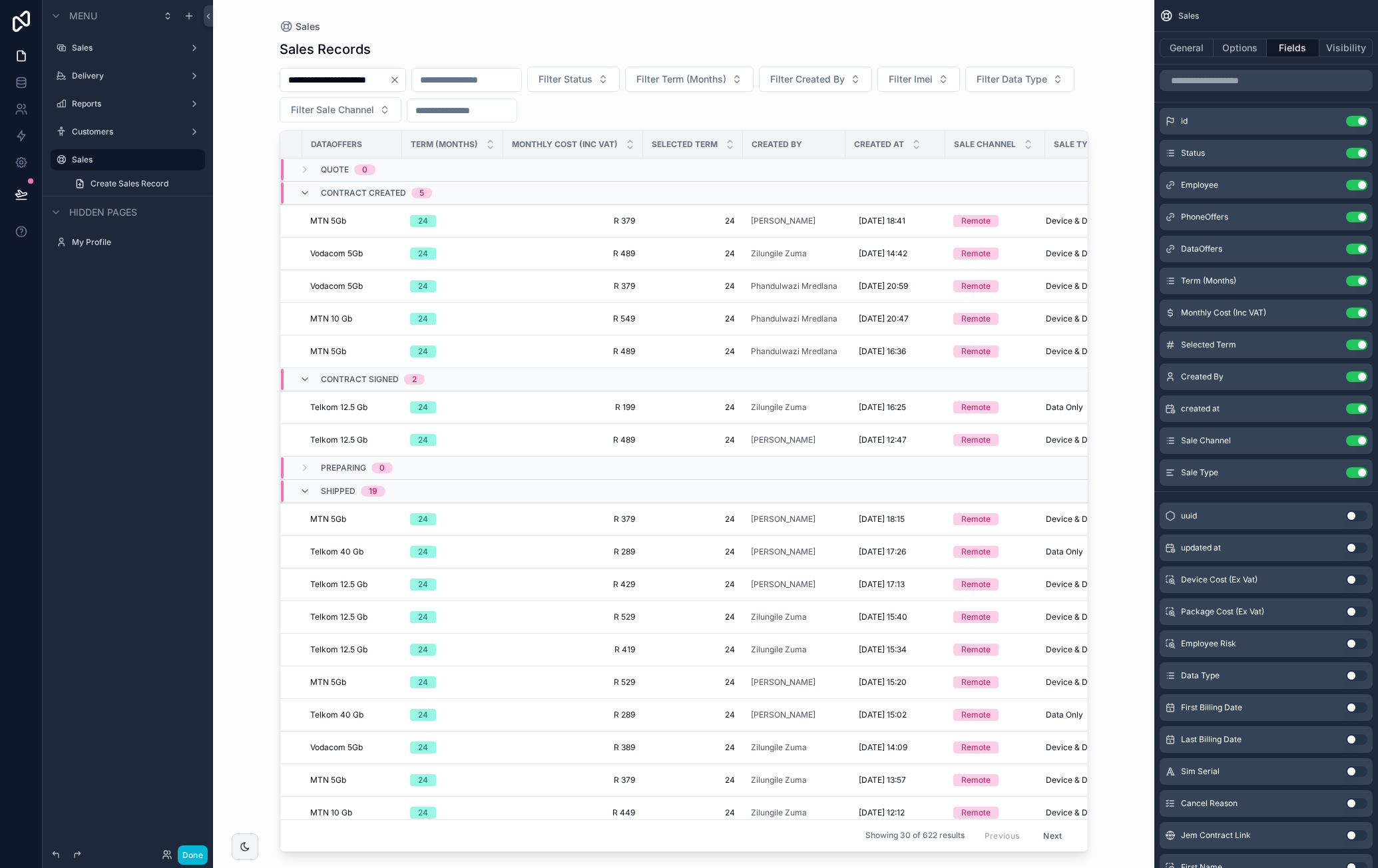
scroll to position [0, 524]
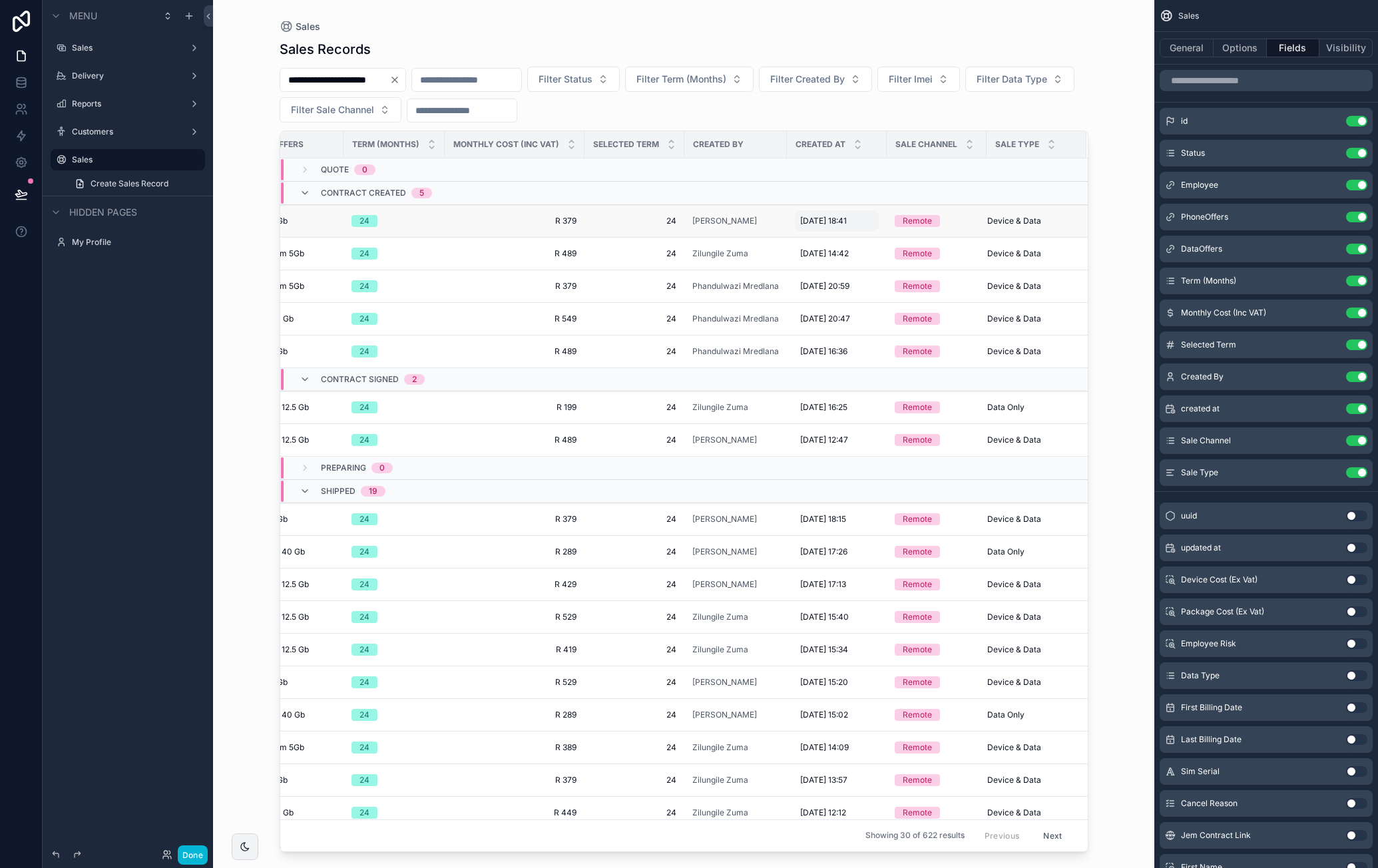
click at [843, 216] on span "[DATE] 18:41" at bounding box center [824, 221] width 47 height 11
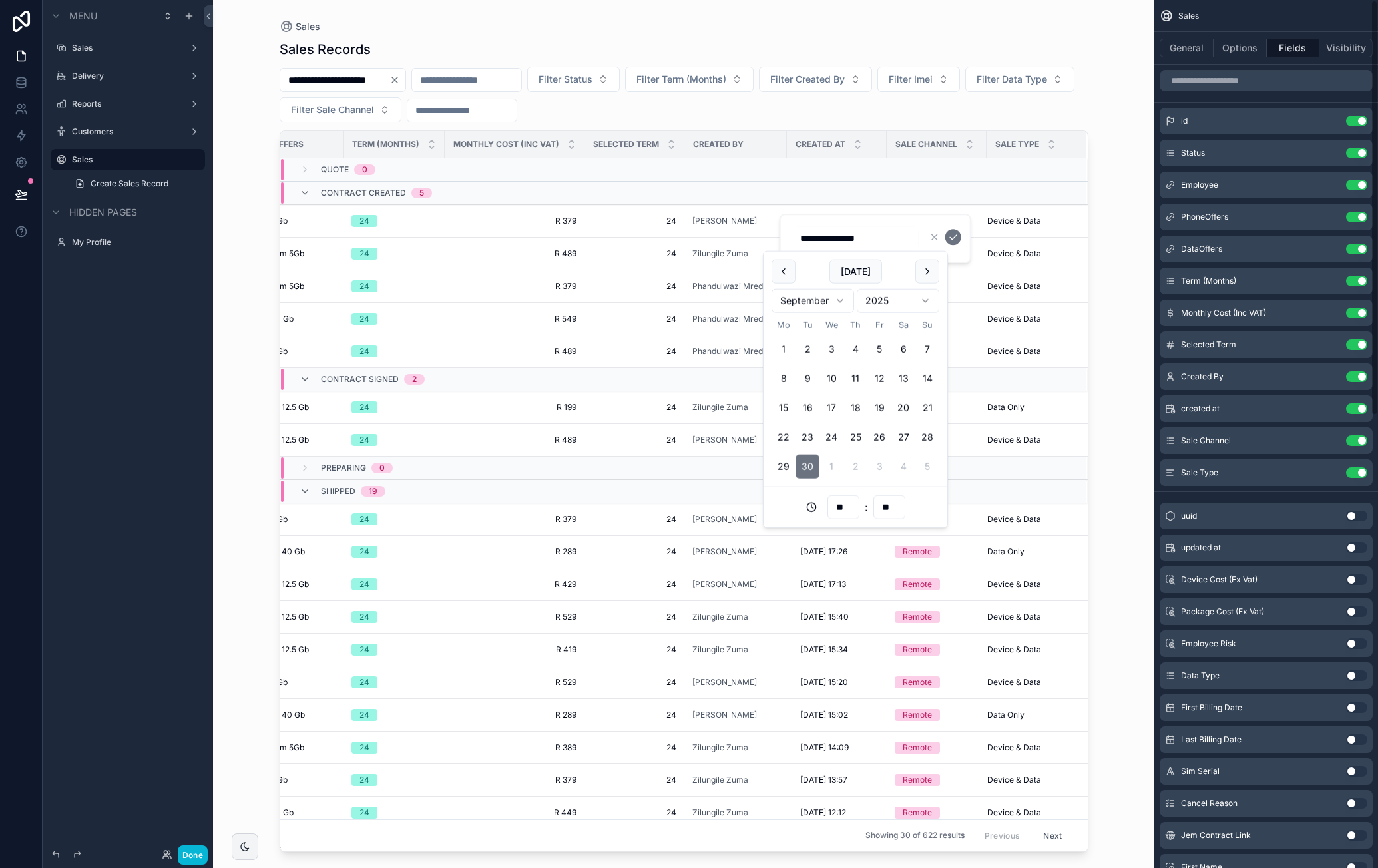
click at [1130, 320] on div "**********" at bounding box center [683, 434] width 941 height 868
